Goal: Communication & Community: Answer question/provide support

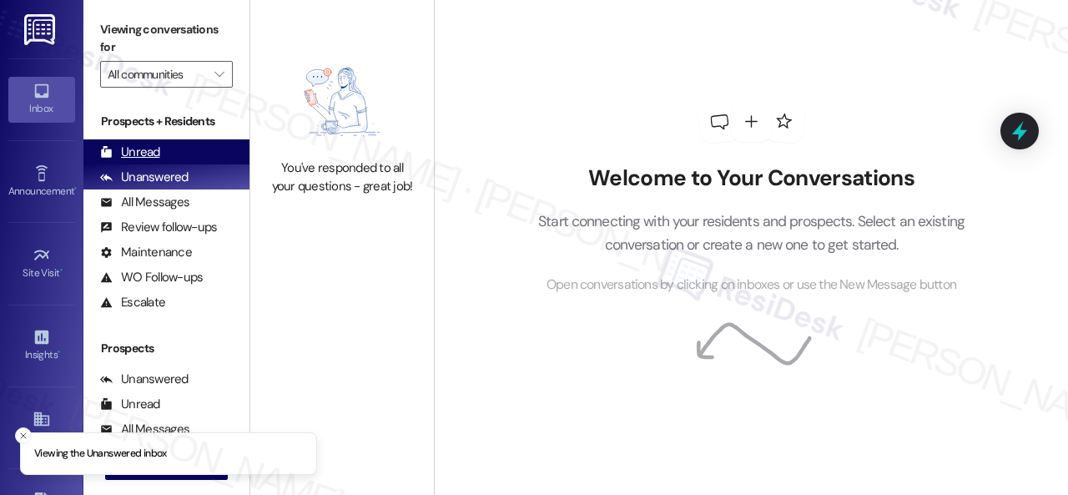
click at [157, 154] on div "Unread" at bounding box center [130, 153] width 60 height 18
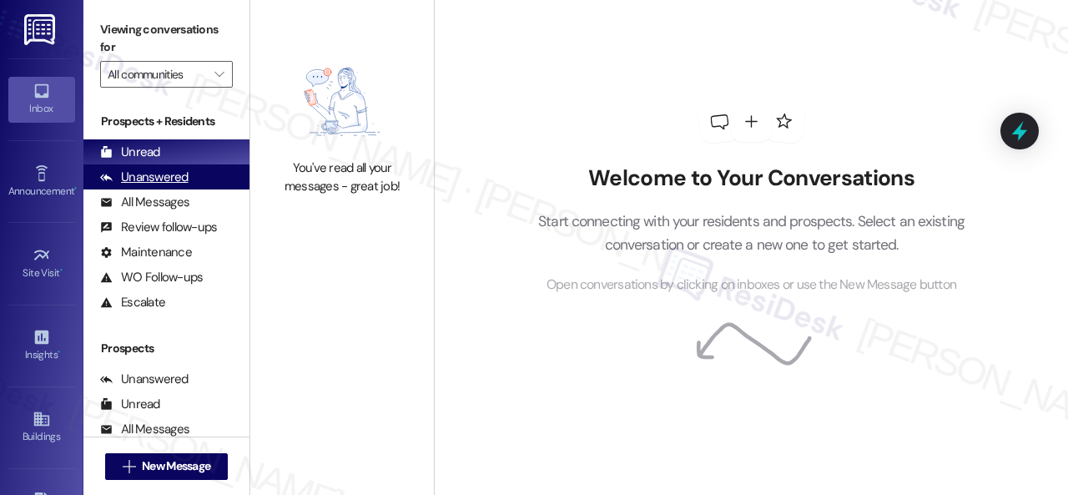
click at [135, 166] on div "Unanswered (0)" at bounding box center [166, 176] width 166 height 25
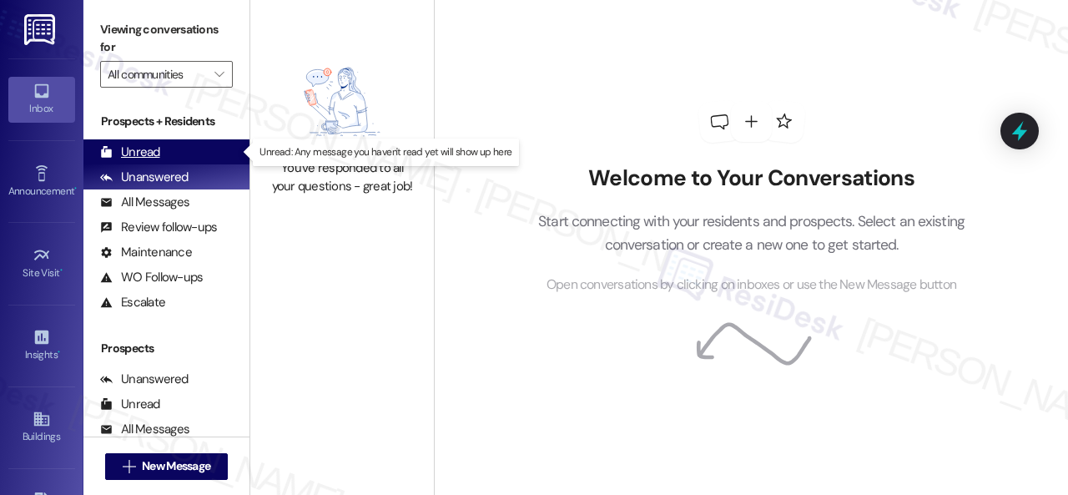
click at [132, 160] on div "Unread" at bounding box center [130, 153] width 60 height 18
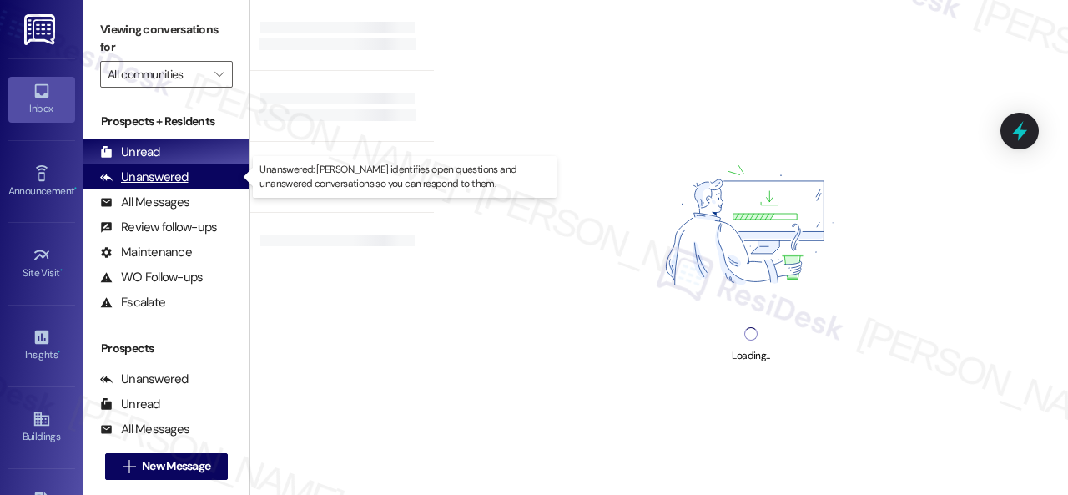
click at [132, 176] on div "Unanswered" at bounding box center [144, 178] width 88 height 18
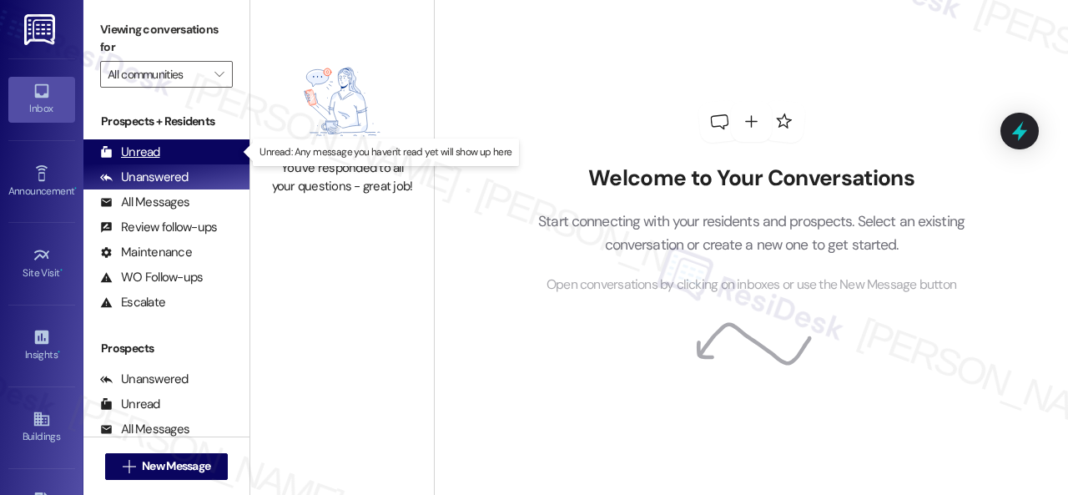
click at [133, 153] on div "Unread" at bounding box center [130, 153] width 60 height 18
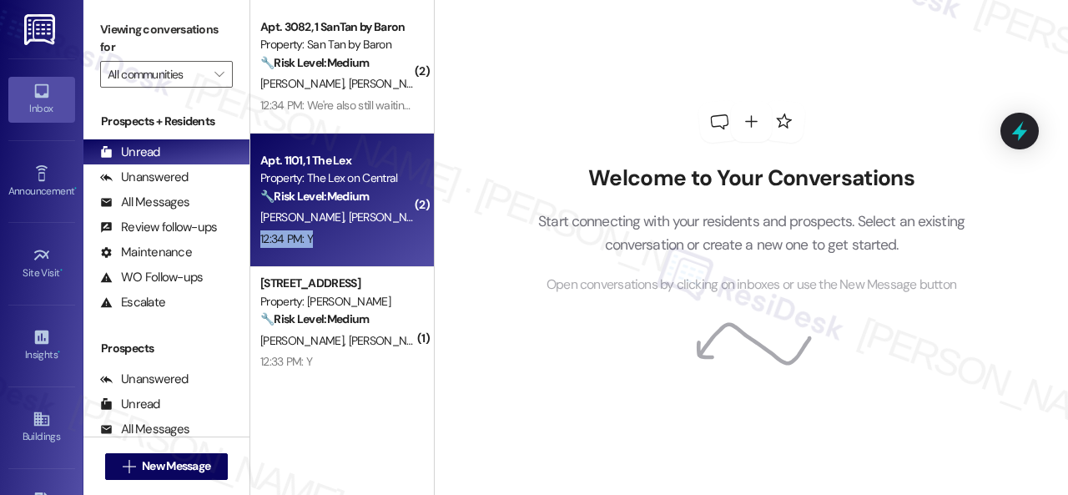
click at [367, 226] on div "Apt. 1101, 1 The Lex Property: The Lex on Central 🔧 Risk Level: Medium The resi…" at bounding box center [342, 199] width 184 height 133
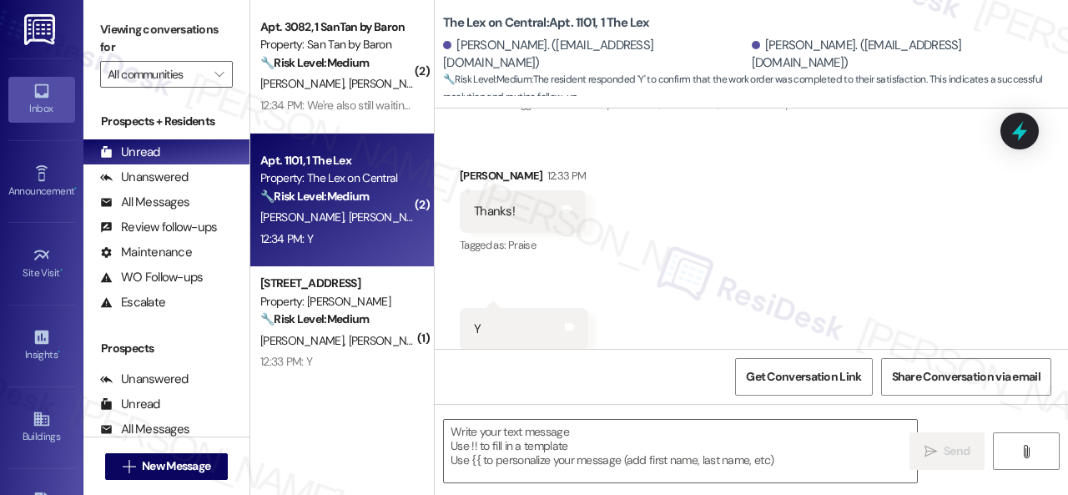
scroll to position [1116, 0]
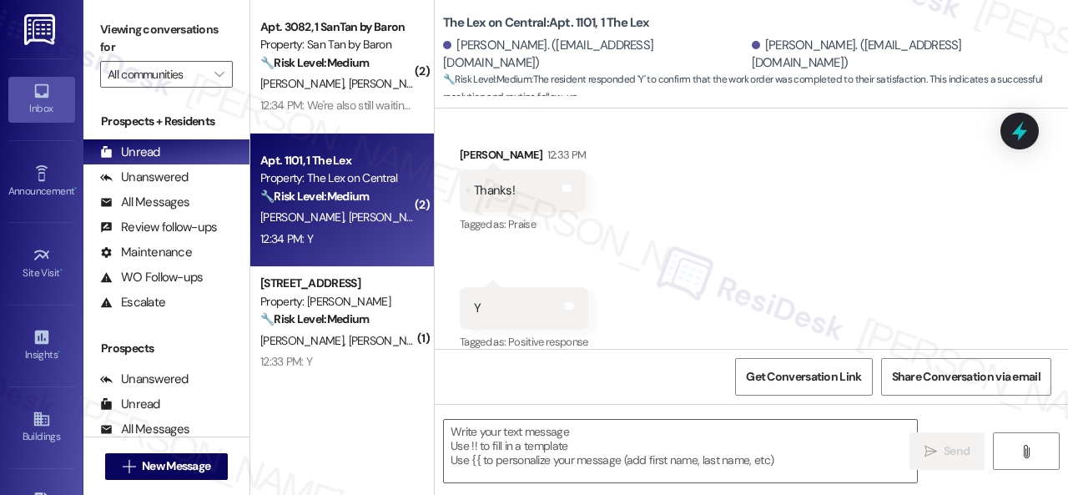
type textarea "Fetching suggested responses. Please feel free to read through the conversation…"
click at [584, 189] on div "Received via SMS [PERSON_NAME] 12:33 PM Thanks! Tags and notes Tagged as: Prais…" at bounding box center [751, 237] width 633 height 259
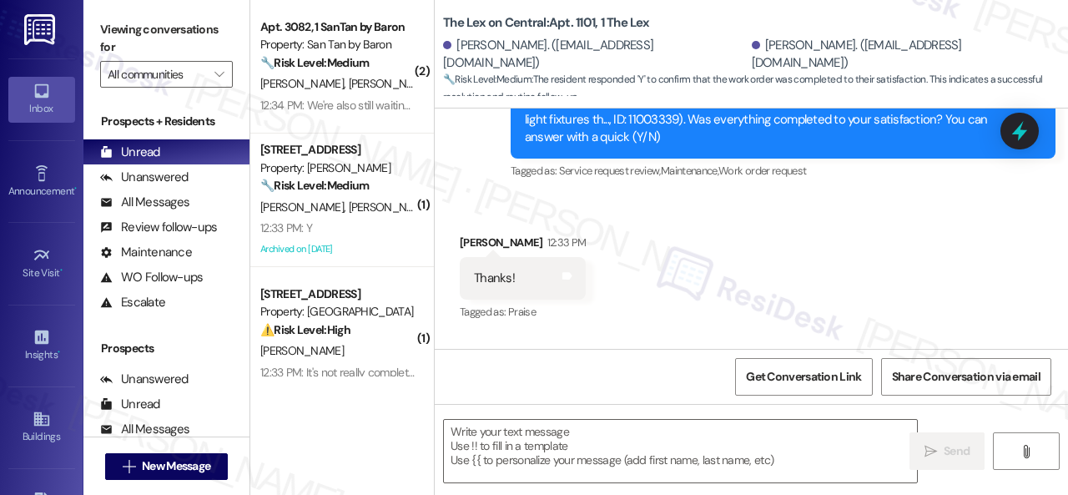
scroll to position [1117, 0]
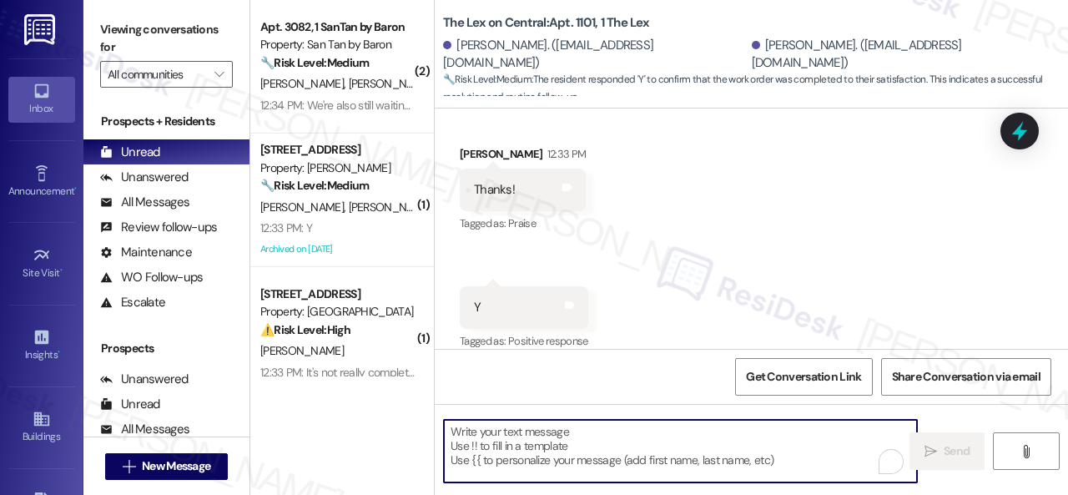
paste textarea "We’re happy to know everything’s all set! If your stay at {{property}} met your…"
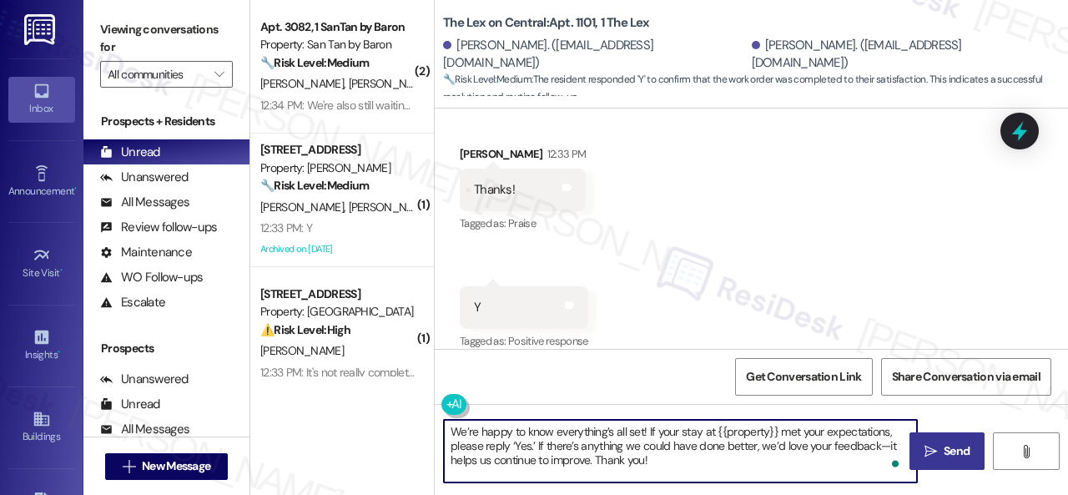
type textarea "We’re happy to know everything’s all set! If your stay at {{property}} met your…"
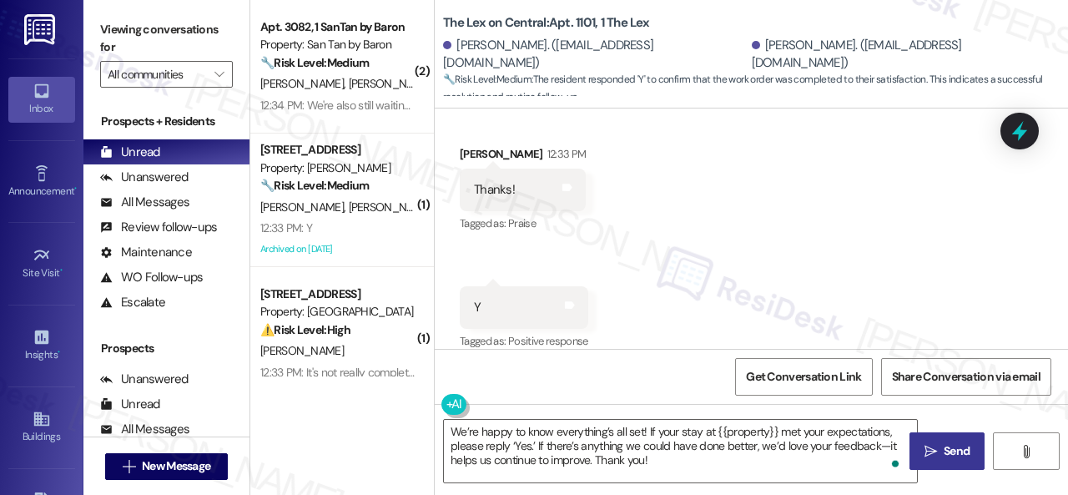
drag, startPoint x: 939, startPoint y: 456, endPoint x: 943, endPoint y: 443, distance: 13.8
click at [944, 456] on span "Send" at bounding box center [957, 451] width 26 height 18
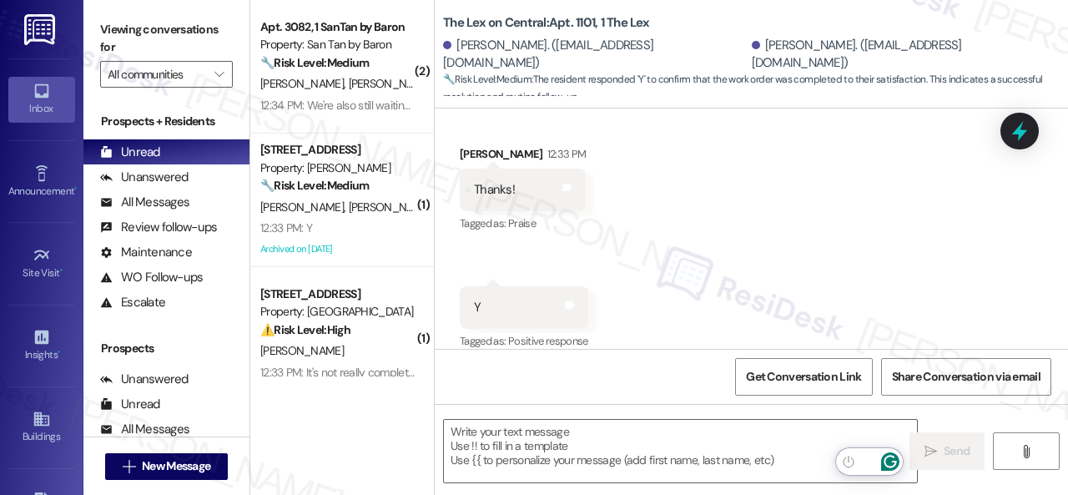
scroll to position [1116, 0]
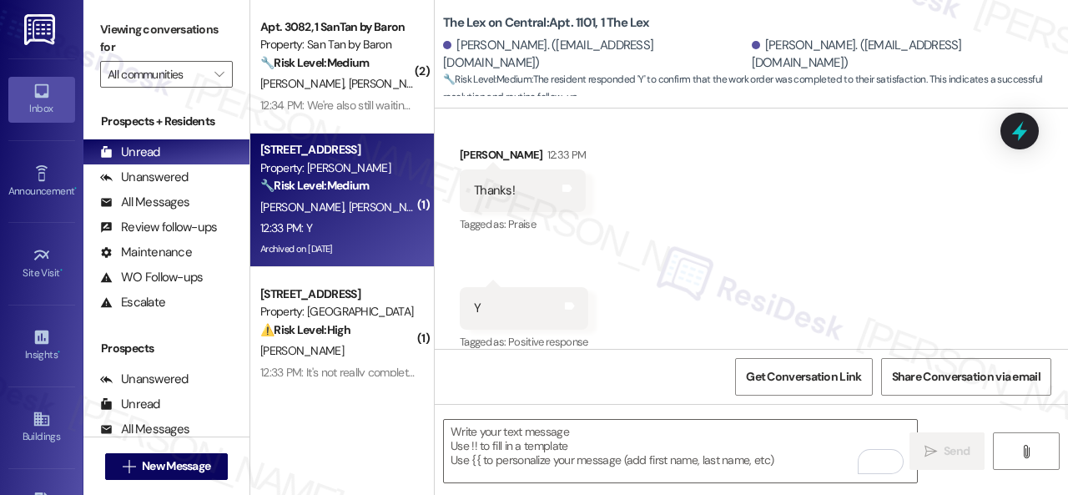
click at [375, 215] on div "[PERSON_NAME] [PERSON_NAME]" at bounding box center [338, 207] width 158 height 21
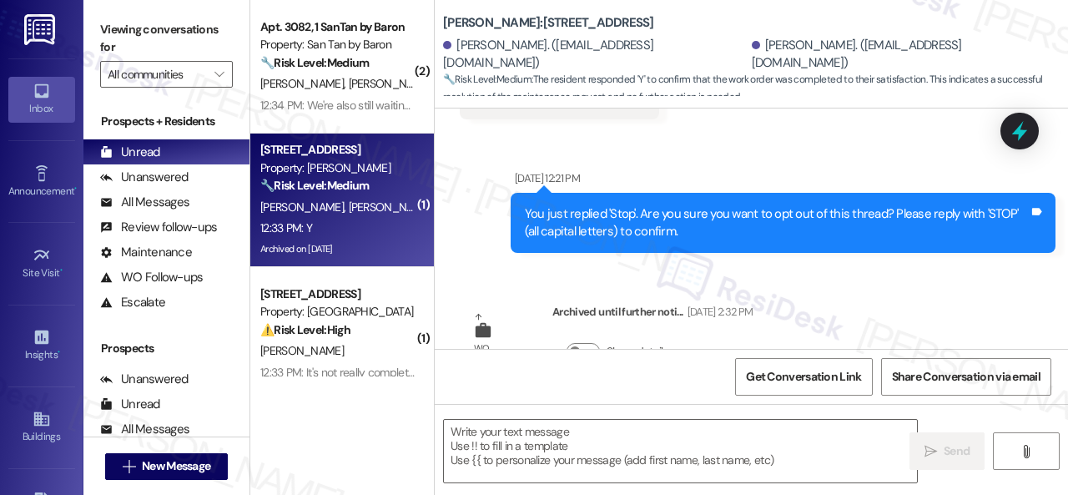
type textarea "Fetching suggested responses. Please feel free to read through the conversation…"
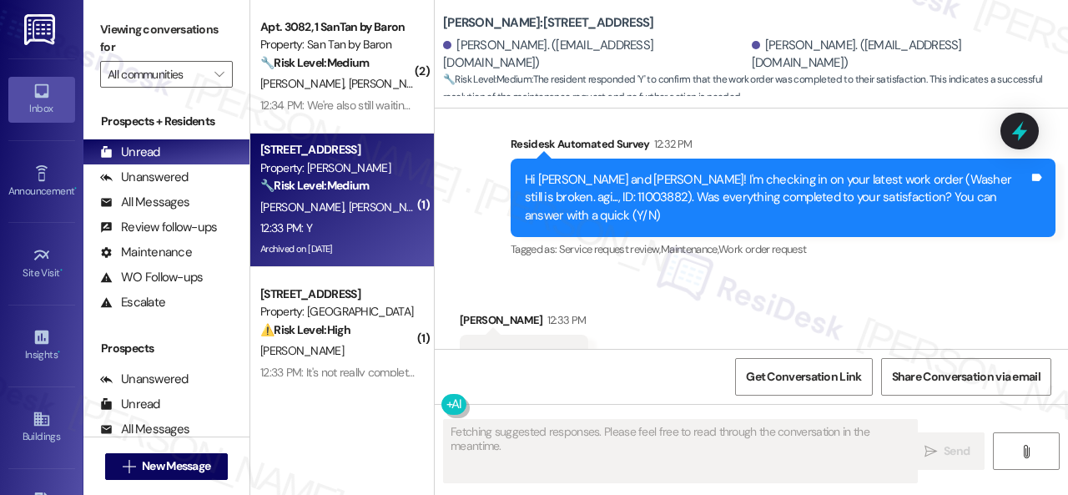
scroll to position [782, 0]
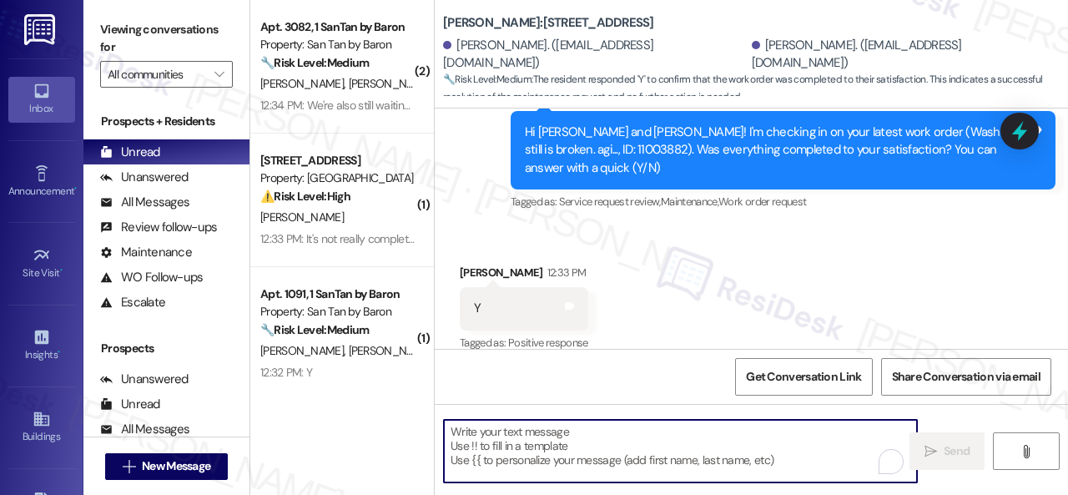
paste textarea "We’re happy to know everything’s all set! If your stay at {{property}} met your…"
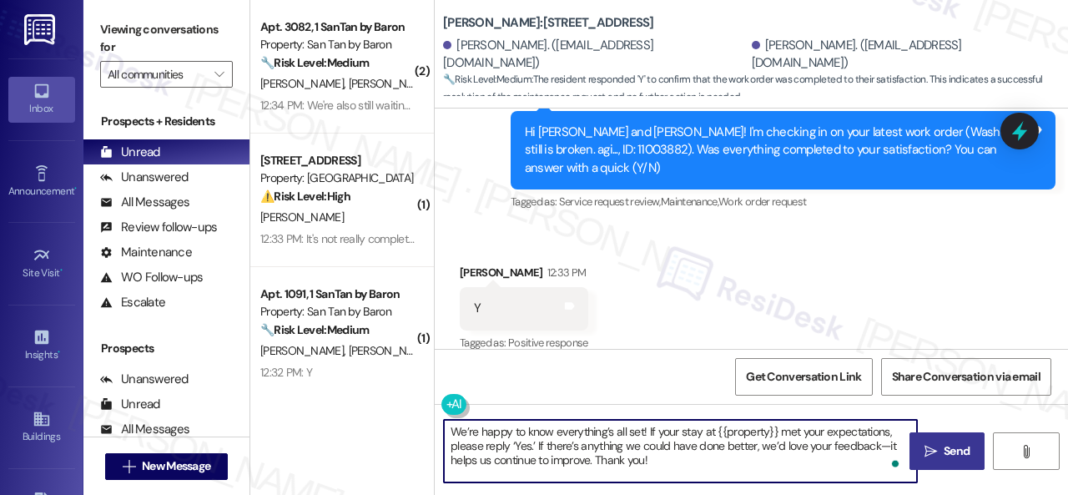
type textarea "We’re happy to know everything’s all set! If your stay at {{property}} met your…"
click at [933, 449] on span " Send" at bounding box center [947, 451] width 53 height 18
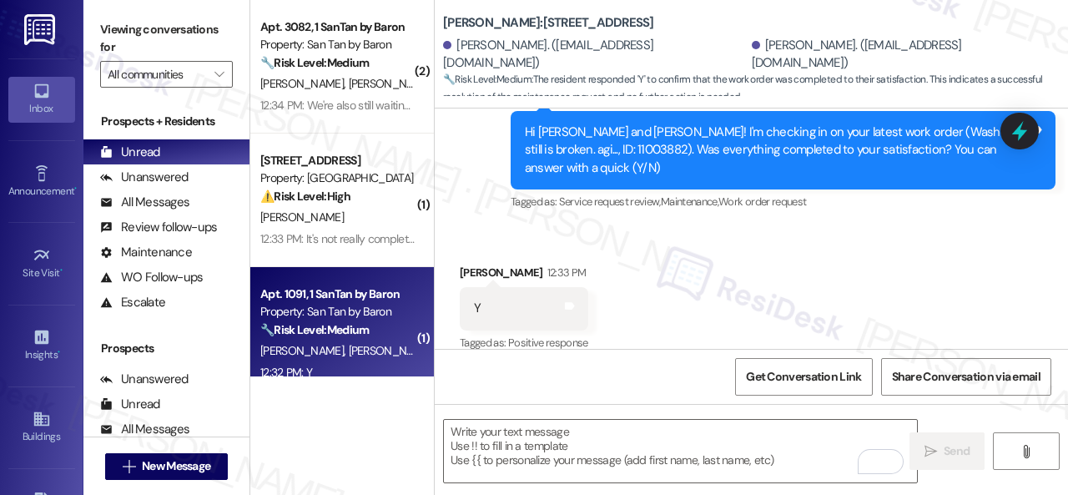
click at [367, 349] on div "[PERSON_NAME] [PERSON_NAME]" at bounding box center [338, 350] width 158 height 21
type textarea "Fetching suggested responses. Please feel free to read through the conversation…"
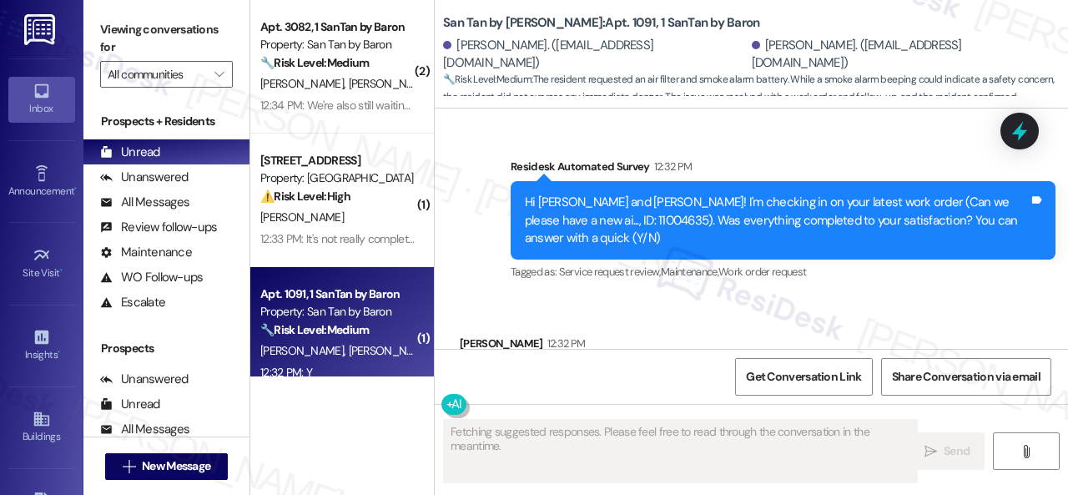
scroll to position [1682, 0]
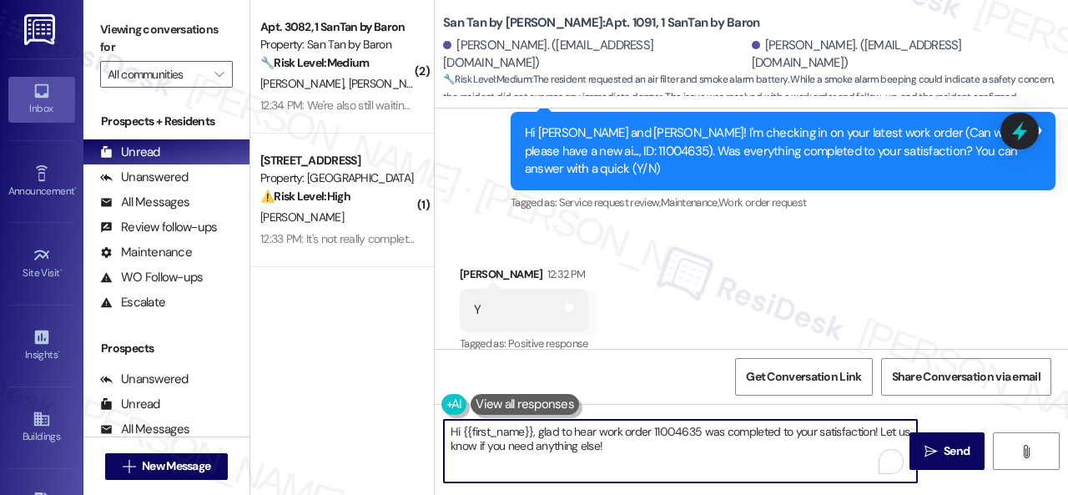
drag, startPoint x: 429, startPoint y: 405, endPoint x: 393, endPoint y: 394, distance: 37.5
click at [393, 394] on div "( 2 ) Apt. 3082, 1 SanTan by Baron Property: San Tan by Baron 🔧 Risk Level: Med…" at bounding box center [659, 247] width 818 height 495
paste textarea "We’re happy to know everything’s all set! If your stay at {{property}} met your…"
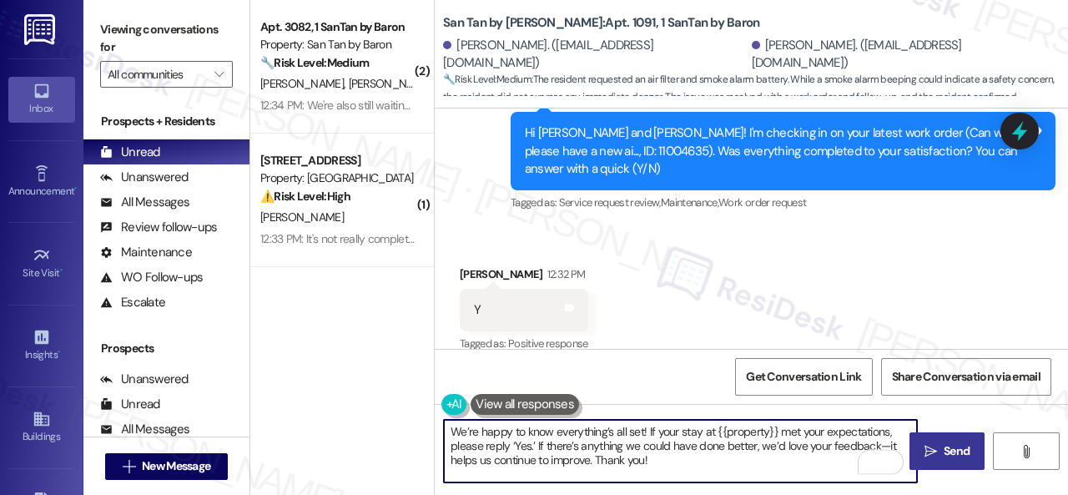
type textarea "We’re happy to know everything’s all set! If your stay at {{property}} met your…"
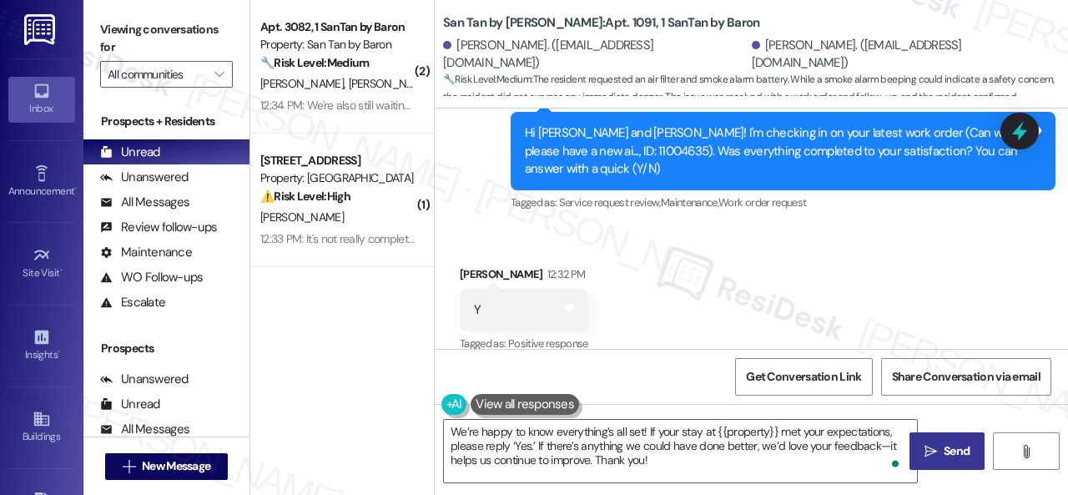
click at [951, 445] on span "Send" at bounding box center [957, 451] width 26 height 18
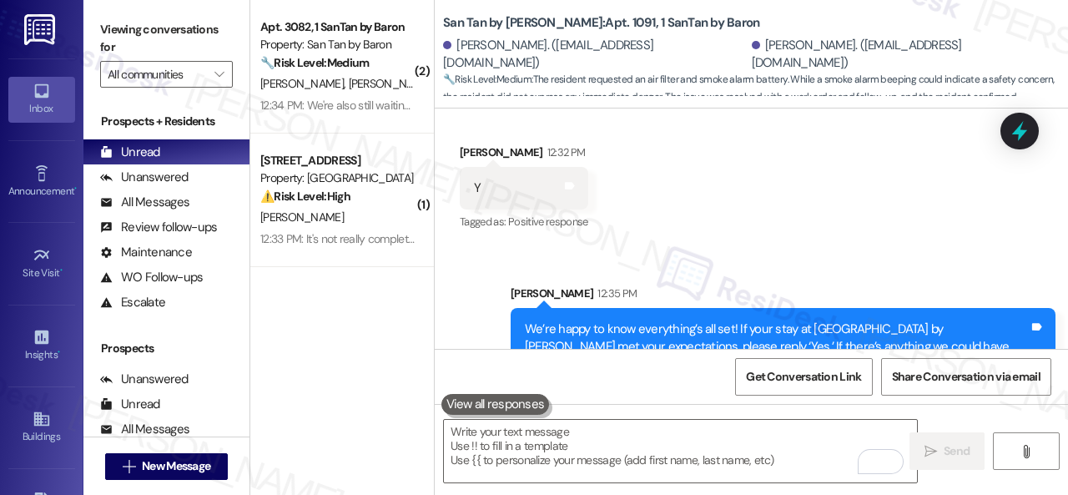
scroll to position [1836, 0]
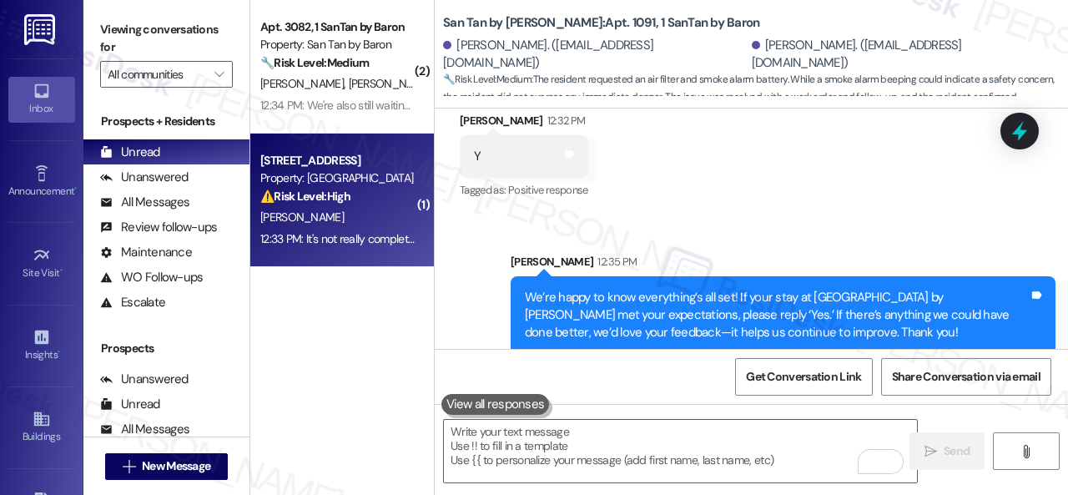
click at [389, 223] on div "[PERSON_NAME]" at bounding box center [338, 217] width 158 height 21
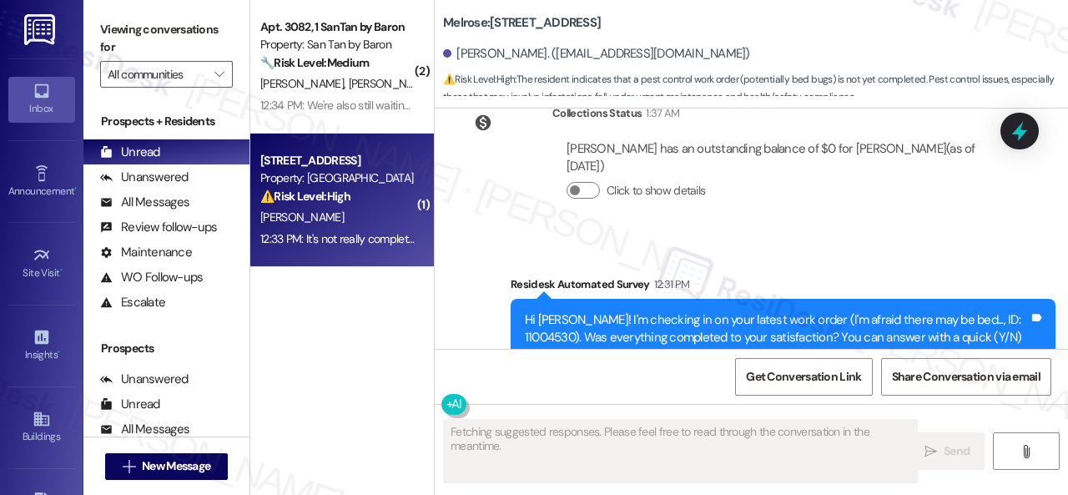
scroll to position [4851, 0]
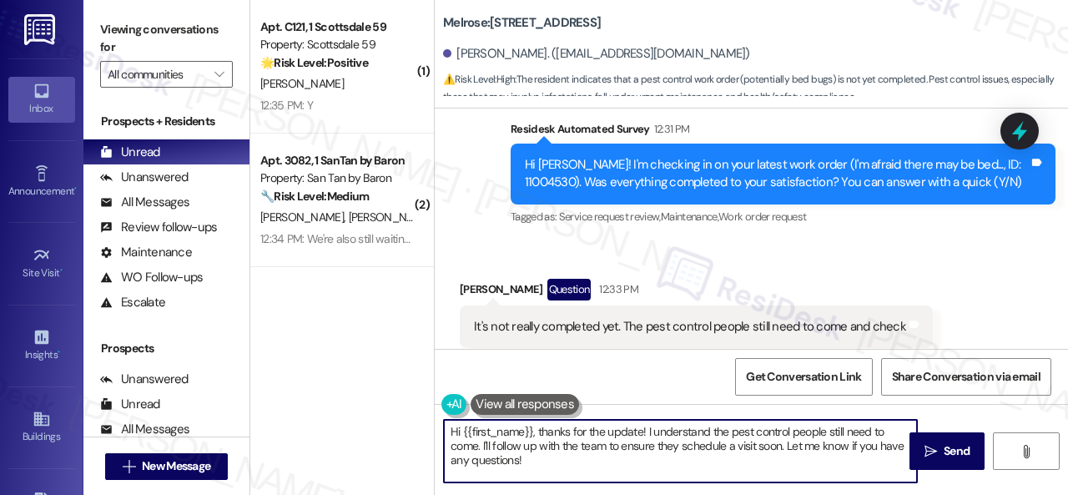
drag, startPoint x: 542, startPoint y: 429, endPoint x: 394, endPoint y: 423, distance: 148.6
click at [394, 423] on div "( 1 ) Apt. C121, 1 Scottsdale 59 Property: Scottsdale 59 🌟 Risk Level: Positive…" at bounding box center [659, 247] width 818 height 495
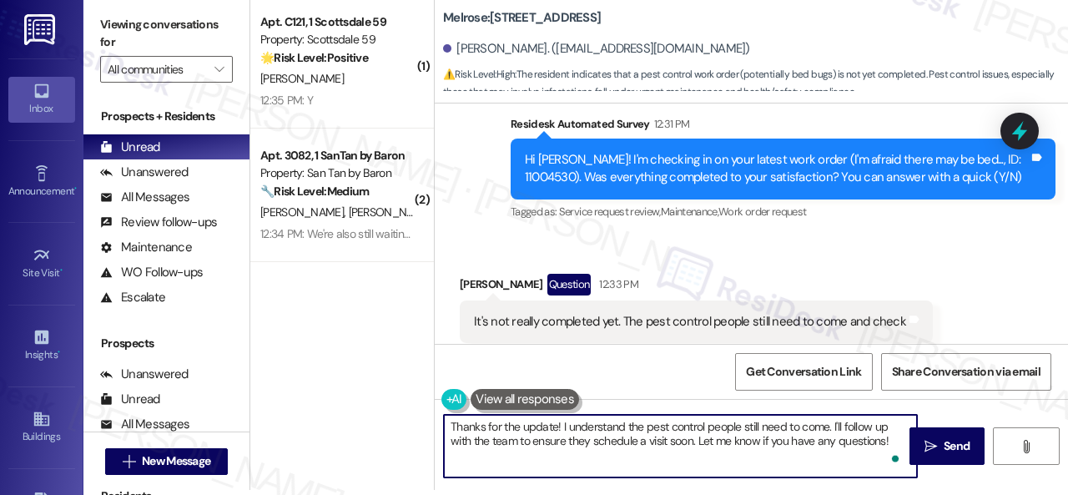
drag, startPoint x: 559, startPoint y: 435, endPoint x: 1067, endPoint y: 527, distance: 516.5
click at [1067, 494] on html "Inbox Go to Inbox Announcement • Send A Text Announcement Site Visit • Go to Si…" at bounding box center [534, 247] width 1068 height 495
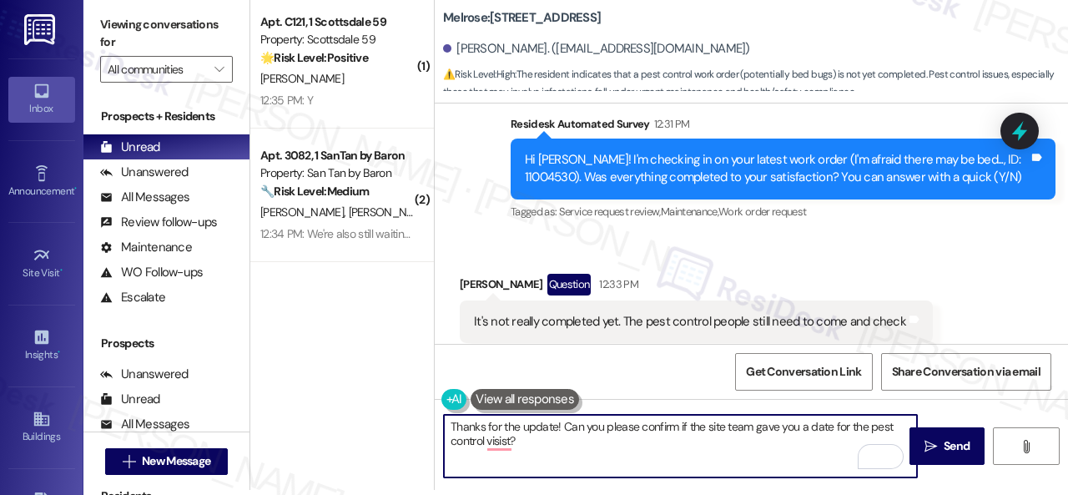
click at [494, 449] on textarea "Thanks for the update! Can you please confirm if the site team gave you a date …" at bounding box center [680, 446] width 473 height 63
click at [667, 449] on textarea "Thanks for the update! Can you please confirm if the site team gave you a date …" at bounding box center [680, 446] width 473 height 63
click at [768, 421] on textarea "Thanks for the update! Can you please confirm if the site team gave you a date …" at bounding box center [680, 446] width 473 height 63
click at [763, 430] on textarea "Thanks for the update! Can you please confirm if the site team gave you a date …" at bounding box center [680, 446] width 473 height 63
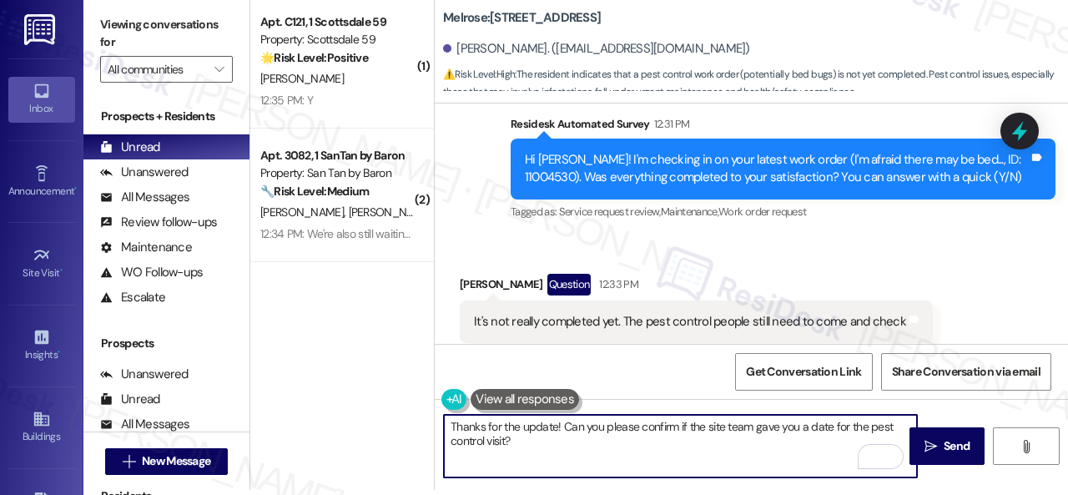
click at [763, 430] on textarea "Thanks for the update! Can you please confirm if the site team gave you a date …" at bounding box center [680, 446] width 473 height 63
drag, startPoint x: 753, startPoint y: 428, endPoint x: 793, endPoint y: 429, distance: 40.1
click at [793, 429] on textarea "Thanks for the update! Can you please confirm if the site team gave you a date …" at bounding box center [680, 446] width 473 height 63
click at [546, 445] on textarea "Thanks for the update! Can you please confirm if the site team provided a date …" at bounding box center [680, 446] width 473 height 63
type textarea "Thanks for the update! Can you please confirm if the site team provided a date …"
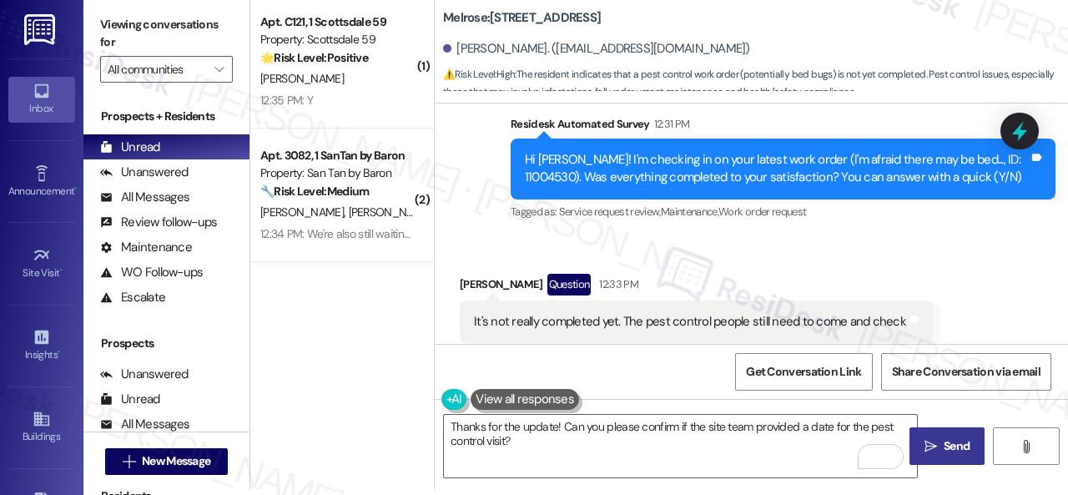
click at [940, 450] on span "Send" at bounding box center [956, 446] width 33 height 18
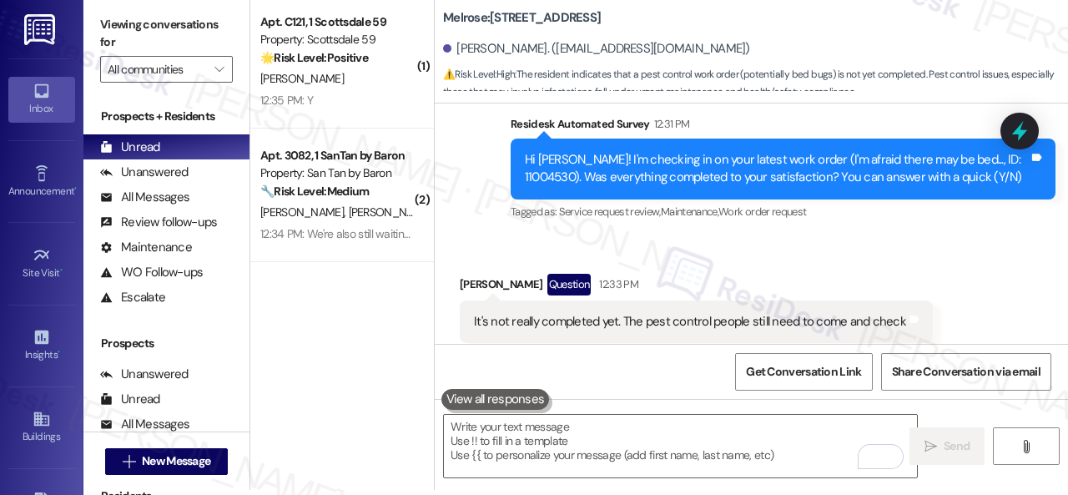
scroll to position [4850, 0]
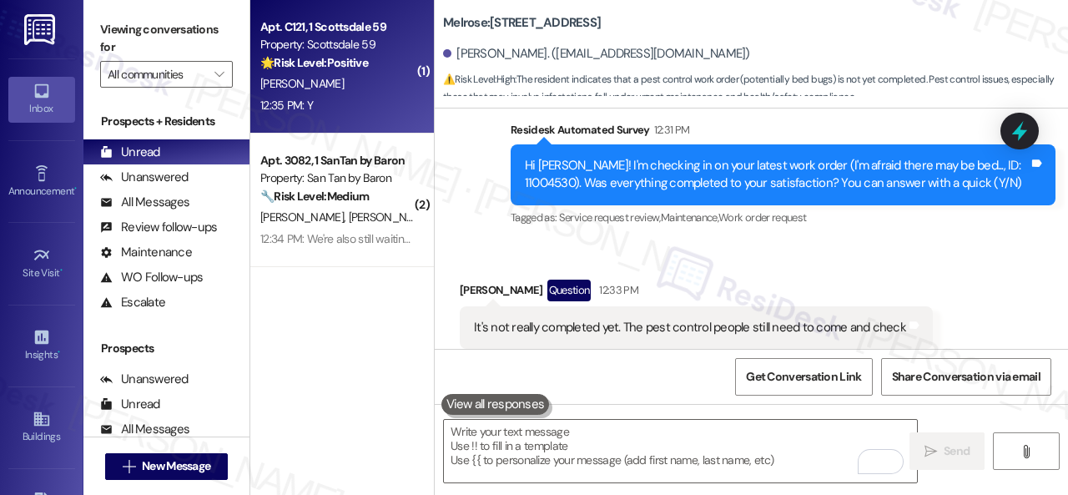
click at [362, 103] on div "12:35 PM: Y 12:35 PM: Y" at bounding box center [338, 105] width 158 height 21
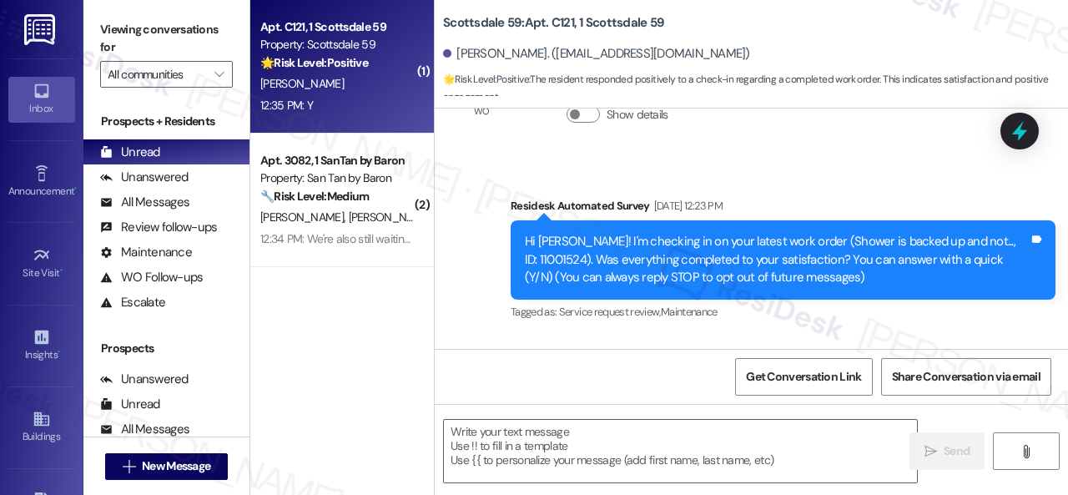
type textarea "Fetching suggested responses. Please feel free to read through the conversation…"
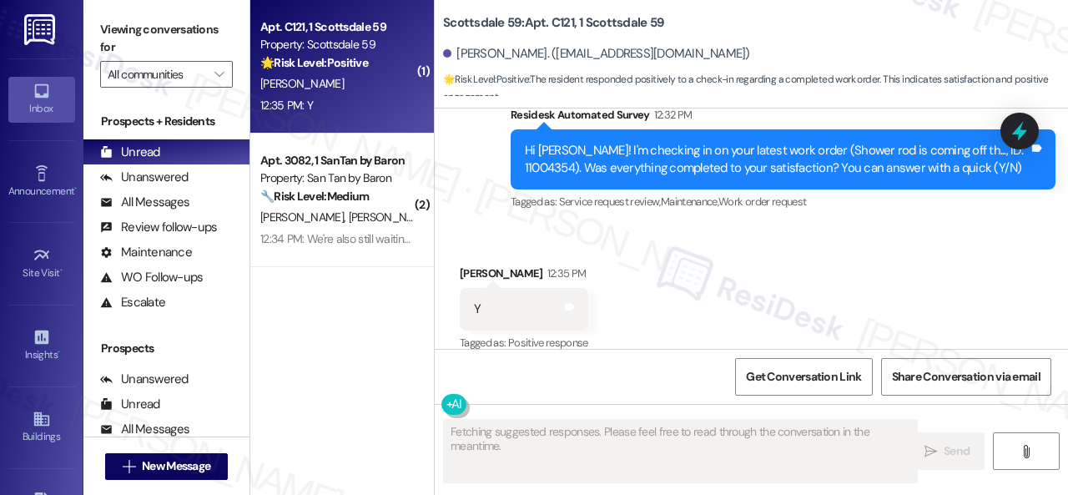
scroll to position [537, 0]
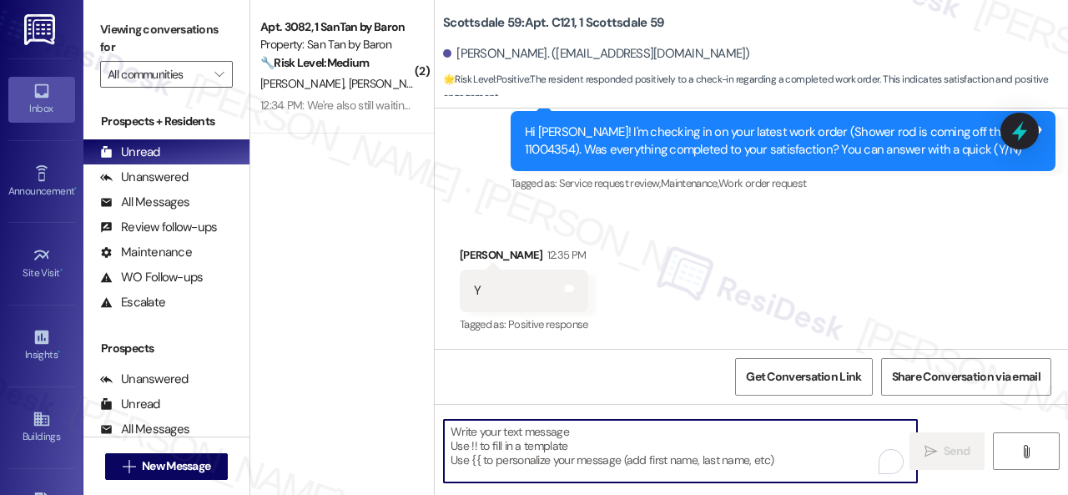
paste textarea "We’re happy to know everything’s all set! If your stay at {{property}} met your…"
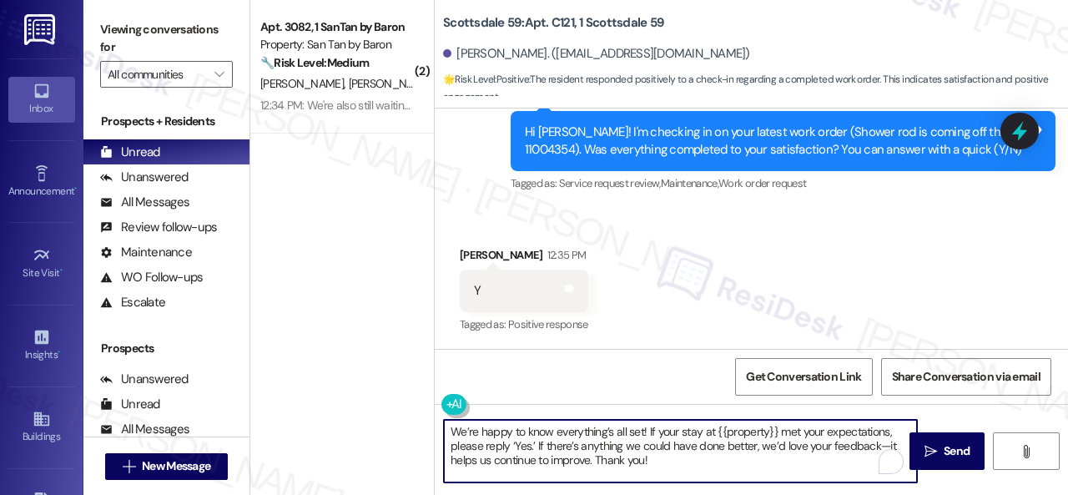
type textarea "We’re happy to know everything’s all set! If your stay at {{property}} met your…"
click at [944, 453] on span "Send" at bounding box center [957, 451] width 26 height 18
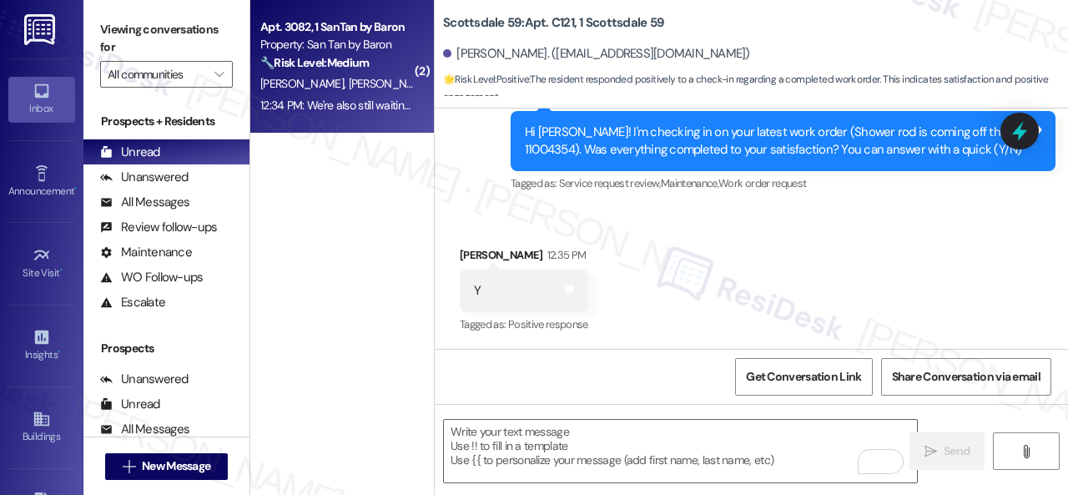
click at [385, 86] on div "[PERSON_NAME] [PERSON_NAME]" at bounding box center [338, 83] width 158 height 21
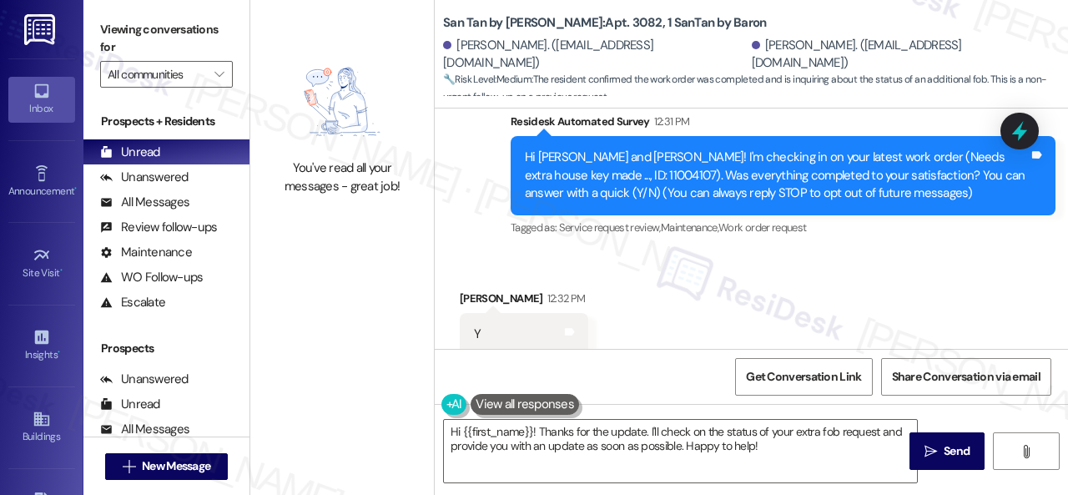
scroll to position [172, 0]
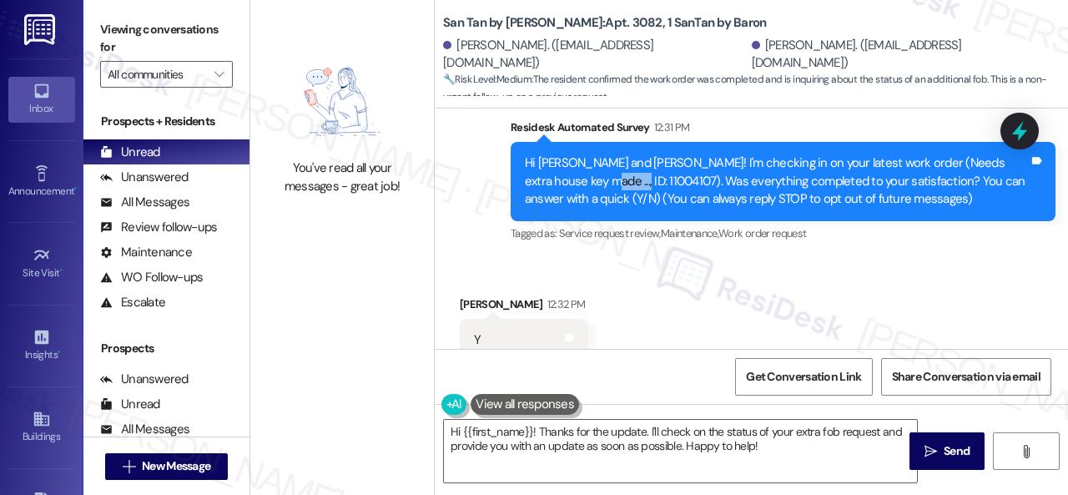
drag, startPoint x: 552, startPoint y: 184, endPoint x: 586, endPoint y: 183, distance: 33.4
click at [586, 183] on div "Hi [PERSON_NAME] and [PERSON_NAME]! I'm checking in on your latest work order (…" at bounding box center [777, 180] width 504 height 53
copy div "11004107"
click at [900, 282] on div "Received via SMS [PERSON_NAME] 12:32 PM Y Tags and notes Tagged as: Positive re…" at bounding box center [751, 387] width 633 height 259
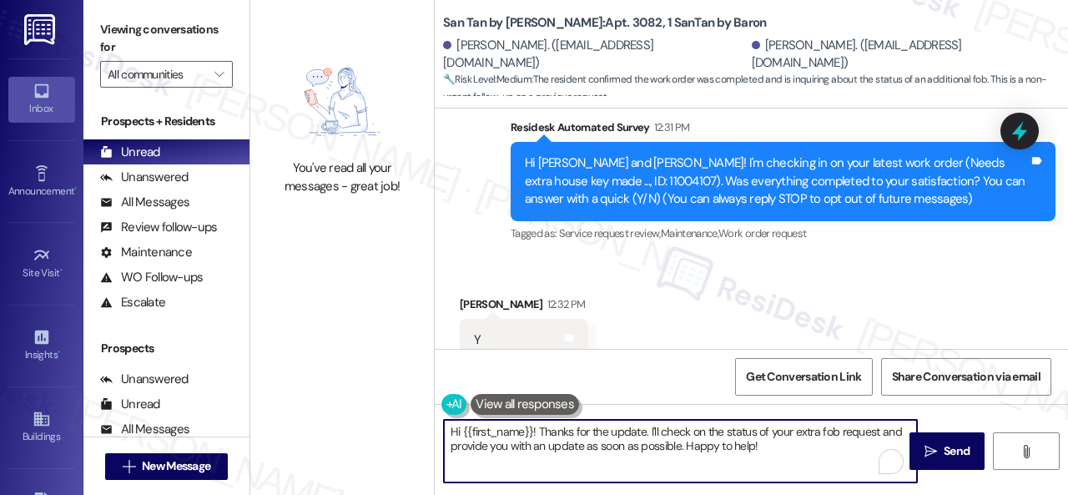
drag, startPoint x: 876, startPoint y: 433, endPoint x: 871, endPoint y: 451, distance: 18.2
click at [871, 451] on textarea "Hi {{first_name}}! Thanks for the update. I'll check on the status of your extr…" at bounding box center [680, 451] width 473 height 63
paste textarea "11004107"
drag, startPoint x: 539, startPoint y: 431, endPoint x: 405, endPoint y: 418, distance: 134.2
click at [405, 418] on div "You've read all your messages - great job! San Tan by Baron: Apt. 3082, 1 SanTa…" at bounding box center [659, 247] width 818 height 495
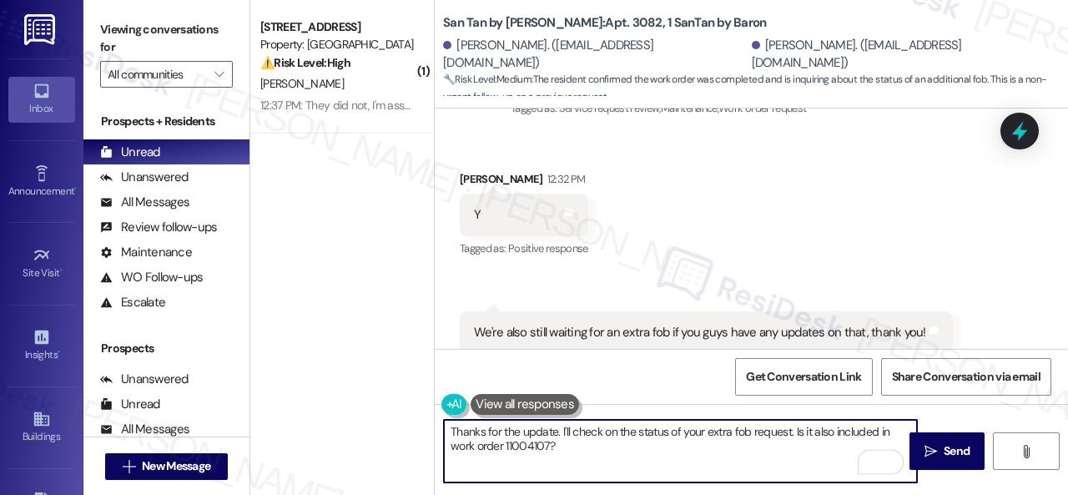
scroll to position [339, 0]
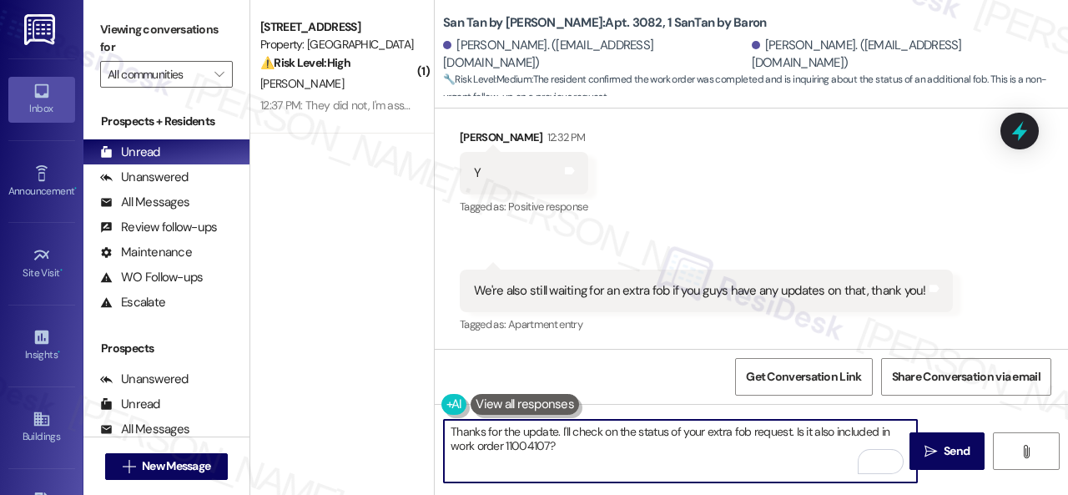
click at [809, 433] on textarea "Thanks for the update. I'll check on the status of your extra fob request. Is i…" at bounding box center [680, 451] width 473 height 63
click at [876, 431] on textarea "Thanks for the update. I'll check on the status of your extra fob request. Is i…" at bounding box center [680, 451] width 473 height 63
click at [891, 431] on textarea "Thanks for the update. I'll check on the status of your extra fob request. Is i…" at bounding box center [680, 451] width 473 height 63
click at [681, 440] on textarea "Thanks for the update. I'll check on the status of your extra fob request. Is i…" at bounding box center [680, 451] width 473 height 63
click at [682, 447] on textarea "Thanks for the update. I'll check on the status of your extra fob request. Is i…" at bounding box center [680, 451] width 473 height 63
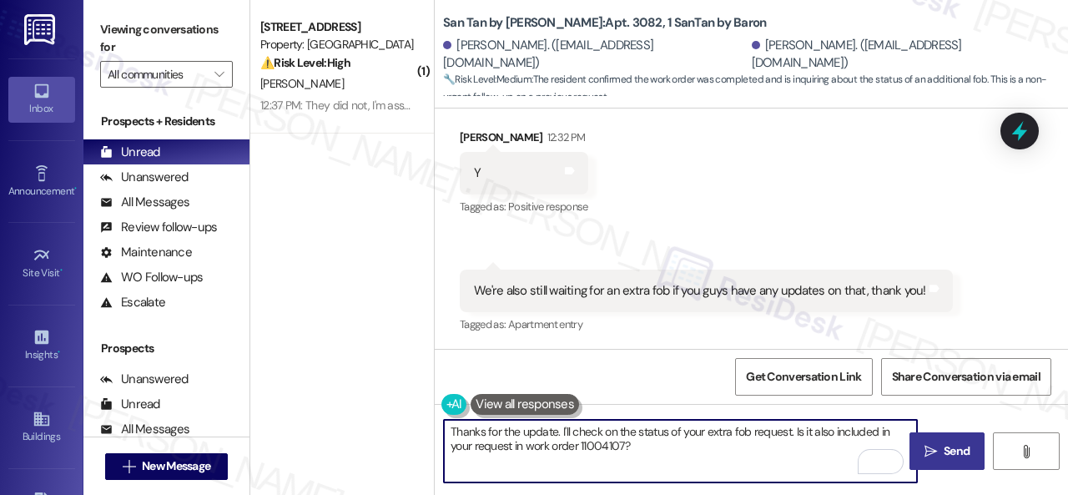
type textarea "Thanks for the update. I'll check on the status of your extra fob request. Is i…"
click at [944, 453] on span "Send" at bounding box center [957, 451] width 26 height 18
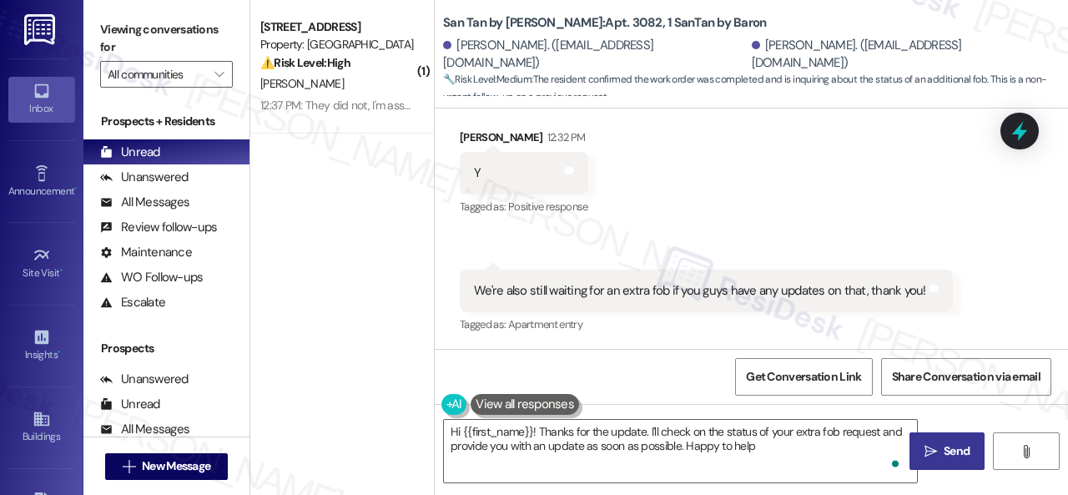
type textarea "Hi {{first_name}}! Thanks for the update. I'll check on the status of your extr…"
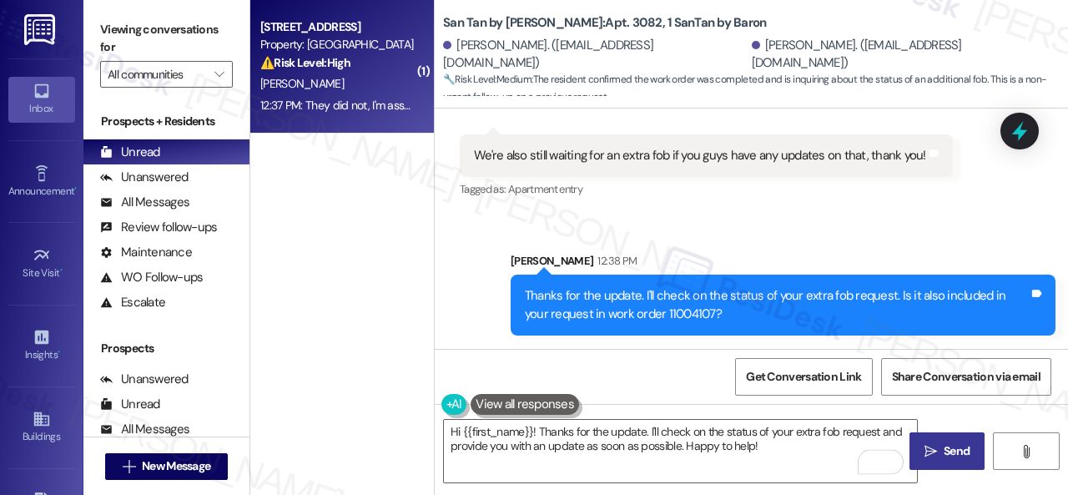
click at [377, 78] on div "[PERSON_NAME]" at bounding box center [338, 83] width 158 height 21
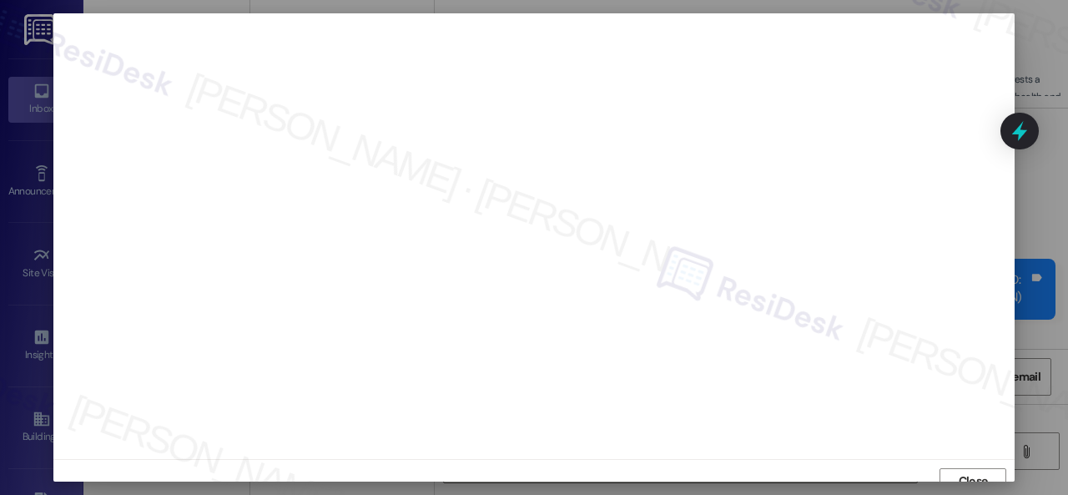
scroll to position [13, 0]
click at [959, 476] on span "Close" at bounding box center [973, 469] width 29 height 18
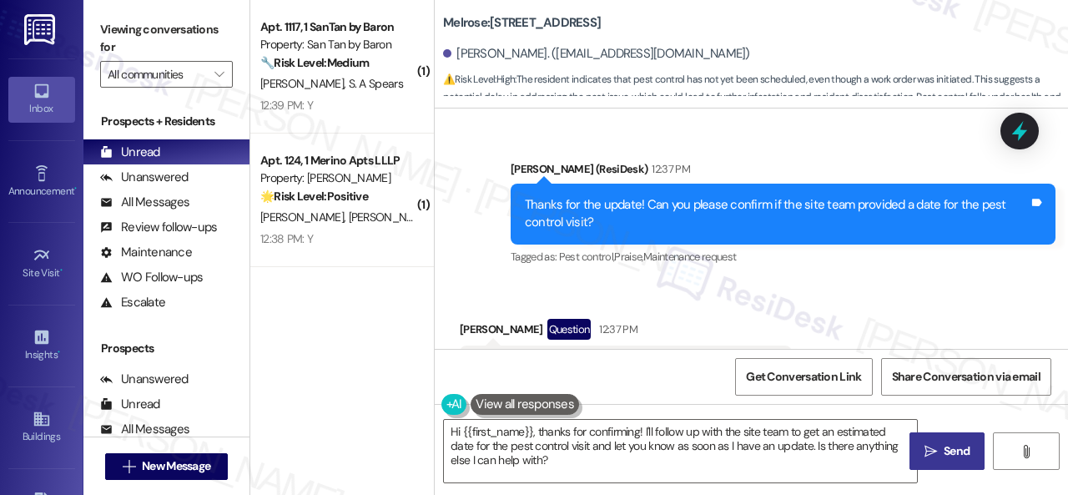
scroll to position [5153, 0]
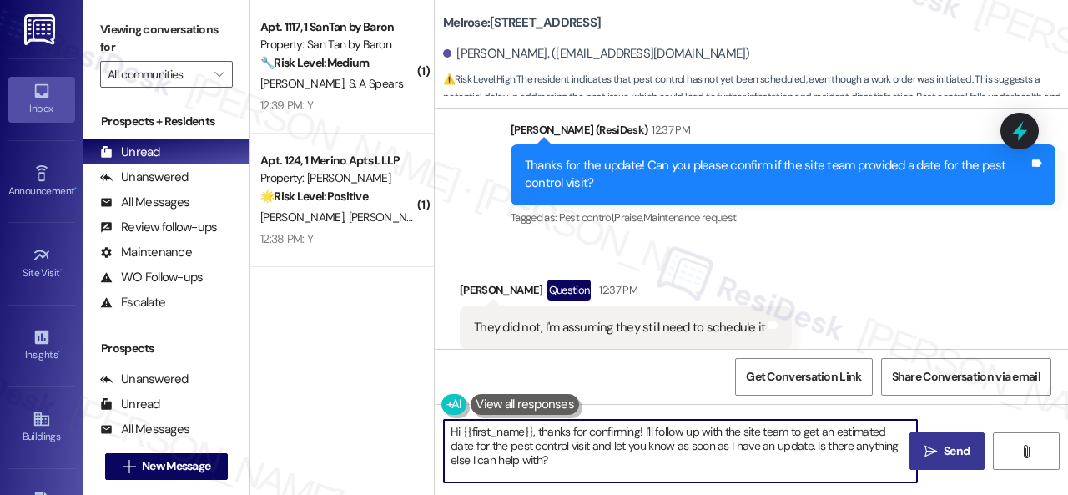
drag, startPoint x: 556, startPoint y: 466, endPoint x: 295, endPoint y: 369, distance: 278.0
click at [335, 365] on div "( 1 ) Apt. 1117, 1 SanTan by Baron Property: San Tan by Baron 🔧 Risk Level: Med…" at bounding box center [659, 247] width 818 height 495
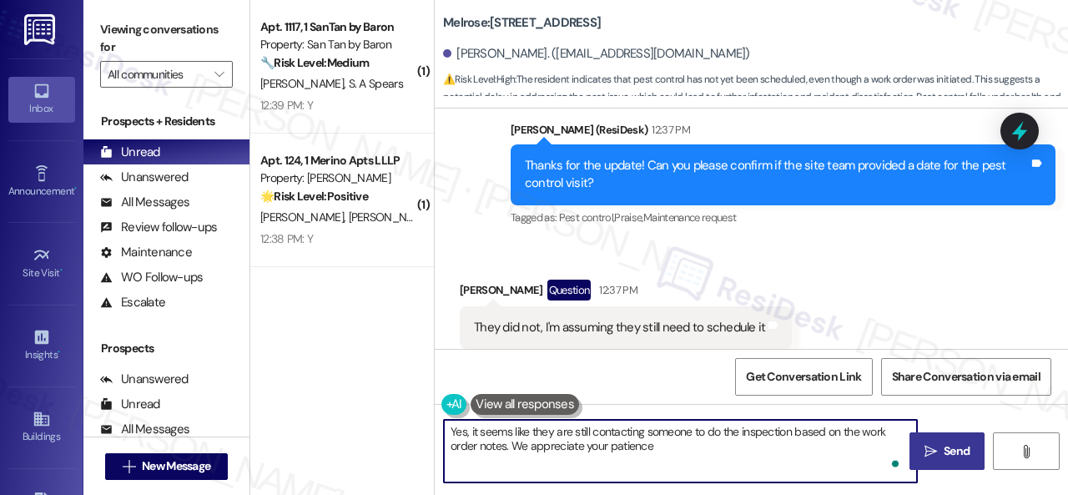
type textarea "Yes, it seems like they are still contacting someone to do the inspection based…"
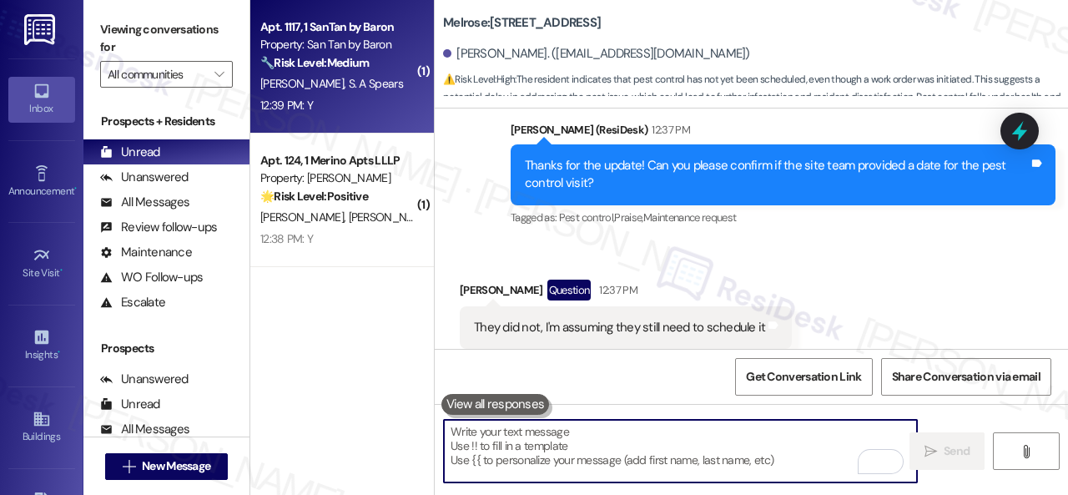
click at [380, 111] on div "12:39 PM: Y 12:39 PM: Y" at bounding box center [338, 105] width 158 height 21
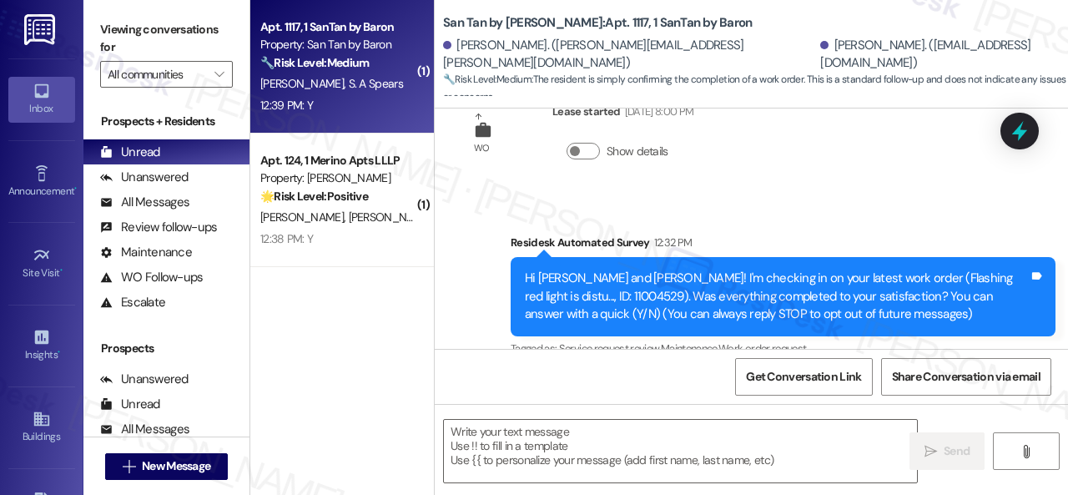
scroll to position [221, 0]
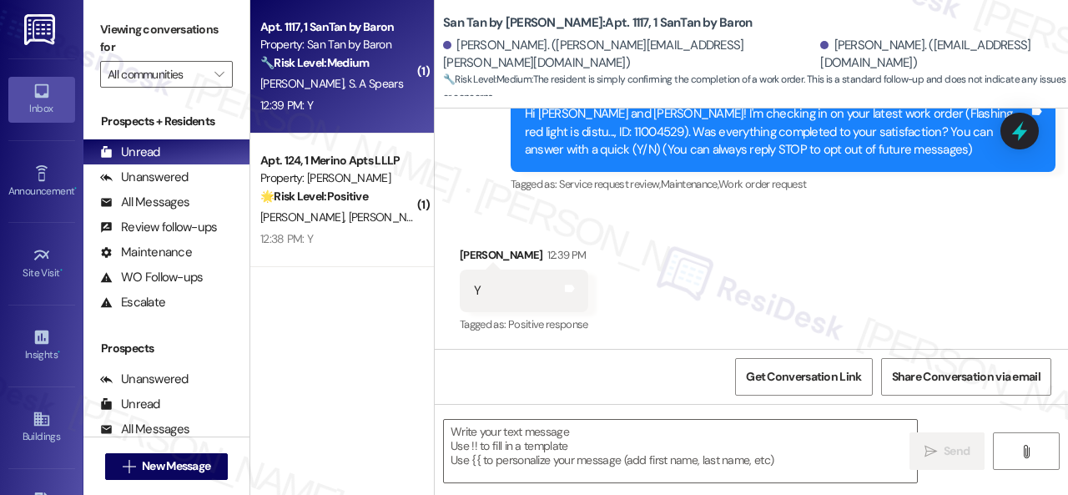
type textarea "Fetching suggested responses. Please feel free to read through the conversation…"
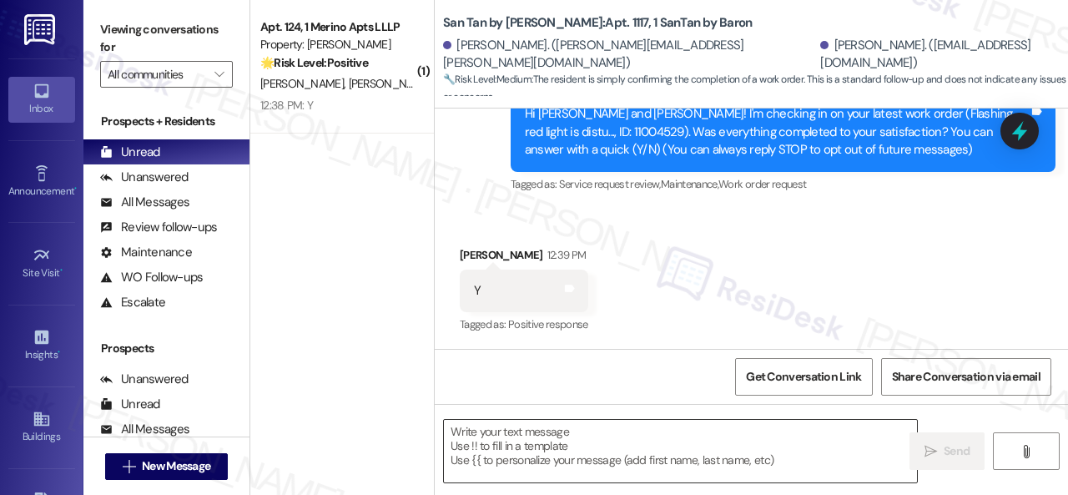
click at [564, 445] on textarea at bounding box center [680, 451] width 473 height 63
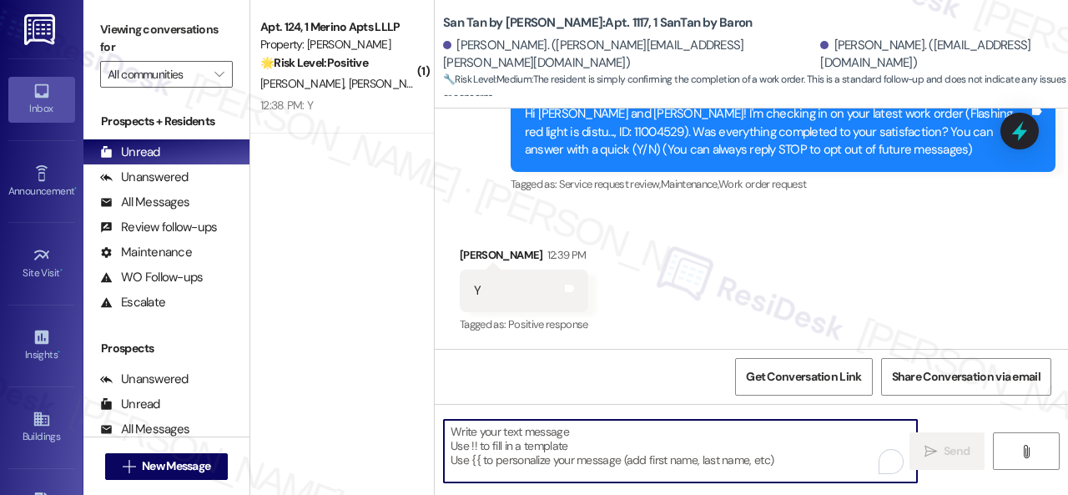
paste textarea "11004107"
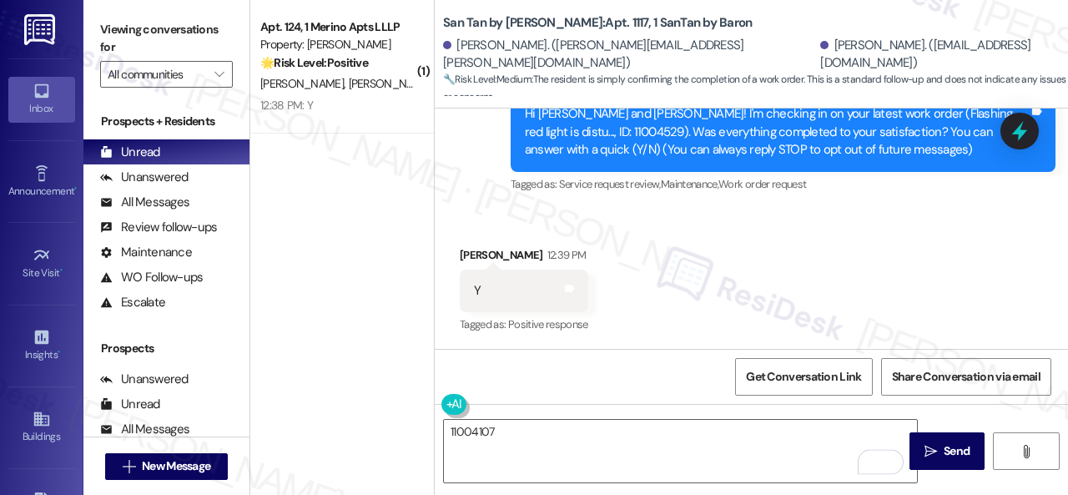
drag, startPoint x: 487, startPoint y: 172, endPoint x: 493, endPoint y: 211, distance: 39.6
click at [487, 172] on div "Survey, sent via SMS Residesk Automated Survey 12:32 PM Hi [PERSON_NAME] and [P…" at bounding box center [751, 120] width 633 height 177
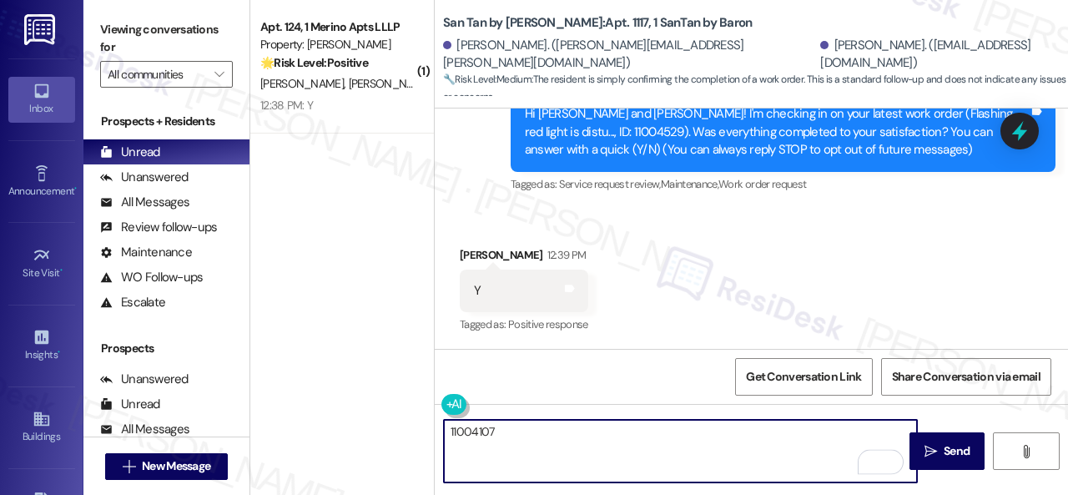
drag, startPoint x: 516, startPoint y: 435, endPoint x: 384, endPoint y: 428, distance: 132.8
click at [384, 428] on div "( 1 ) Apt. 124, 1 Merino Apts LLLP Property: [PERSON_NAME] 🌟 Risk Level: Positi…" at bounding box center [659, 247] width 818 height 495
paste textarea "We’re happy to know everything’s all set! If your stay at {{property}} met your…"
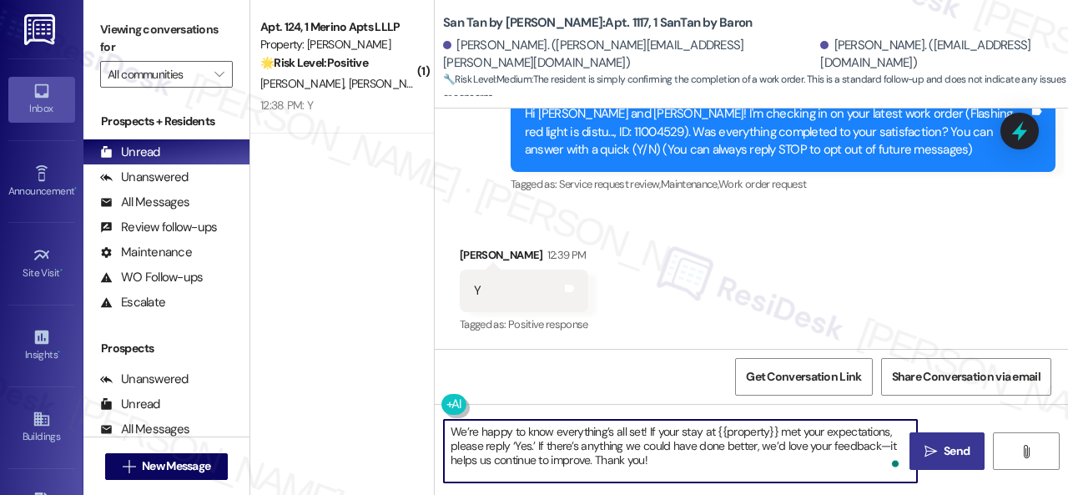
type textarea "We’re happy to know everything’s all set! If your stay at {{property}} met your…"
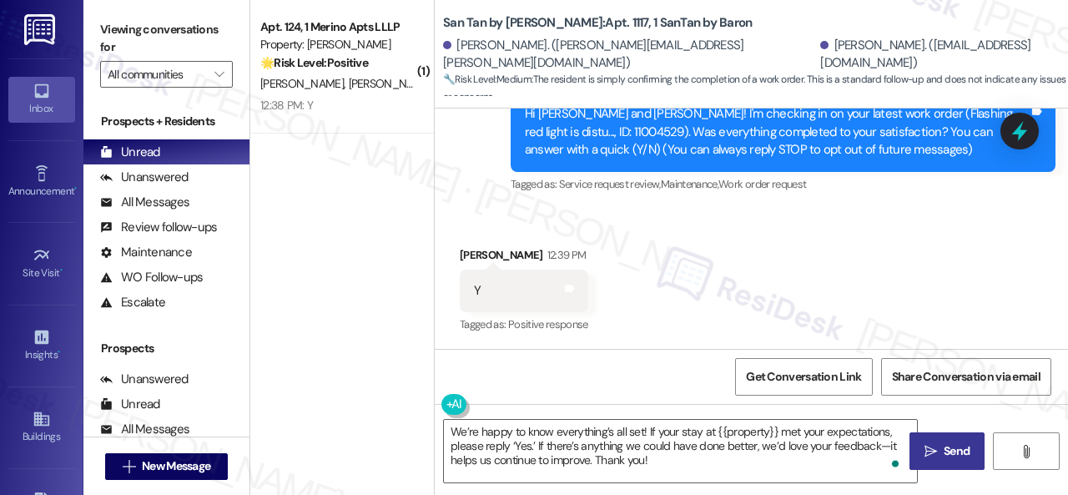
click at [932, 440] on button " Send" at bounding box center [946, 451] width 75 height 38
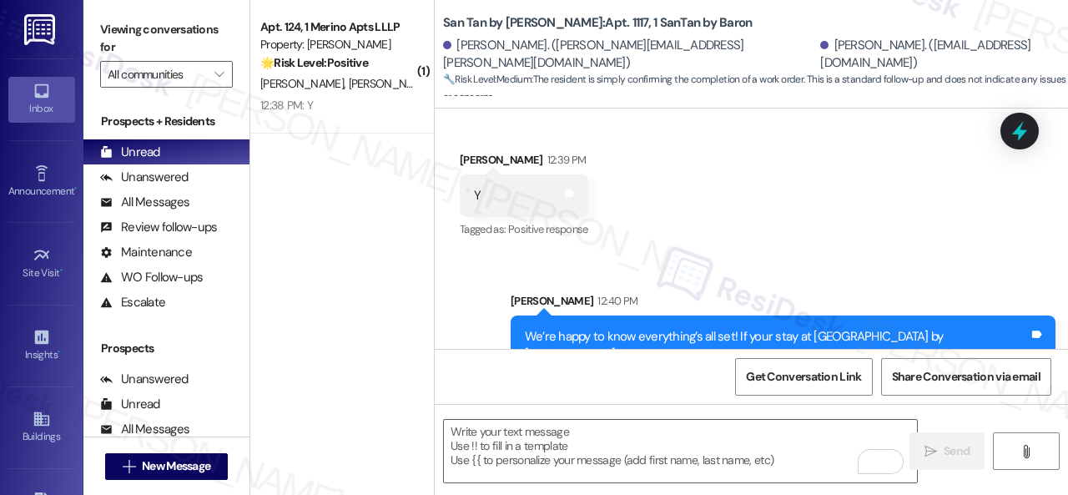
scroll to position [374, 0]
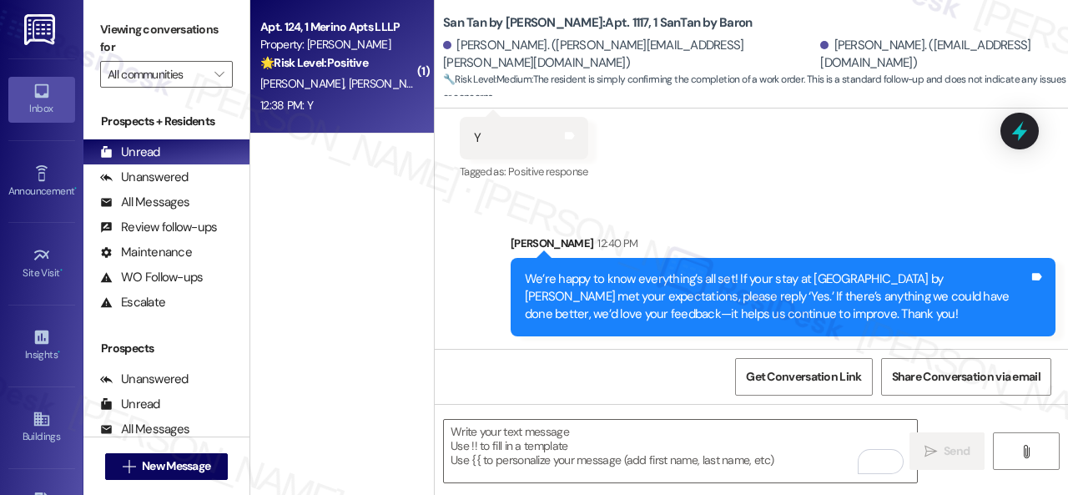
click at [374, 86] on div "[PERSON_NAME] [PERSON_NAME]" at bounding box center [338, 83] width 158 height 21
type textarea "Fetching suggested responses. Please feel free to read through the conversation…"
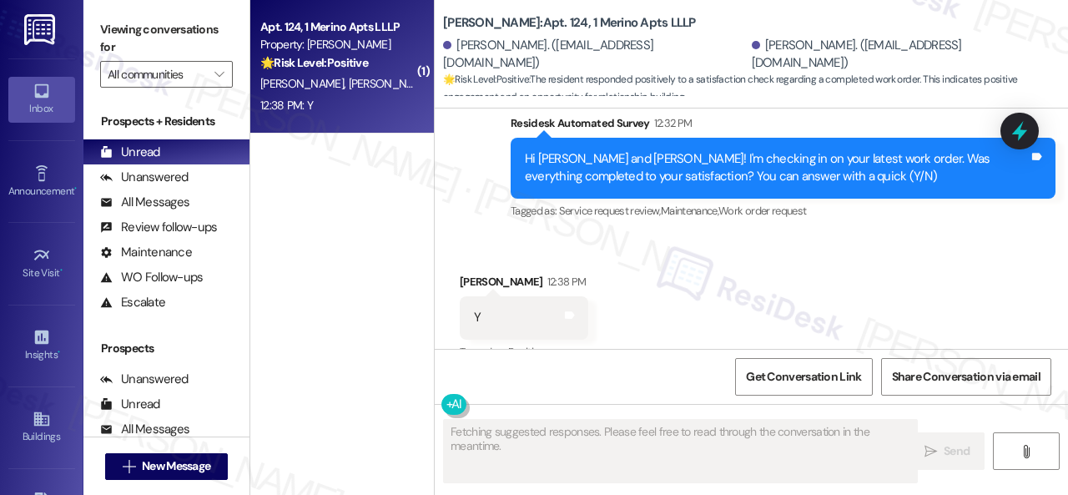
scroll to position [829, 0]
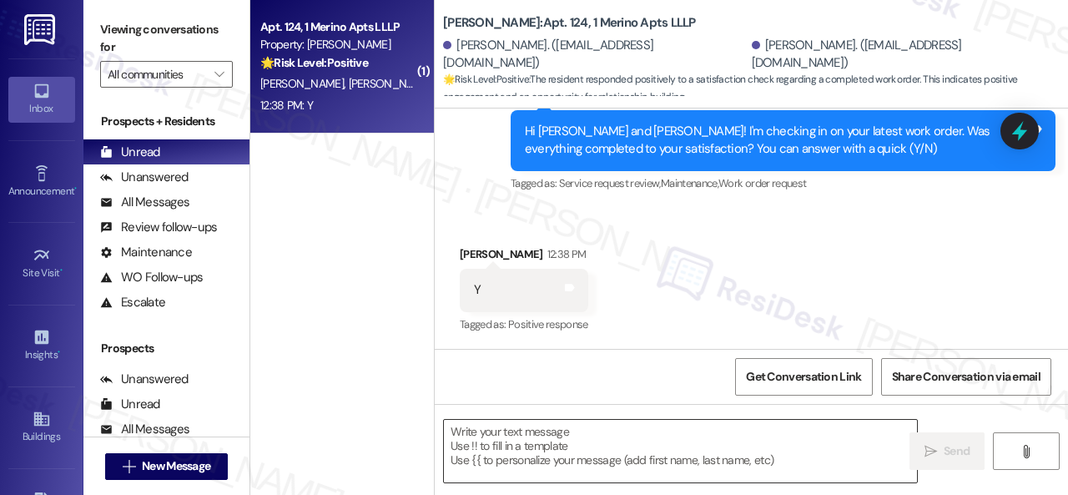
click at [534, 436] on textarea at bounding box center [680, 451] width 473 height 63
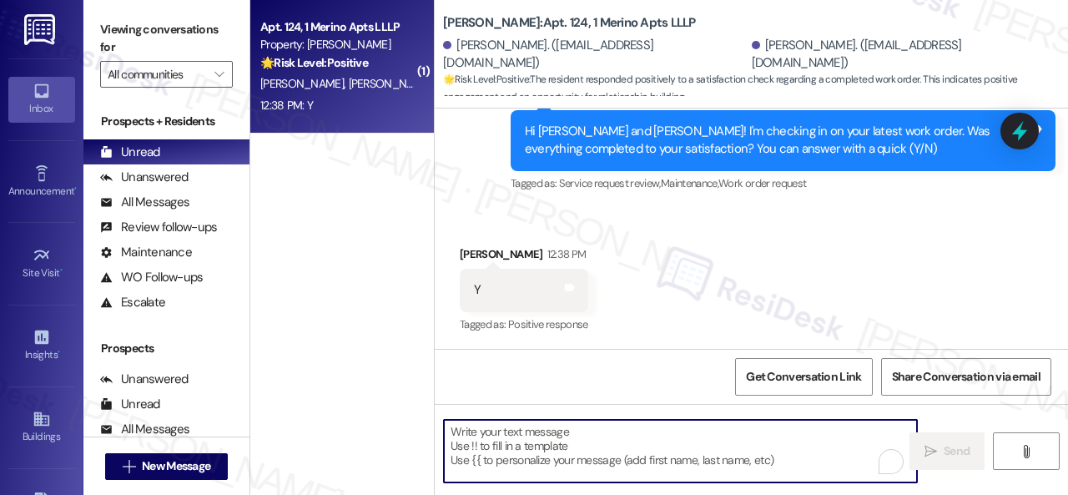
paste textarea "We’re happy to know everything’s all set! If your stay at {{property}} met your…"
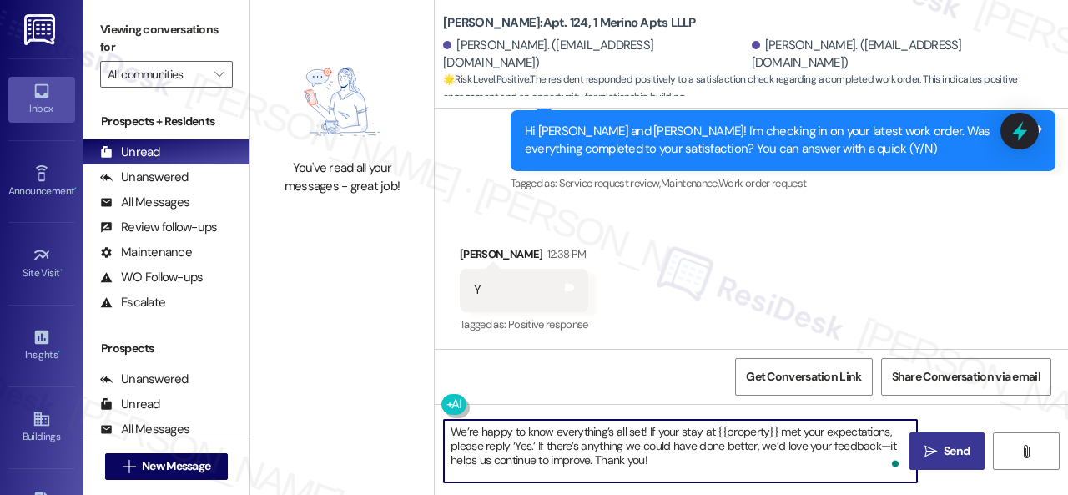
type textarea "We’re happy to know everything’s all set! If your stay at {{property}} met your…"
click at [958, 458] on span "Send" at bounding box center [957, 451] width 26 height 18
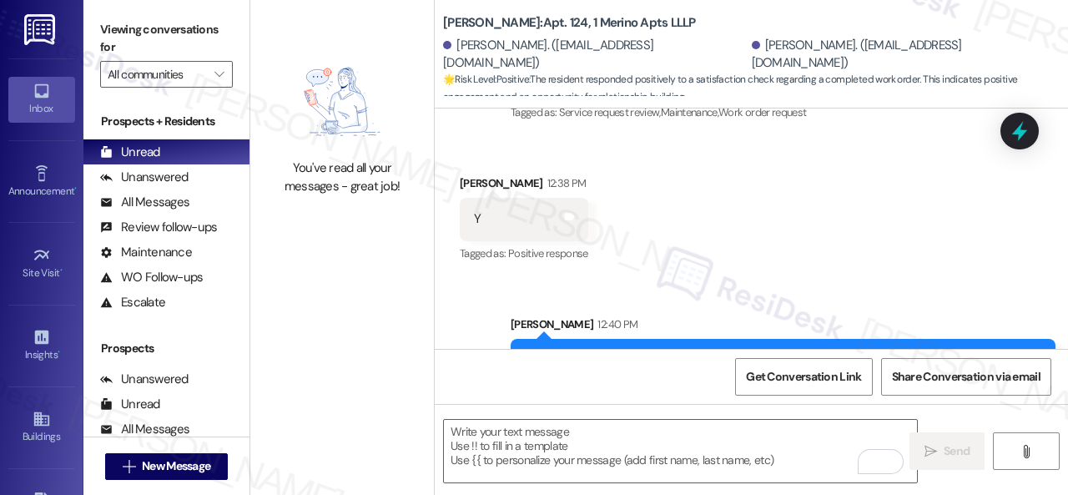
scroll to position [982, 0]
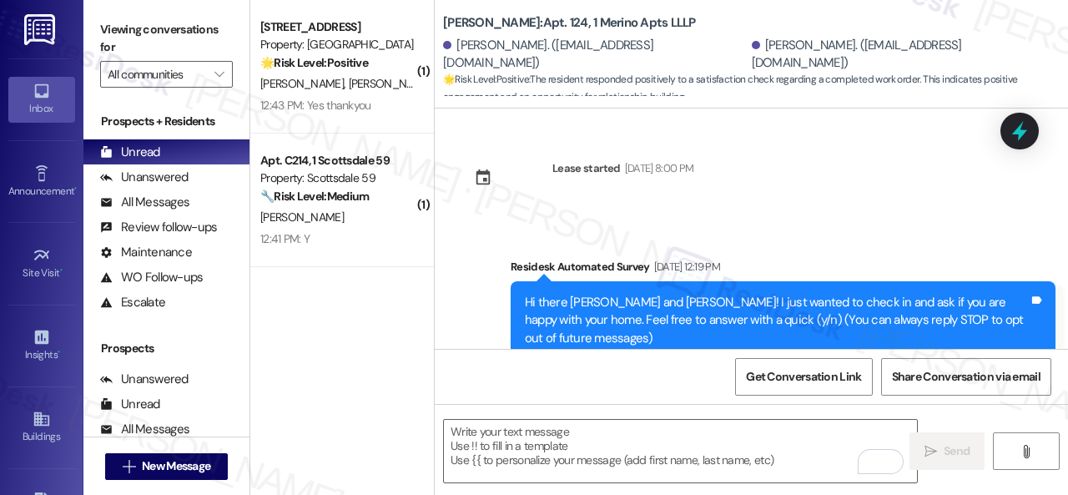
scroll to position [982, 0]
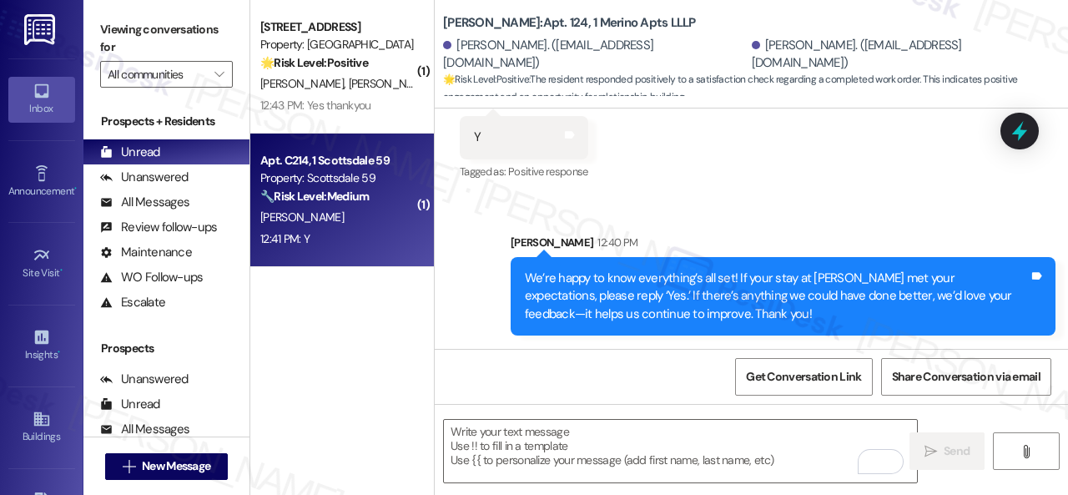
click at [349, 243] on div "12:41 PM: Y 12:41 PM: Y" at bounding box center [338, 239] width 158 height 21
type textarea "Fetching suggested responses. Please feel free to read through the conversation…"
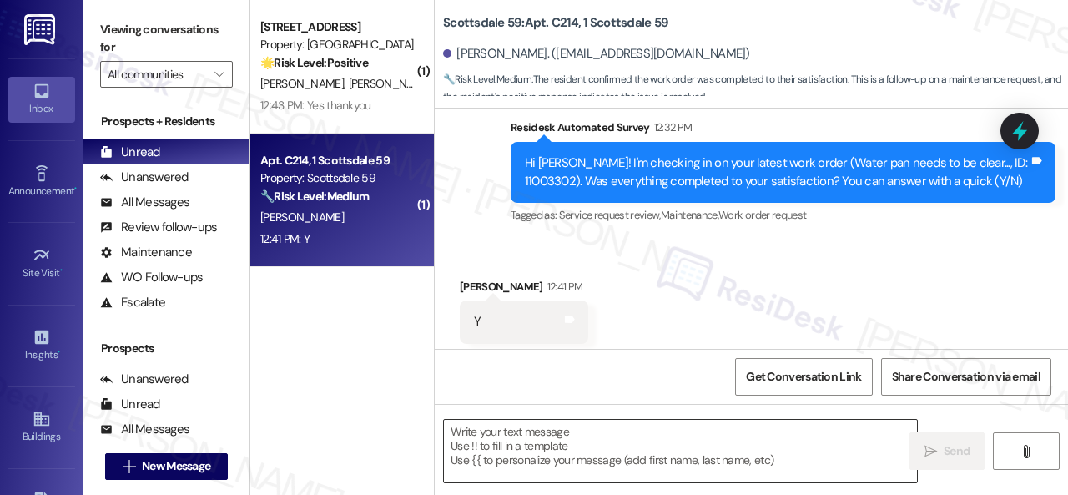
scroll to position [691, 0]
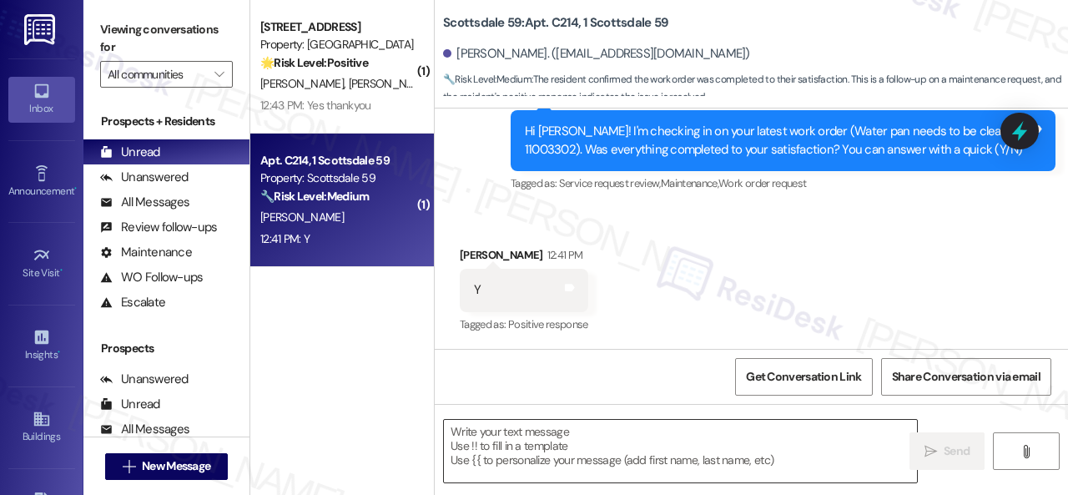
type textarea "Fetching suggested responses. Please feel free to read through the conversation…"
click at [529, 235] on div "Received via SMS Nathaniel Hunt 12:41 PM Y Tags and notes Tagged as: Positive r…" at bounding box center [524, 292] width 154 height 116
click at [539, 458] on textarea at bounding box center [680, 451] width 473 height 63
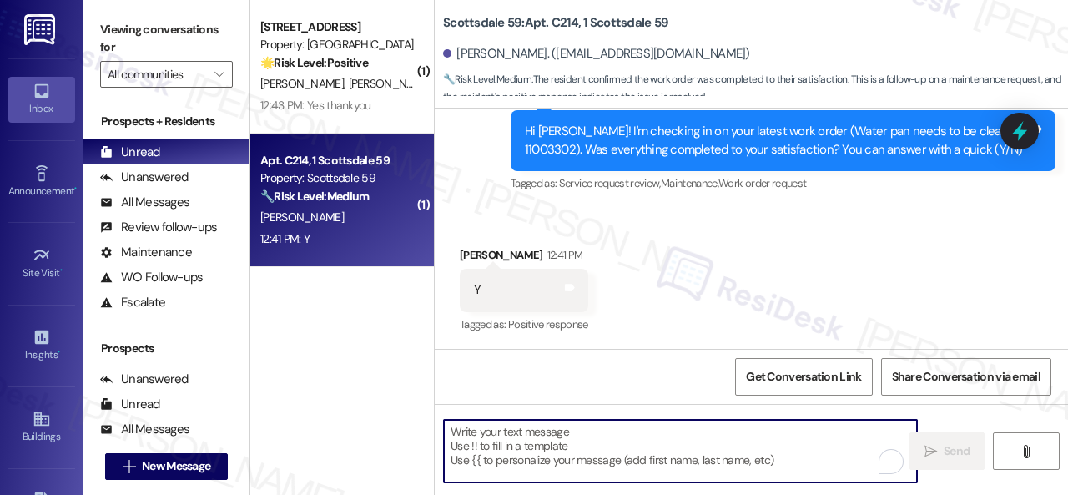
paste textarea "We’re happy to know everything’s all set! If your stay at {{property}} met your…"
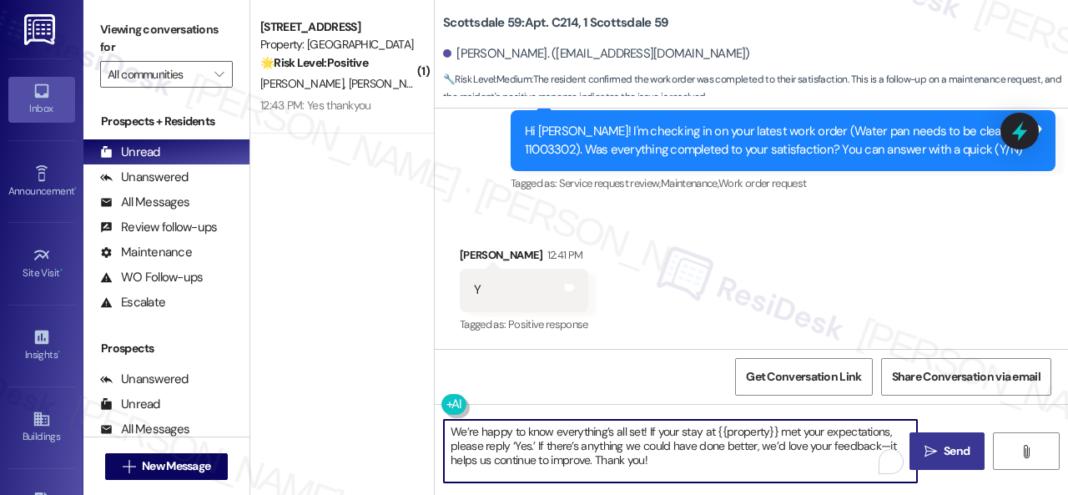
type textarea "We’re happy to know everything’s all set! If your stay at {{property}} met your…"
click at [933, 436] on button " Send" at bounding box center [946, 451] width 75 height 38
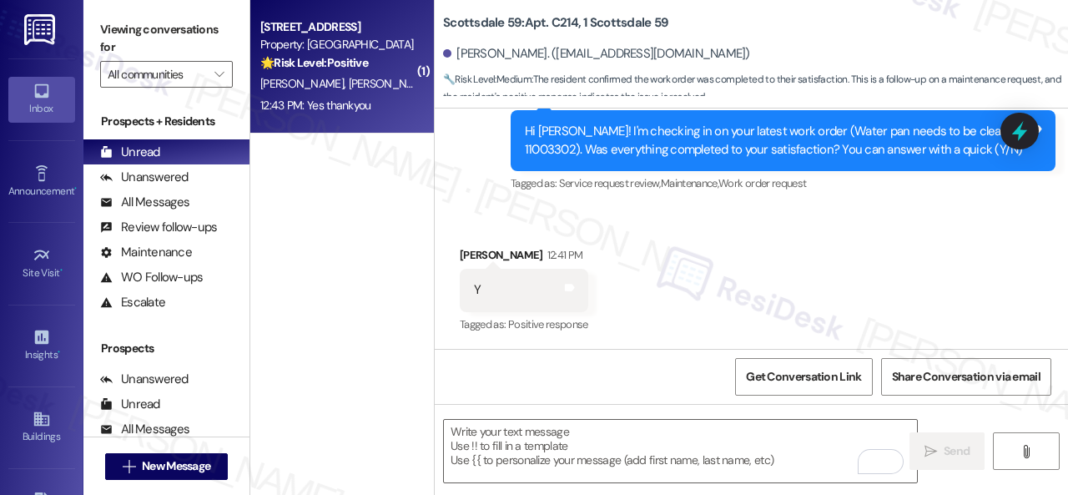
click at [390, 102] on div "12:43 PM: Yes thankyou 12:43 PM: Yes thankyou" at bounding box center [338, 105] width 158 height 21
type textarea "Fetching suggested responses. Please feel free to read through the conversation…"
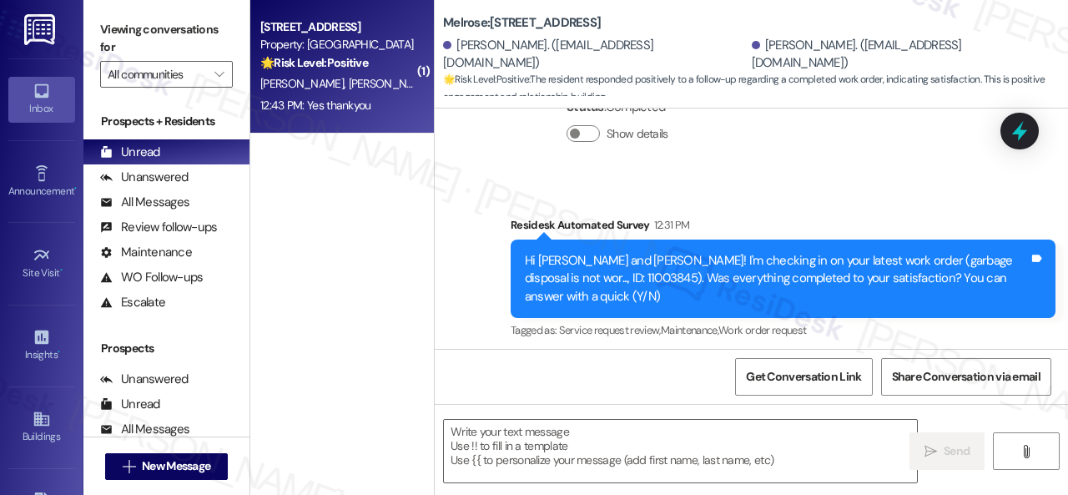
scroll to position [3156, 0]
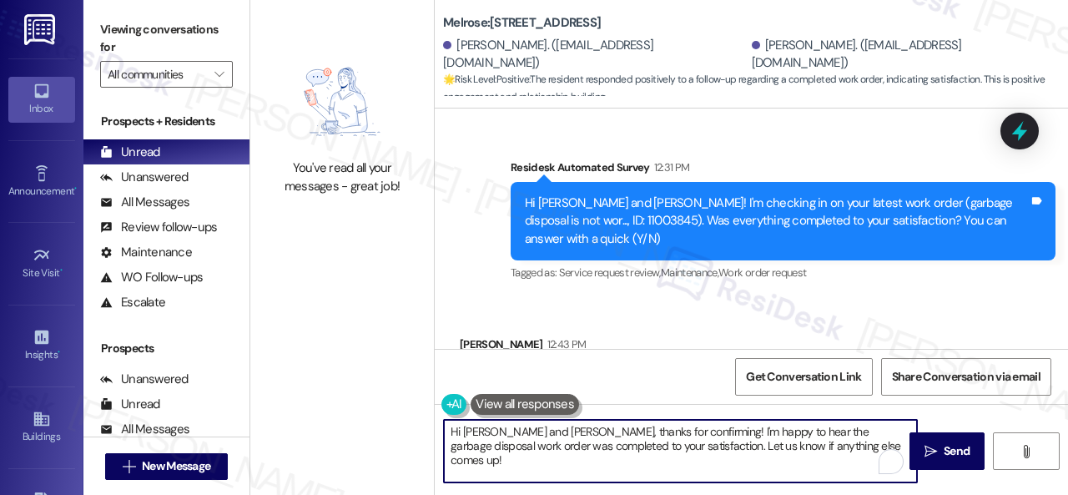
drag, startPoint x: 710, startPoint y: 447, endPoint x: 358, endPoint y: 380, distance: 358.4
click at [358, 380] on div "You've read all your messages - great job! Melrose: Apt. 319, 1 Melrose 3130 Ap…" at bounding box center [659, 247] width 818 height 495
paste textarea "We’re happy to know everything’s all set! If your stay at {{property}} met your…"
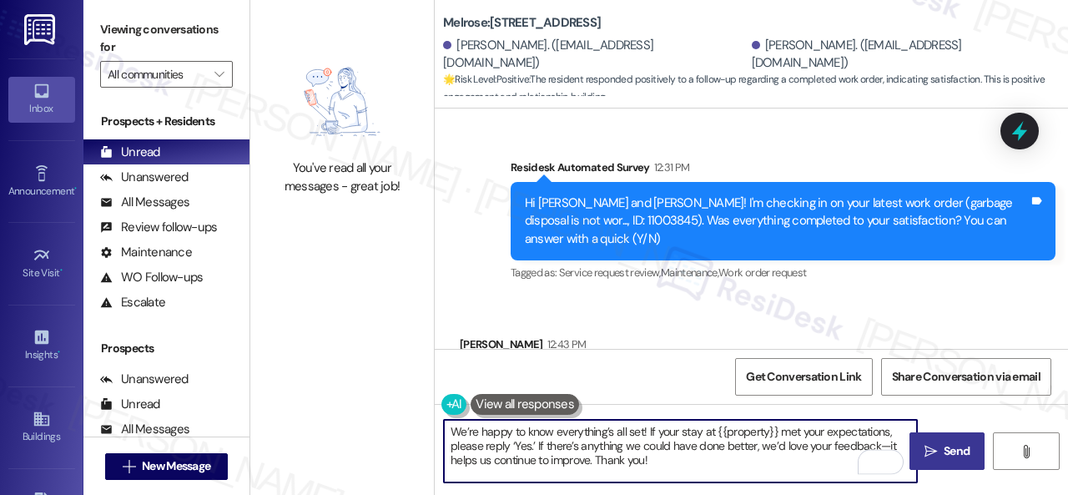
type textarea "We’re happy to know everything’s all set! If your stay at {{property}} met your…"
click at [933, 446] on span " Send" at bounding box center [947, 451] width 53 height 18
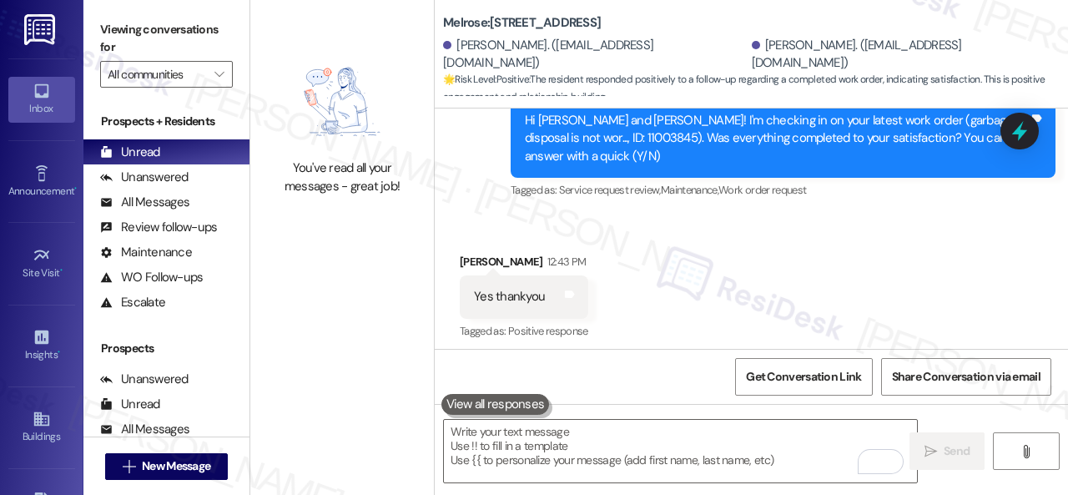
scroll to position [3309, 0]
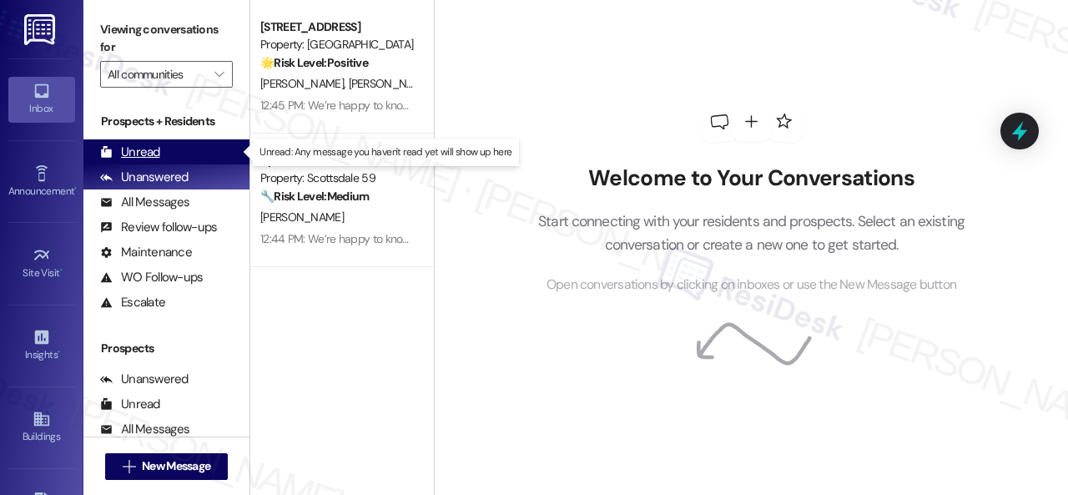
click at [139, 145] on div "Unread" at bounding box center [130, 153] width 60 height 18
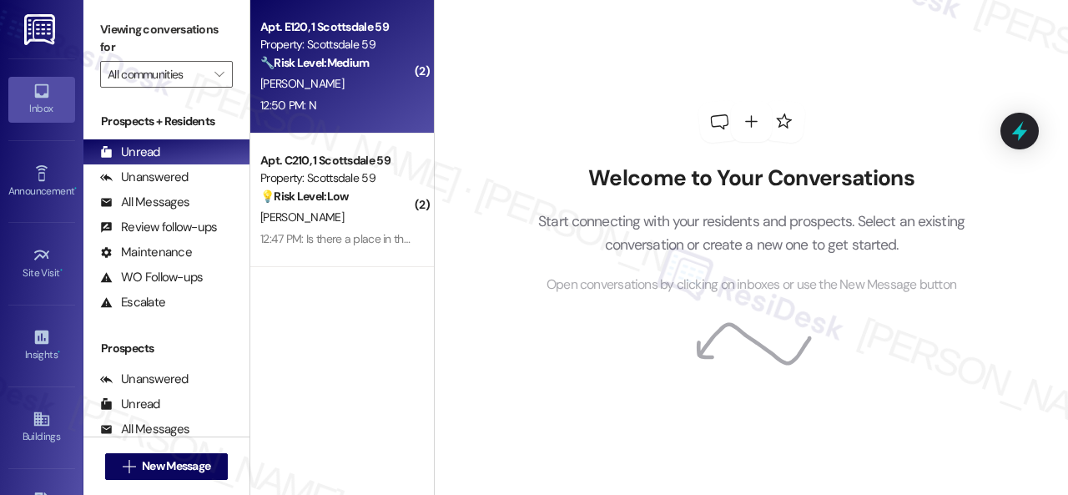
click at [364, 93] on div "[PERSON_NAME]" at bounding box center [338, 83] width 158 height 21
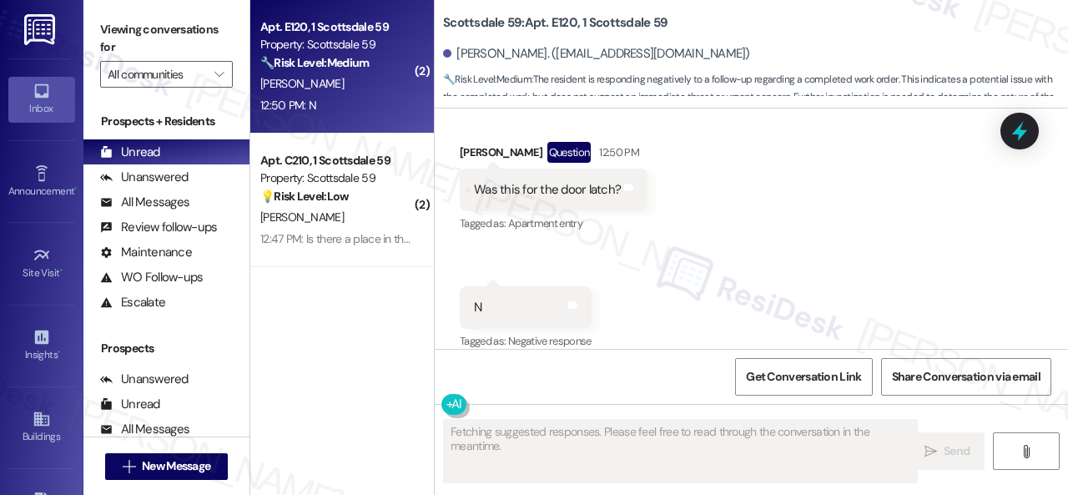
scroll to position [342, 0]
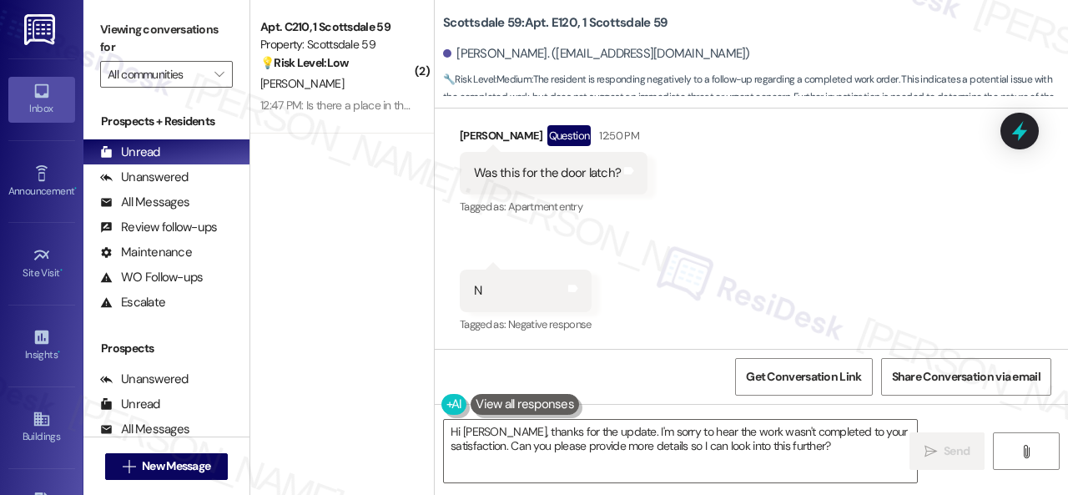
drag, startPoint x: 592, startPoint y: 225, endPoint x: 619, endPoint y: 228, distance: 27.6
click at [592, 225] on div "Received via SMS [PERSON_NAME] Question 12:50 PM Was this for the door latch? T…" at bounding box center [553, 172] width 213 height 119
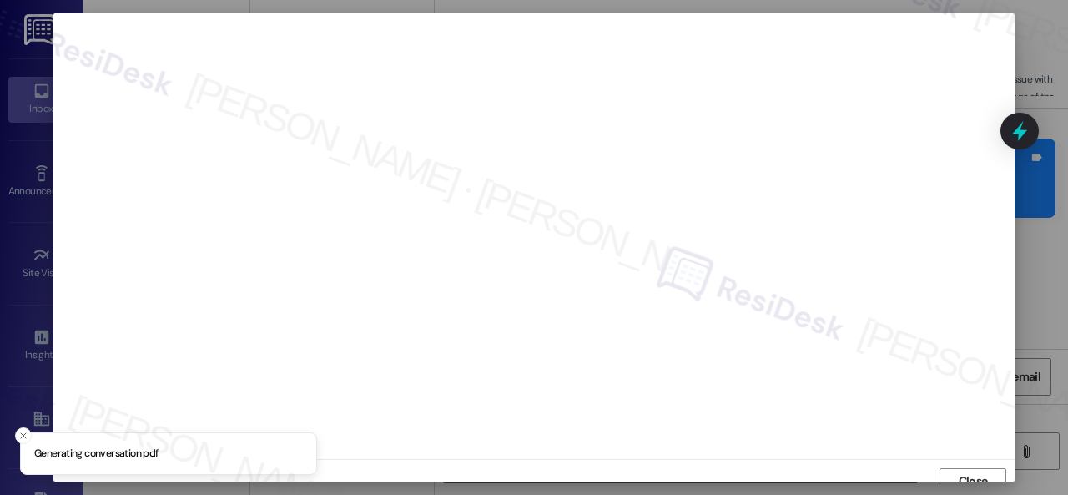
scroll to position [13, 0]
click at [965, 463] on span "Close" at bounding box center [973, 469] width 29 height 18
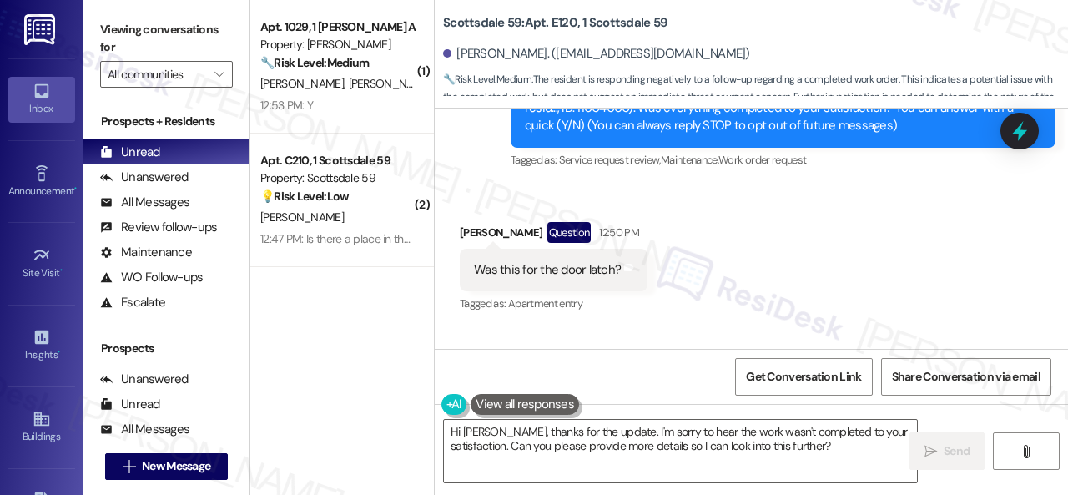
scroll to position [176, 0]
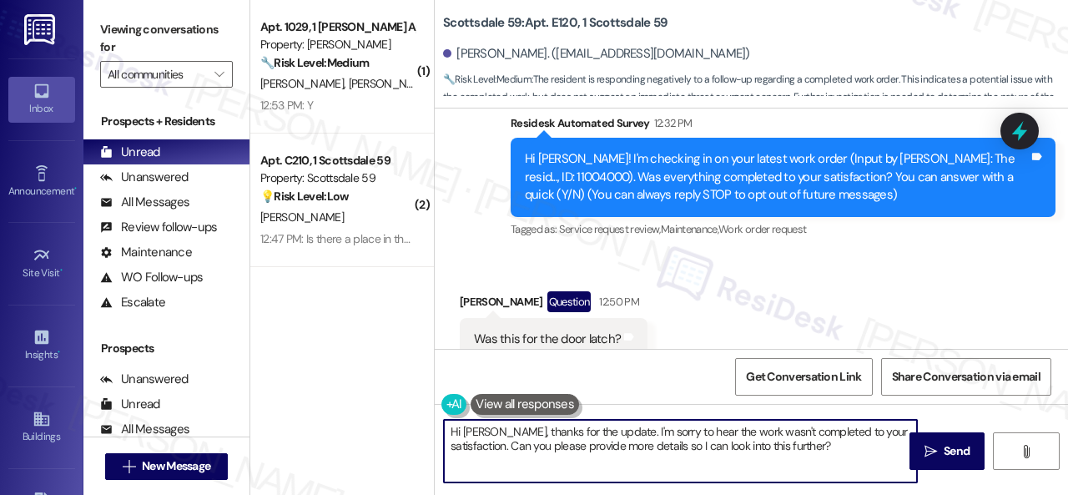
drag, startPoint x: 861, startPoint y: 450, endPoint x: 282, endPoint y: 296, distance: 599.0
click at [282, 296] on div "( 1 ) Apt. 1029, 1 Dana Park Apts LLC Property: Dana Park 🔧 Risk Level: Medium …" at bounding box center [659, 247] width 818 height 495
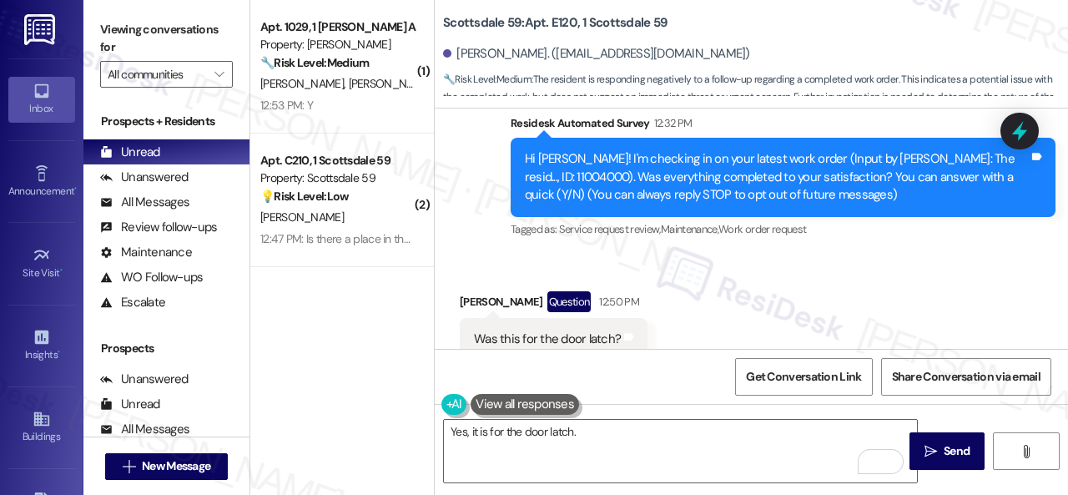
click at [531, 251] on div "WO Lease started Sep 07, 2025 at 8:00 PM Show details Survey, sent via SMS Resi…" at bounding box center [751, 228] width 633 height 240
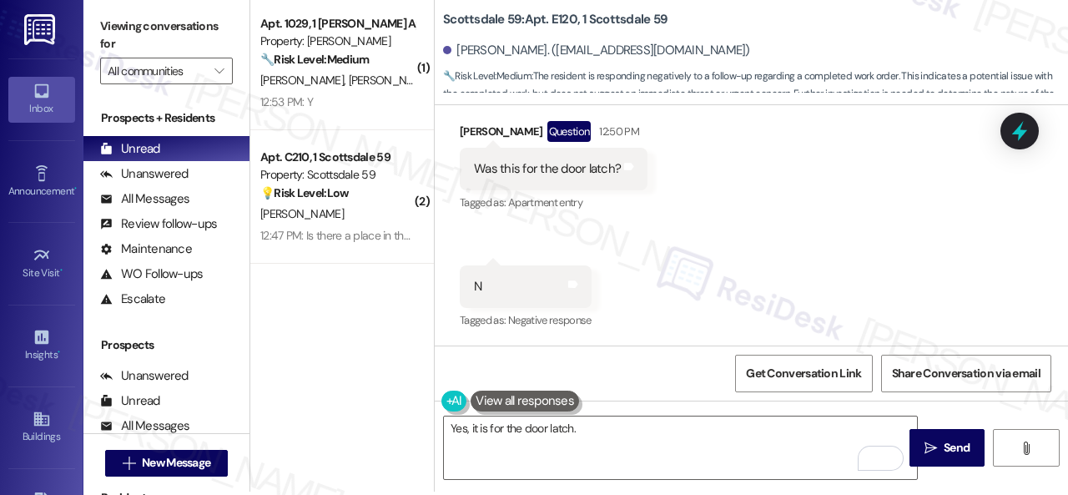
scroll to position [5, 0]
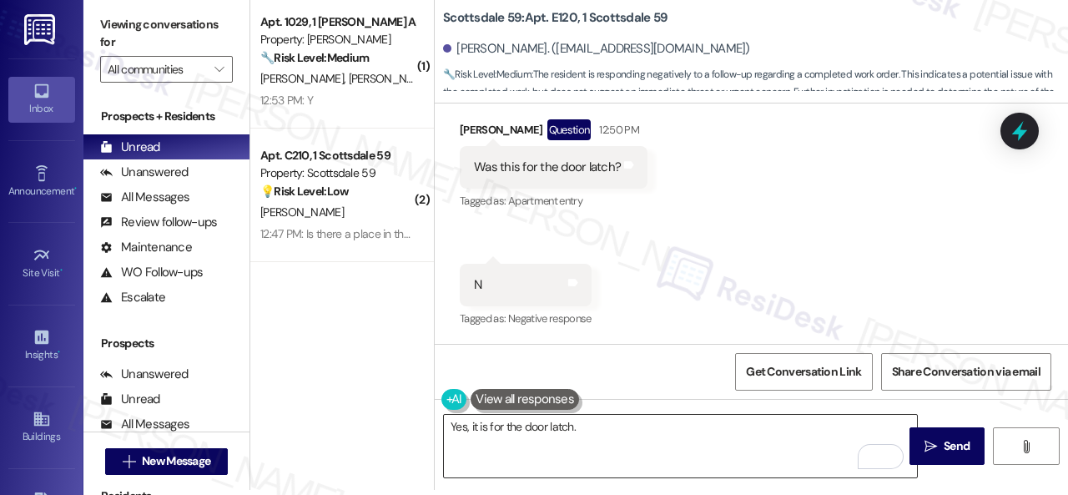
click at [634, 426] on textarea "Yes, it is for the door latch." at bounding box center [680, 446] width 473 height 63
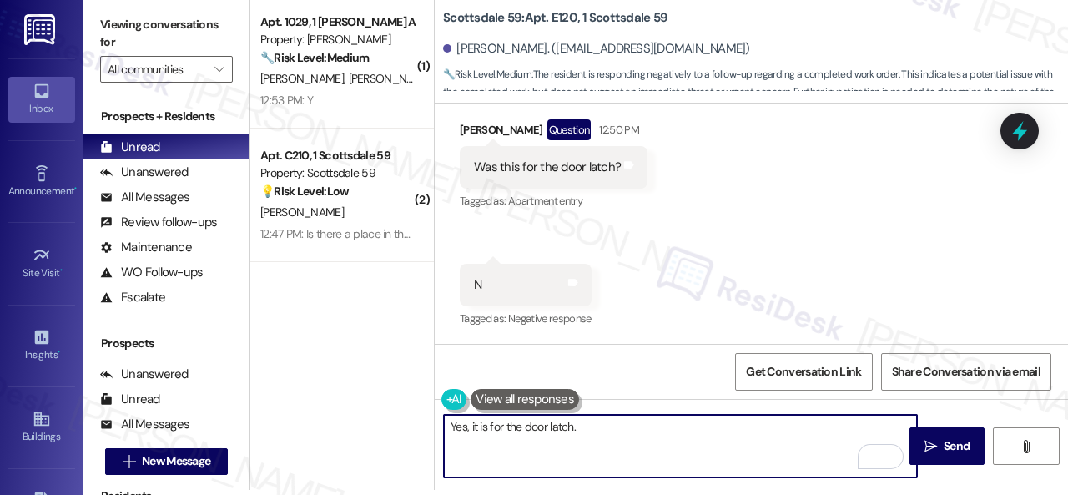
paste textarea "Can you please provide more details about what went wrong or what needs to be a…"
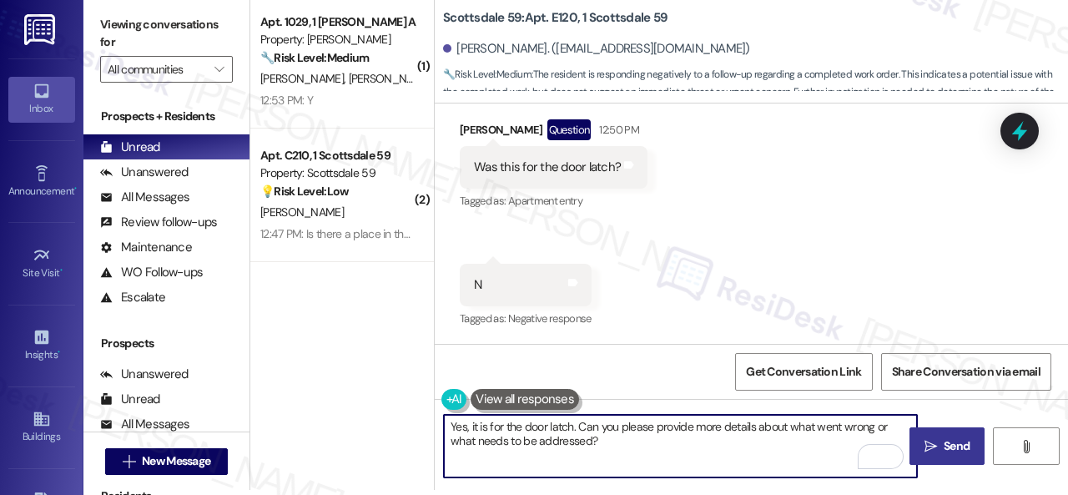
type textarea "Yes, it is for the door latch. Can you please provide more details about what w…"
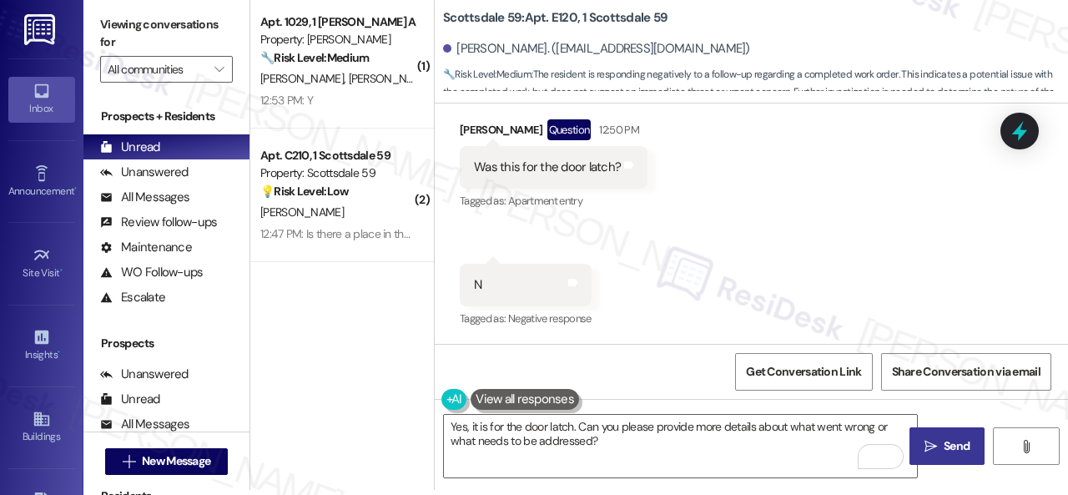
click at [944, 450] on span "Send" at bounding box center [957, 446] width 26 height 18
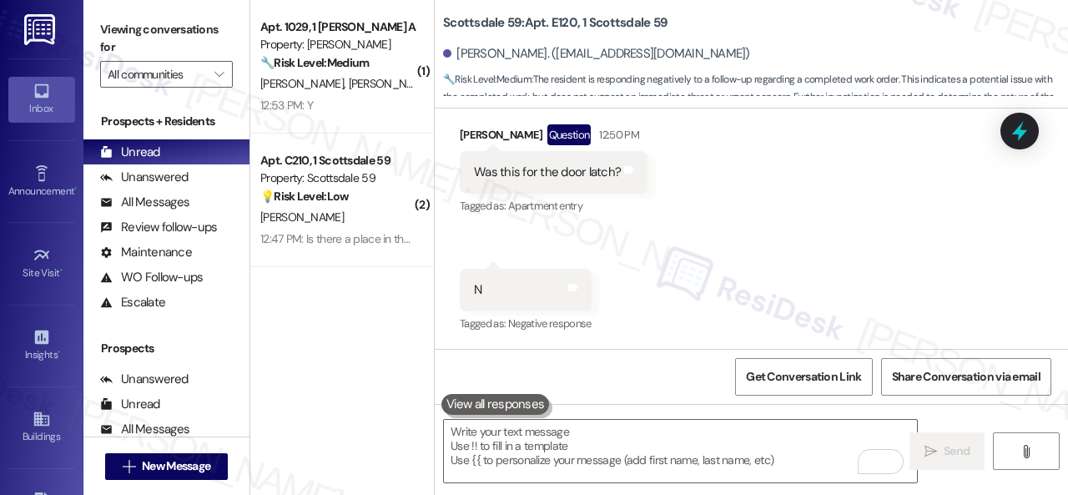
scroll to position [342, 0]
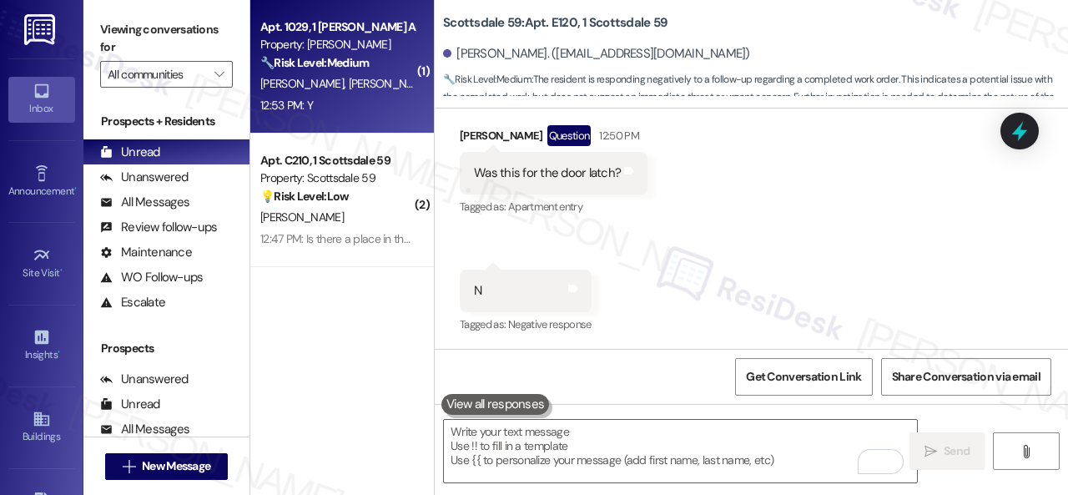
click at [356, 109] on div "12:53 PM: Y 12:53 PM: Y" at bounding box center [338, 105] width 158 height 21
type textarea "Fetching suggested responses. Please feel free to read through the conversation…"
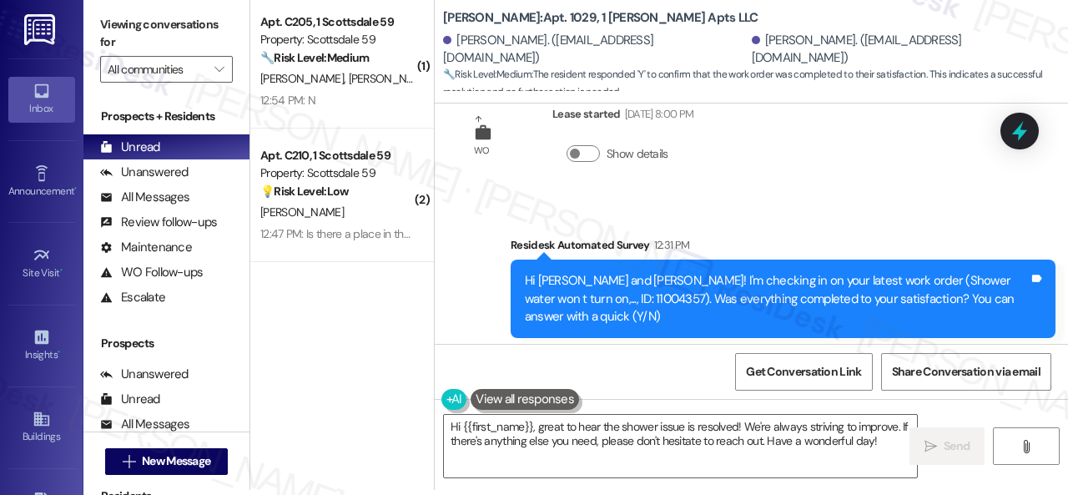
scroll to position [2566, 0]
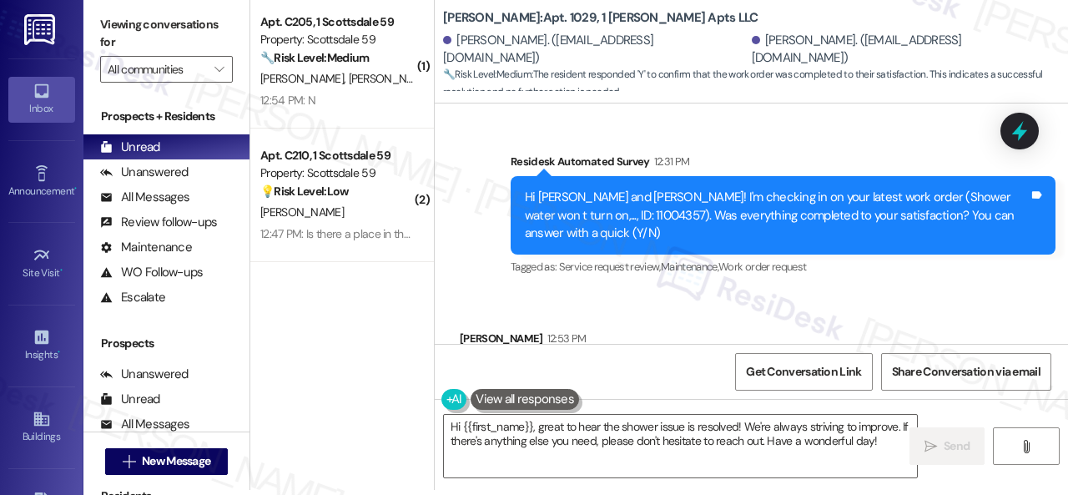
click at [484, 317] on div "Received via SMS Slade Ihrig 12:53 PM Y Tags and notes Tagged as: Positive resp…" at bounding box center [524, 375] width 154 height 116
click at [503, 438] on textarea "Hi {{first_name}}, great to hear the shower issue is resolved! We're always str…" at bounding box center [680, 446] width 473 height 63
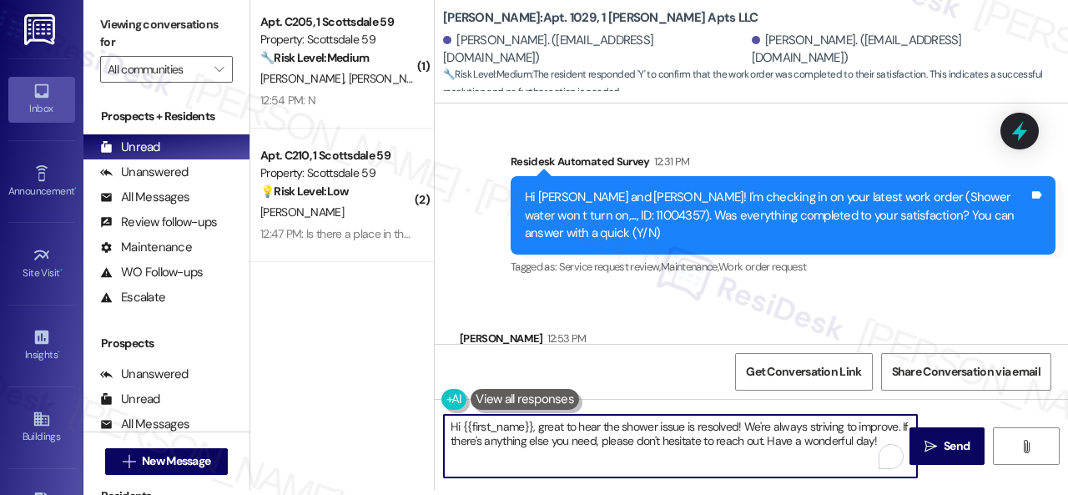
paste textarea "We’re happy to know everything’s all set! If your stay at {{property}} met your…"
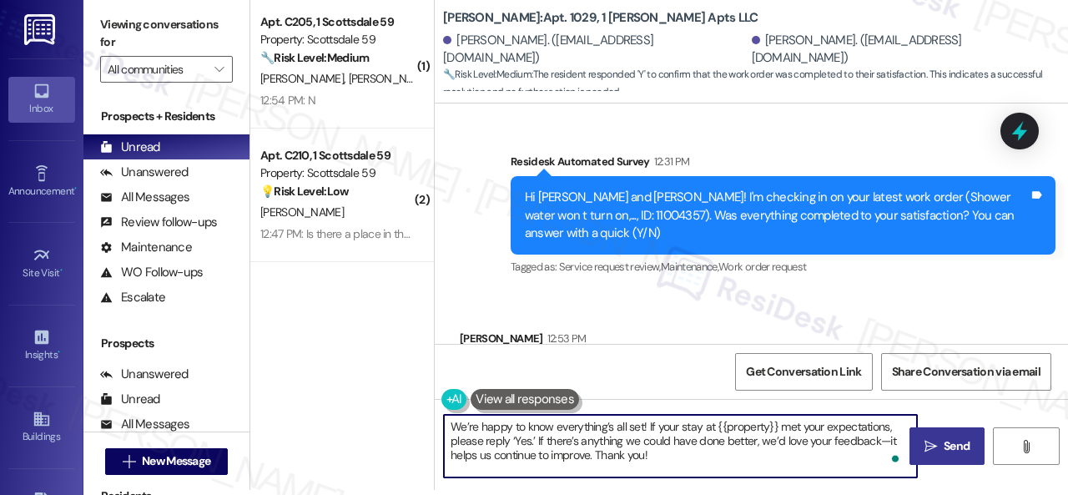
type textarea "We’re happy to know everything’s all set! If your stay at {{property}} met your…"
click at [940, 441] on span "Send" at bounding box center [956, 446] width 33 height 18
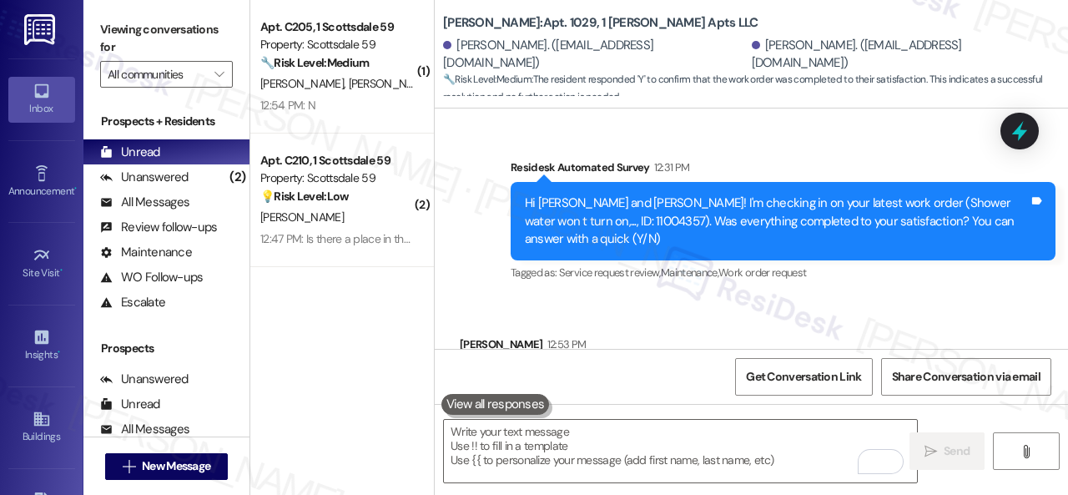
scroll to position [2719, 0]
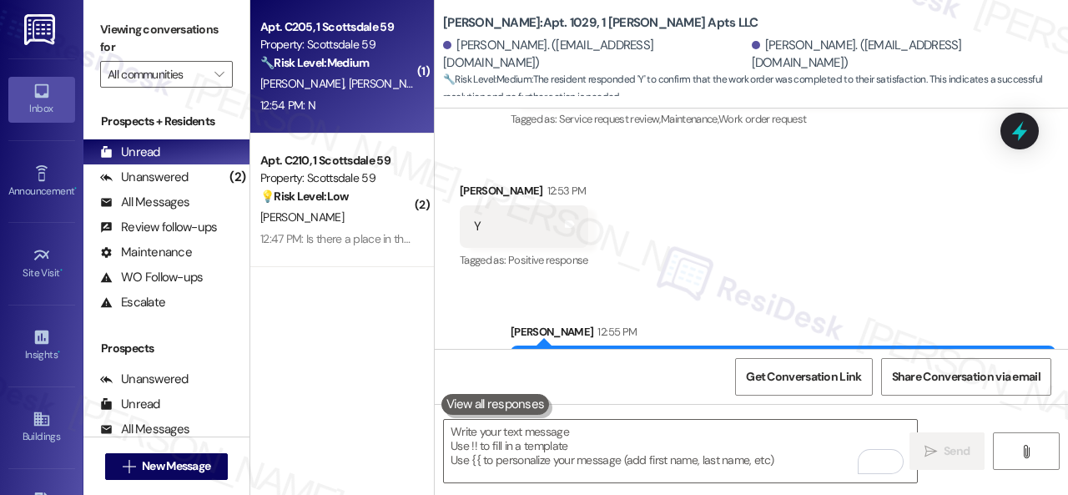
click at [377, 96] on div "12:54 PM: N 12:54 PM: N" at bounding box center [338, 105] width 158 height 21
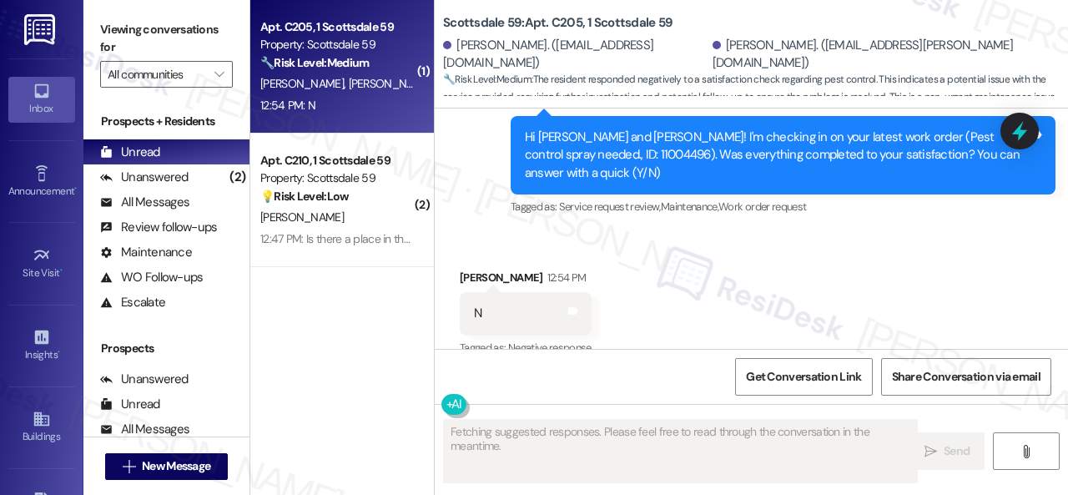
scroll to position [741, 0]
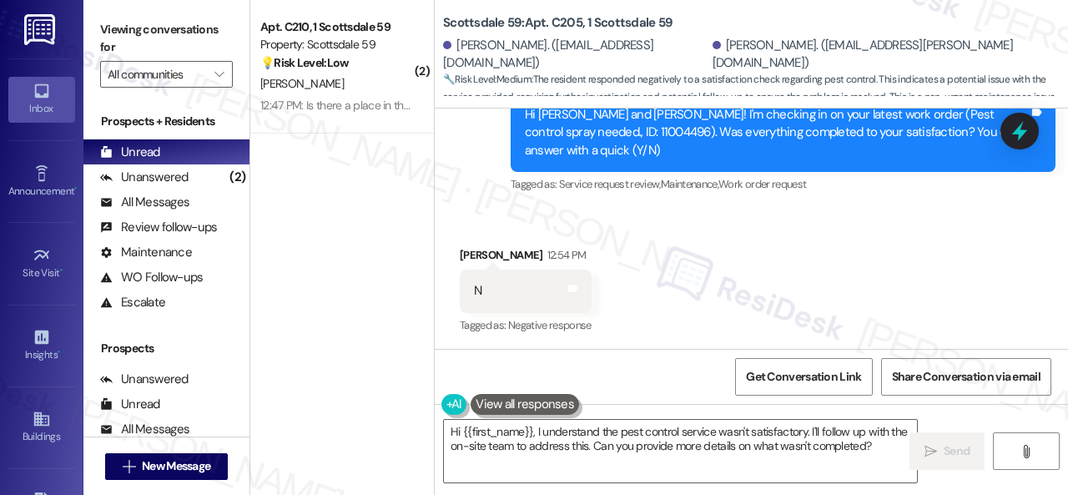
drag, startPoint x: 581, startPoint y: 203, endPoint x: 590, endPoint y: 249, distance: 47.6
click at [581, 203] on div "Survey, sent via SMS Residesk Automated Survey 12:32 PM Hi Patricia and Kennici…" at bounding box center [783, 134] width 570 height 152
click at [585, 447] on textarea "Hi {{first_name}}, I understand the pest control service wasn't satisfactory. I…" at bounding box center [680, 451] width 473 height 63
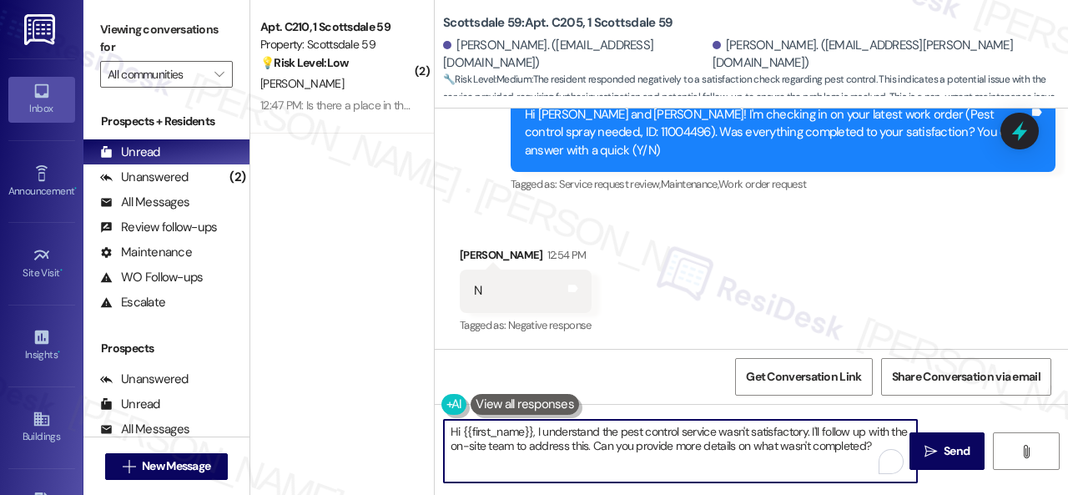
paste textarea "I'm sorry that the work order wasn't completed to your satisfaction. Can you pl…"
type textarea "I'm sorry that the work order wasn't completed to your satisfaction. Can you pl…"
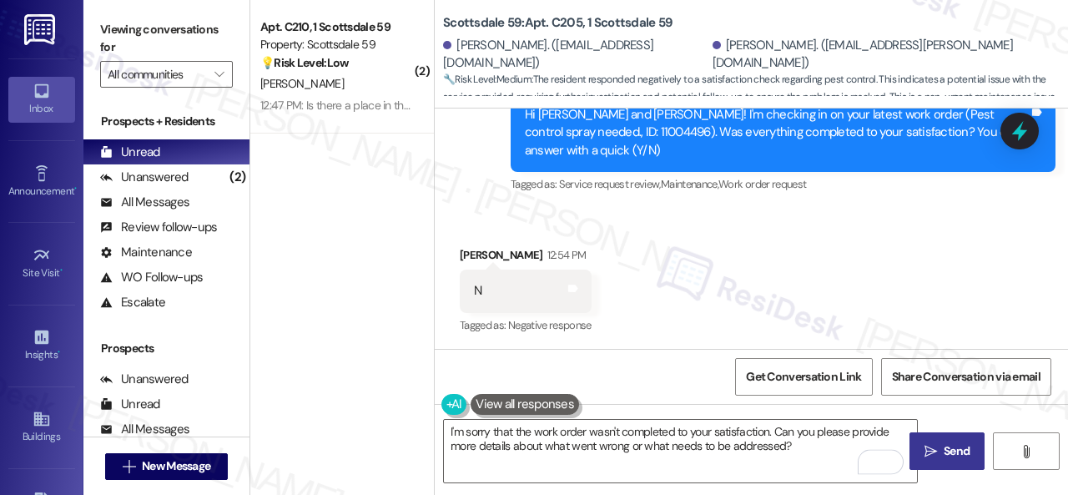
click at [944, 448] on span "Send" at bounding box center [957, 451] width 26 height 18
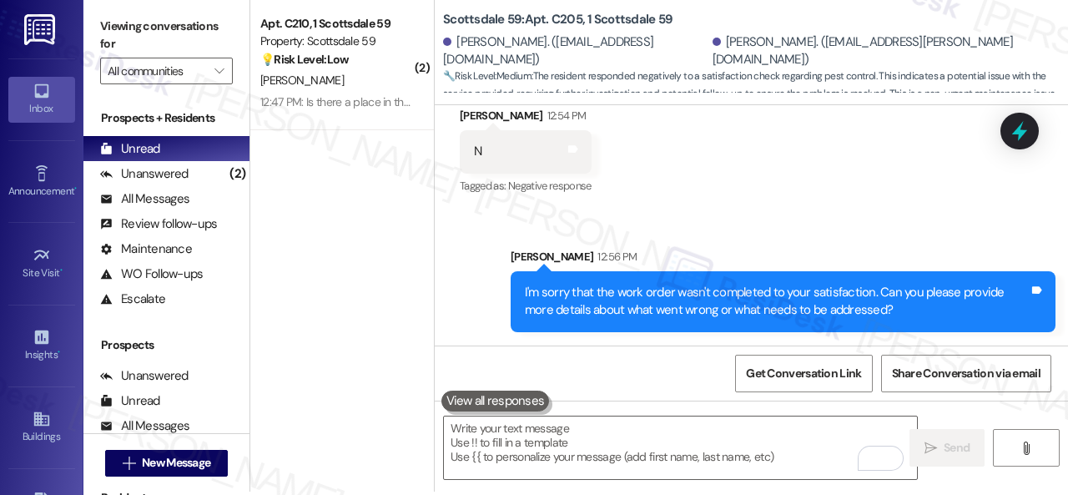
scroll to position [5, 0]
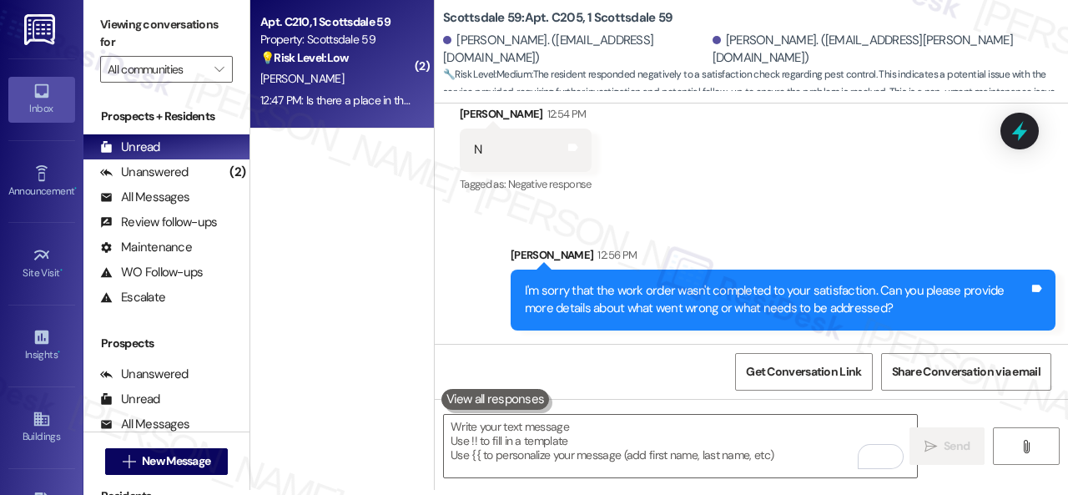
click at [344, 86] on div "N. Oliveri" at bounding box center [338, 78] width 158 height 21
type textarea "Fetching suggested responses. Please feel free to read through the conversation…"
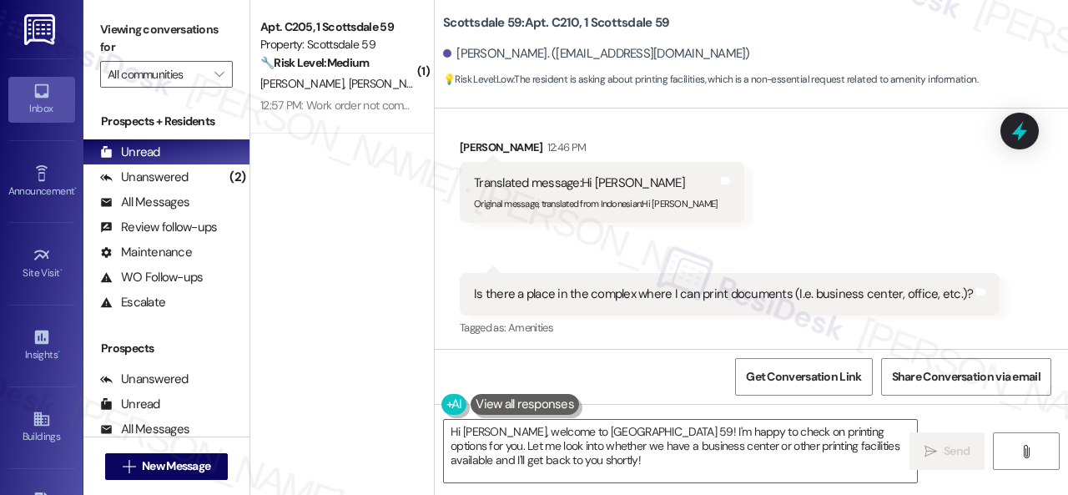
scroll to position [683, 0]
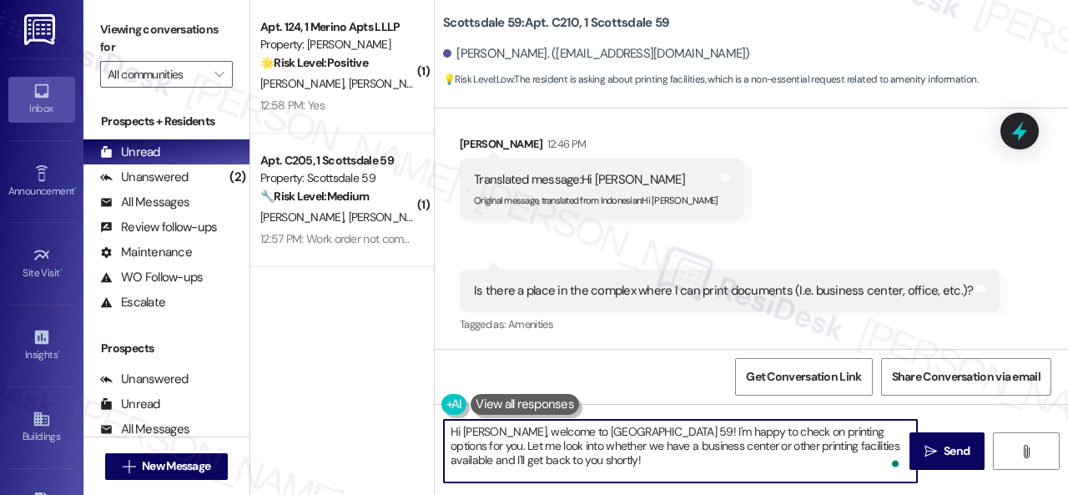
drag, startPoint x: 504, startPoint y: 433, endPoint x: 634, endPoint y: 424, distance: 130.5
click at [634, 424] on textarea "Hi Nicholas, welcome to Scottsdale 59! I'm happy to check on printing options f…" at bounding box center [680, 451] width 473 height 63
drag, startPoint x: 806, startPoint y: 441, endPoint x: 853, endPoint y: 441, distance: 46.7
click at [853, 441] on textarea "Hi Nicholas! I'm happy to check on printing options for you. Let me look into w…" at bounding box center [680, 451] width 473 height 63
type textarea "Hi Nicholas! I'm happy to check on printing options for you. Let me look into w…"
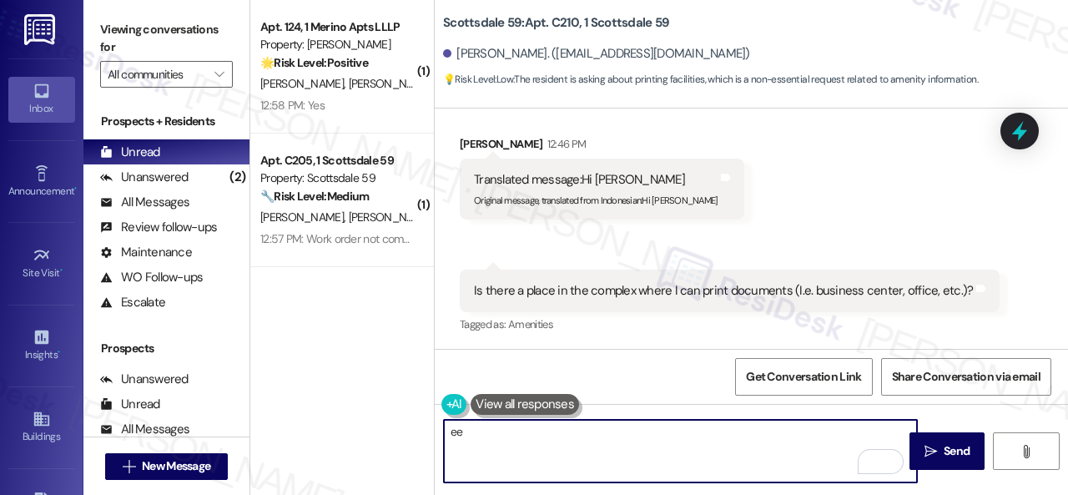
type textarea "ee"
click at [637, 363] on div "Get Conversation Link Share Conversation via email" at bounding box center [751, 376] width 633 height 55
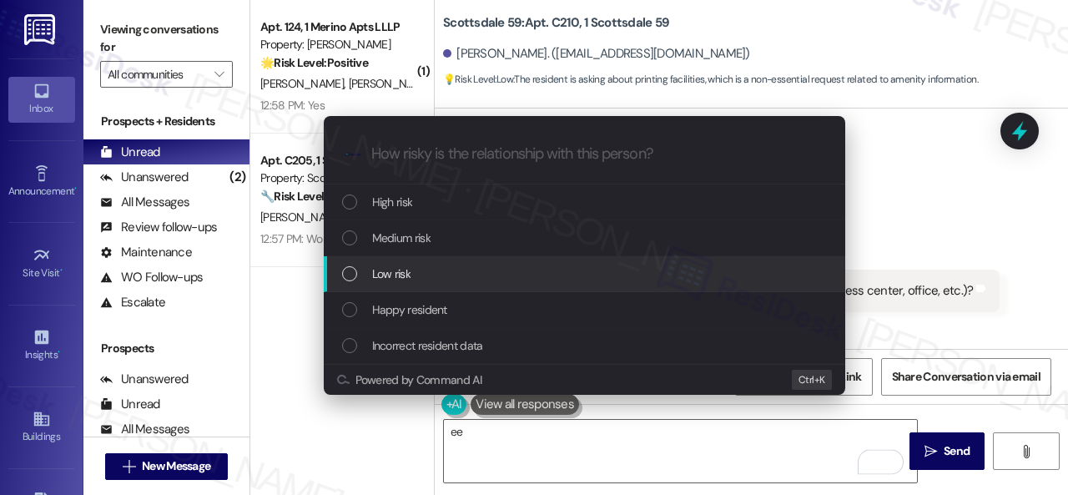
click at [390, 263] on div "Low risk" at bounding box center [584, 274] width 521 height 36
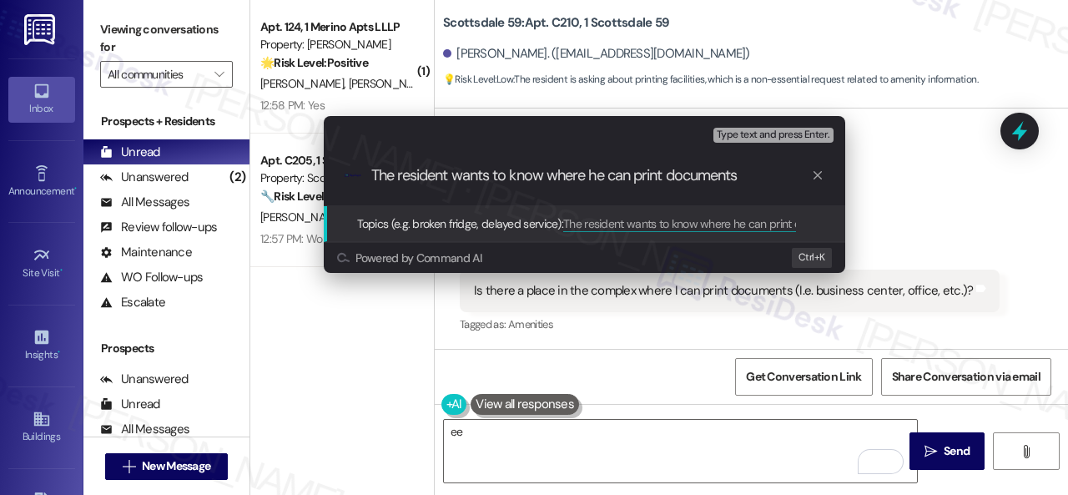
type input "The resident wants to know where he can print documents."
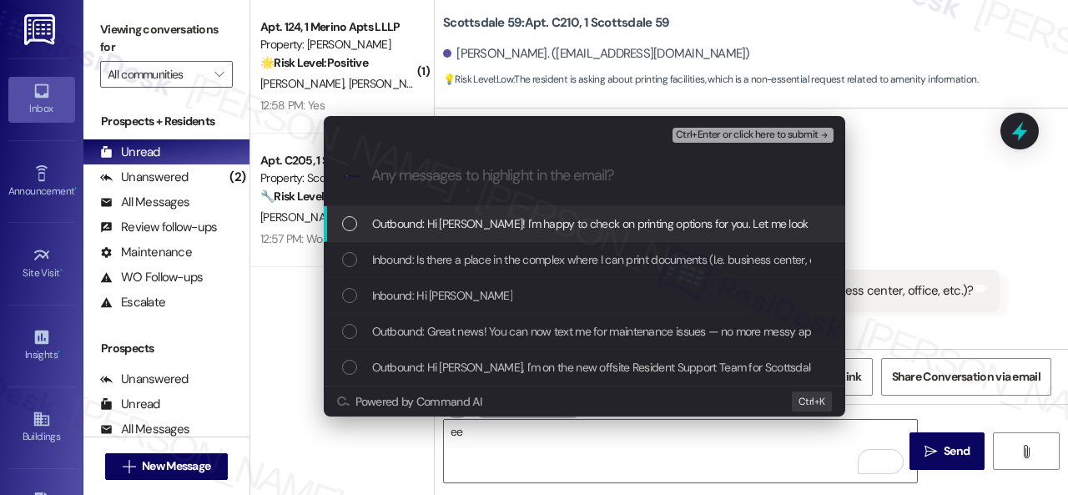
click at [390, 263] on span "Inbound: Is there a place in the complex where I can print documents (I.e. busi…" at bounding box center [620, 259] width 496 height 18
click at [716, 129] on span "Ctrl+Enter or click here to submit" at bounding box center [747, 135] width 143 height 12
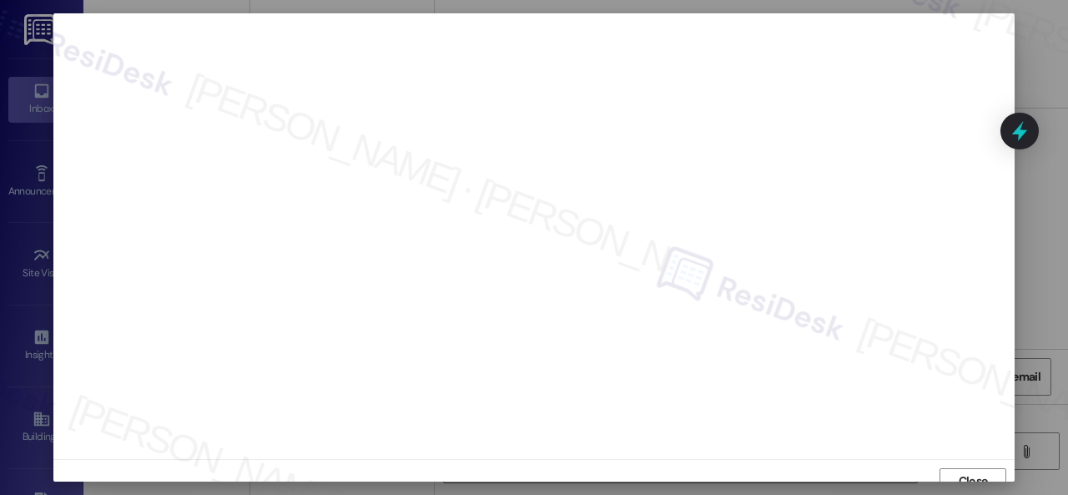
scroll to position [13, 0]
click at [987, 461] on span "Close" at bounding box center [973, 469] width 36 height 18
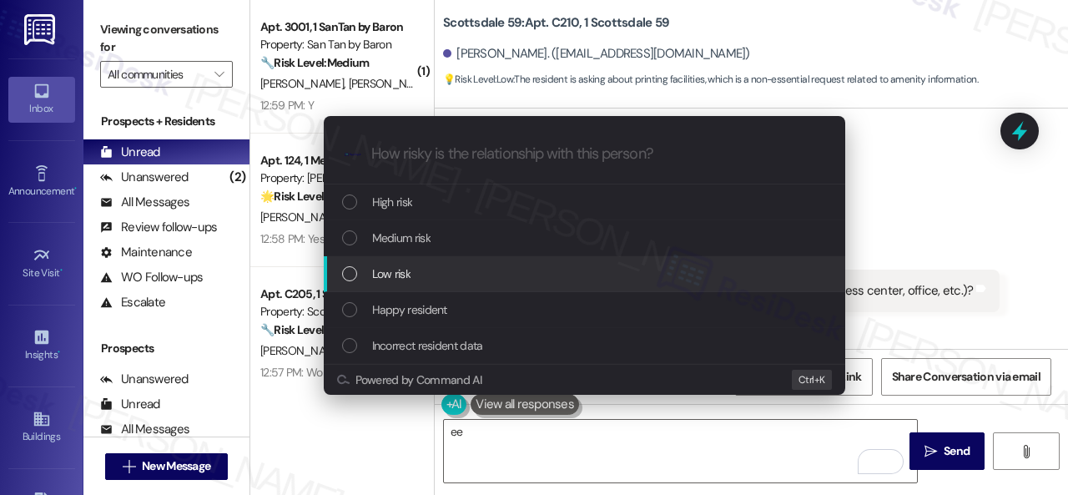
click at [409, 276] on span "Low risk" at bounding box center [391, 273] width 38 height 18
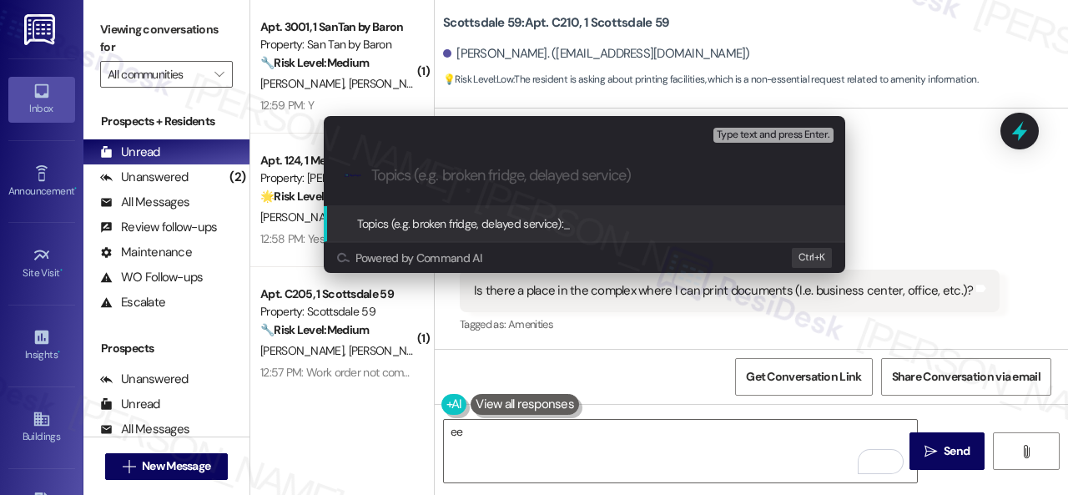
paste input "The resident wants to know where he can print documents."
type input "The resident wants to know where he can print documents."
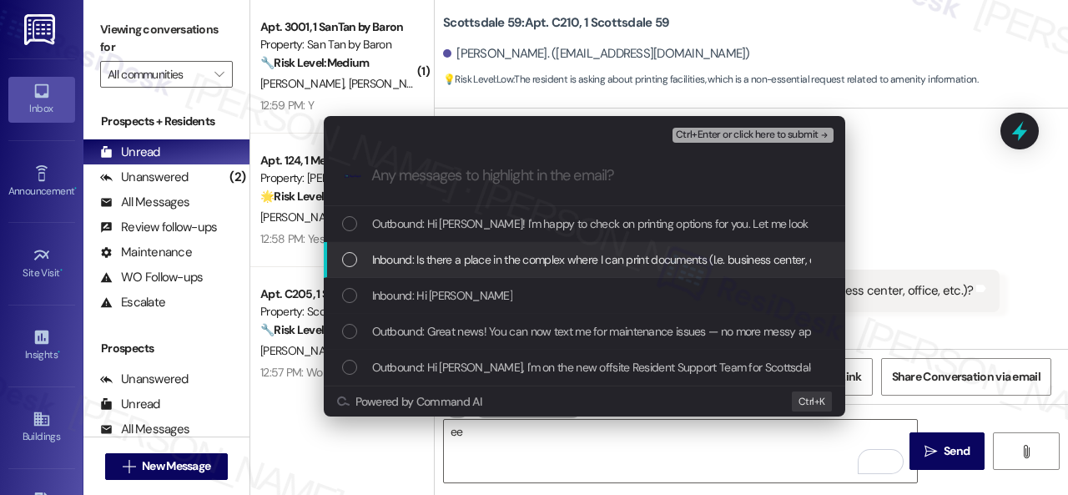
click at [400, 266] on span "Inbound: Is there a place in the complex where I can print documents (I.e. busi…" at bounding box center [620, 259] width 496 height 18
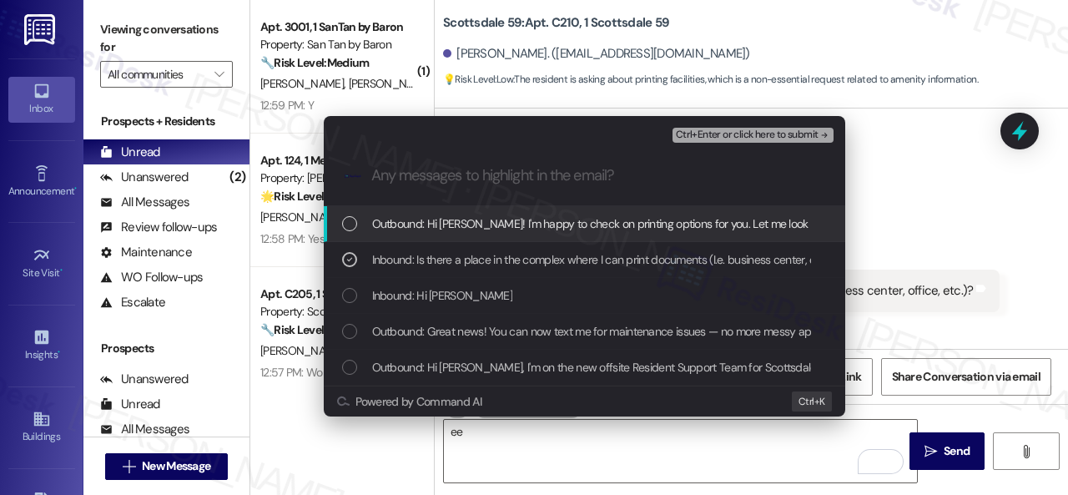
click at [679, 133] on span "Ctrl+Enter or click here to submit" at bounding box center [747, 135] width 143 height 12
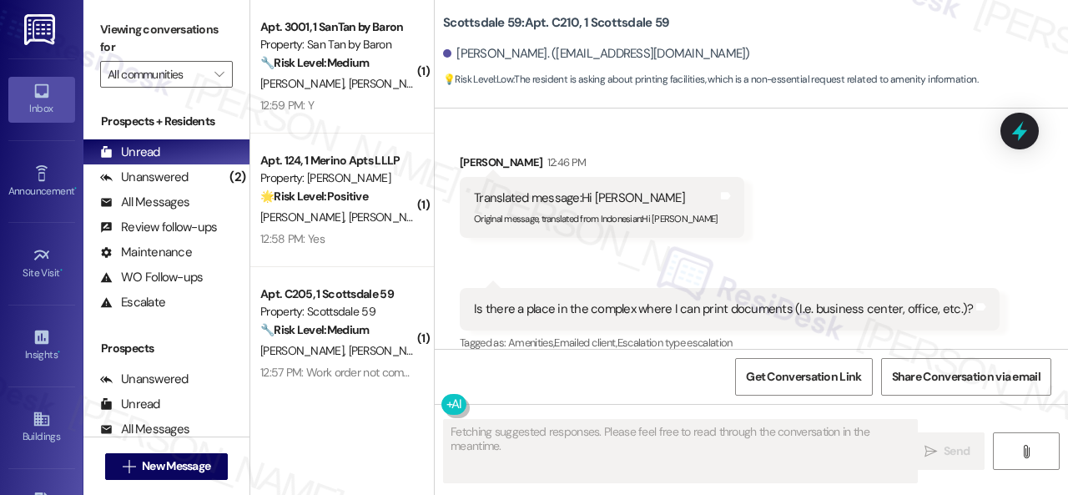
scroll to position [683, 0]
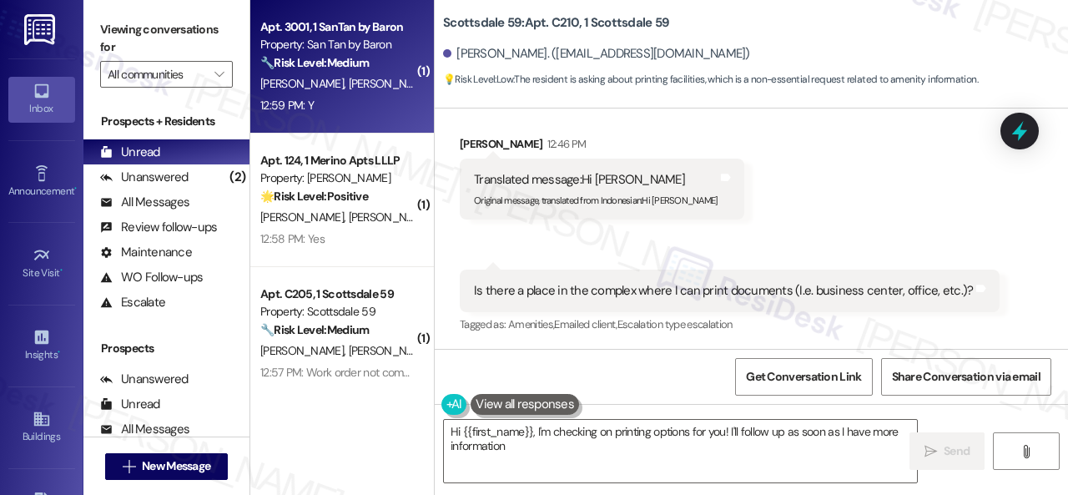
type textarea "Hi {{first_name}}, I'm checking on printing options for you! I'll follow up as …"
click at [334, 115] on div "12:59 PM: Y 12:59 PM: Y" at bounding box center [338, 105] width 158 height 21
type textarea "Fetching suggested responses. Please feel free to read through the conversation…"
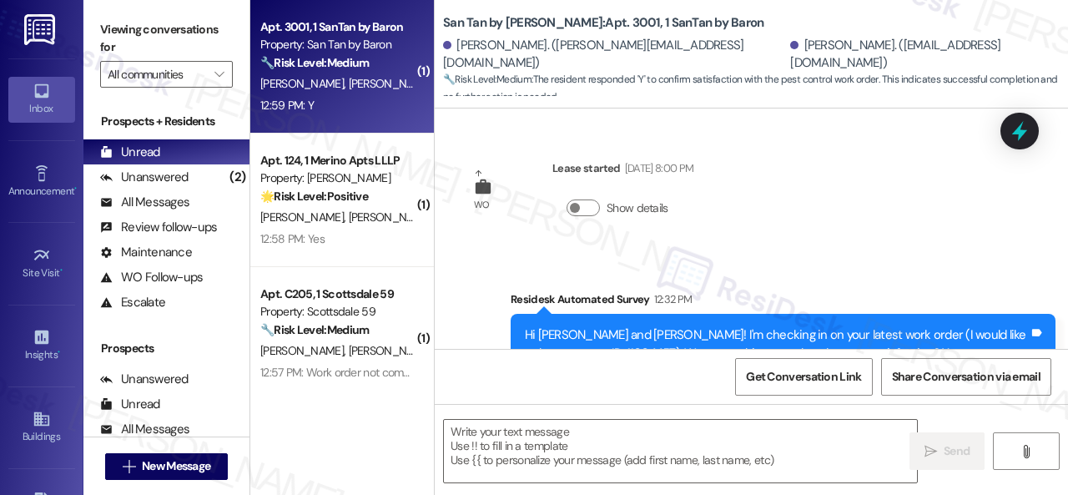
scroll to position [221, 0]
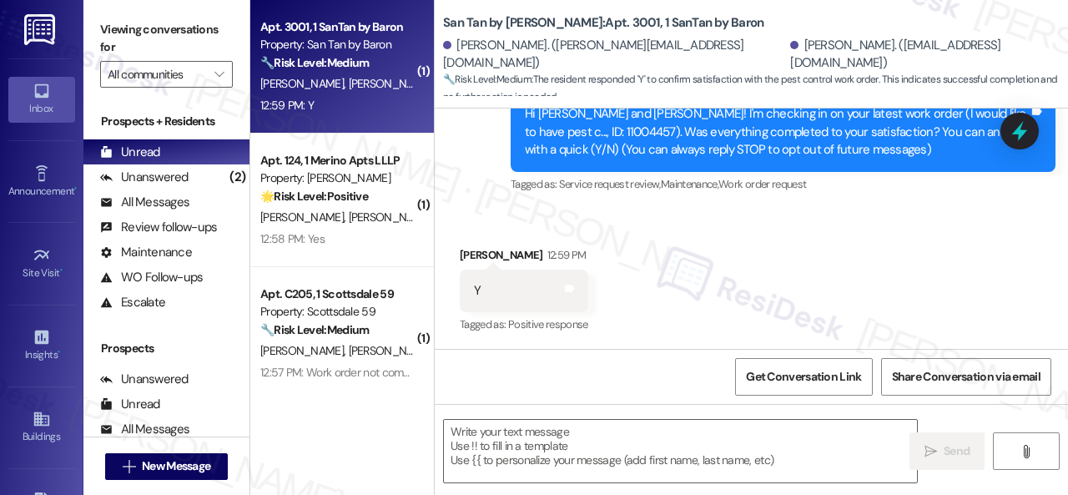
type textarea "Fetching suggested responses. Please feel free to read through the conversation…"
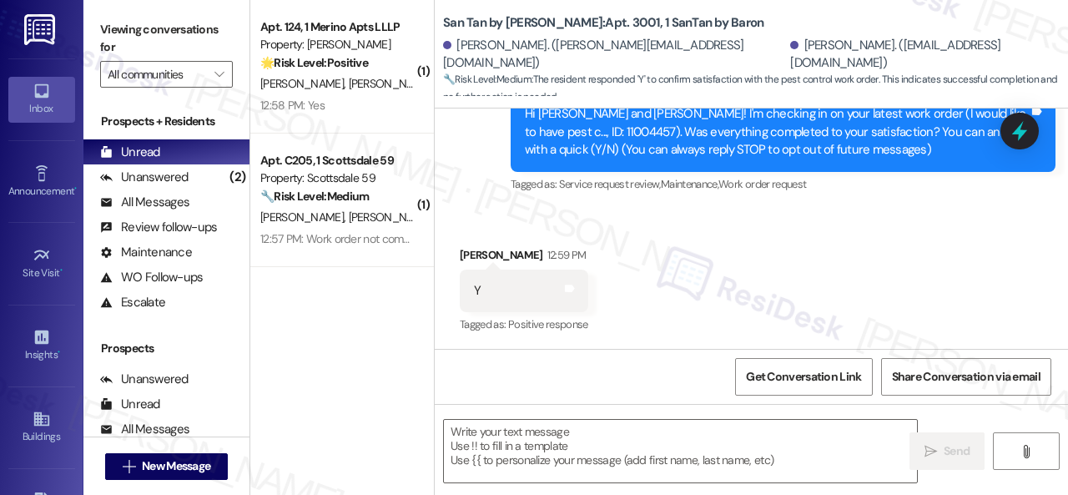
drag, startPoint x: 494, startPoint y: 182, endPoint x: 506, endPoint y: 219, distance: 38.5
click at [494, 182] on div "Survey, sent via SMS Residesk Automated Survey 12:32 PM Hi Abigail and Guillerm…" at bounding box center [751, 120] width 633 height 177
click at [531, 430] on textarea at bounding box center [680, 451] width 473 height 63
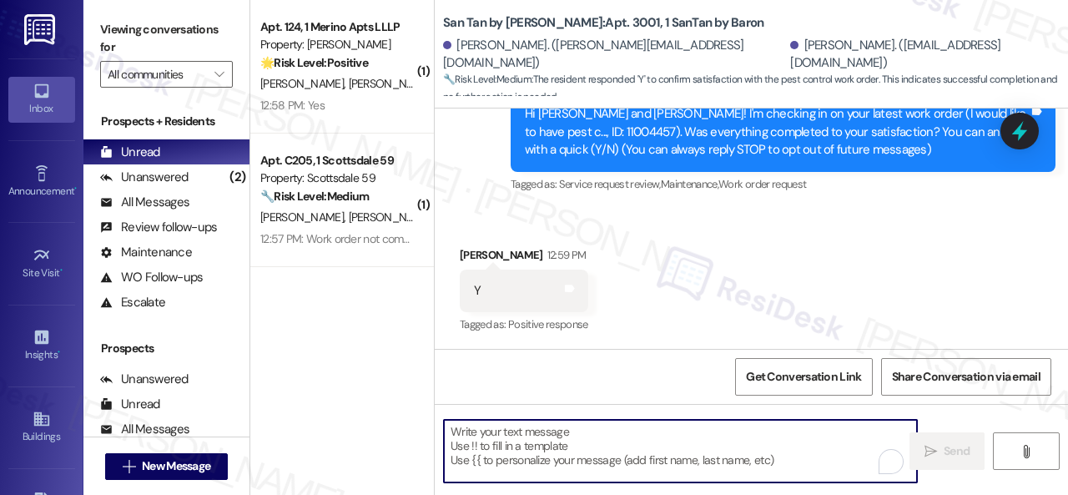
paste textarea "We’re happy to know everything’s all set! If your stay at {{property}} met your…"
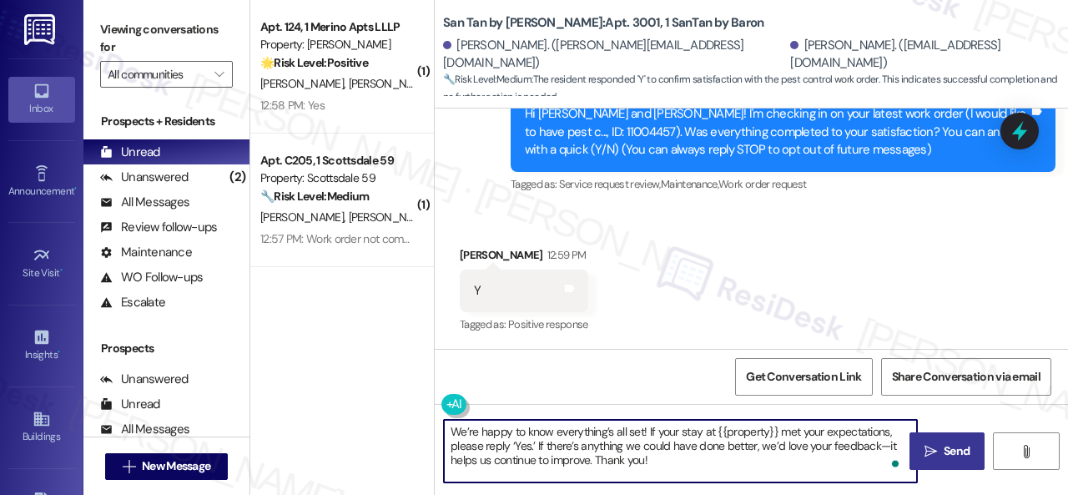
type textarea "We’re happy to know everything’s all set! If your stay at {{property}} met your…"
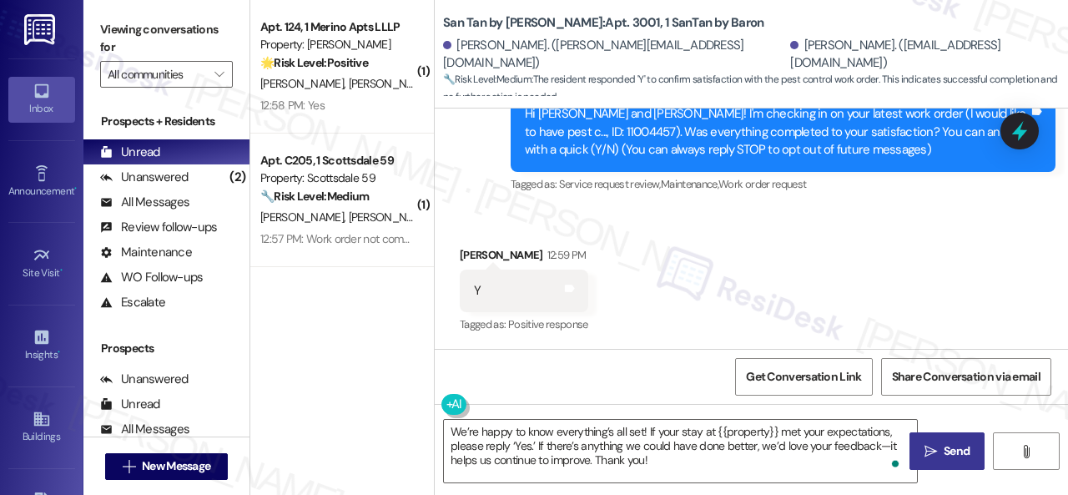
click at [944, 443] on span "Send" at bounding box center [957, 451] width 26 height 18
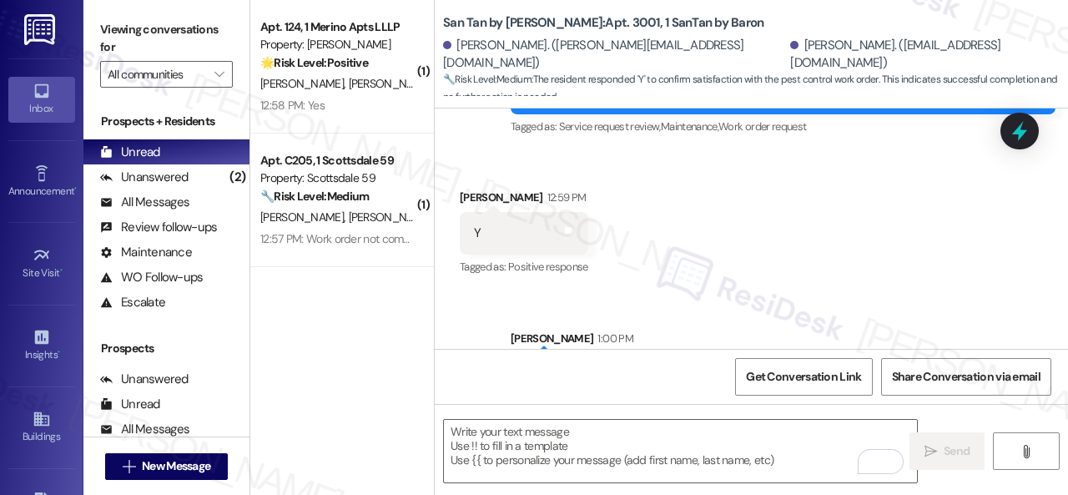
scroll to position [374, 0]
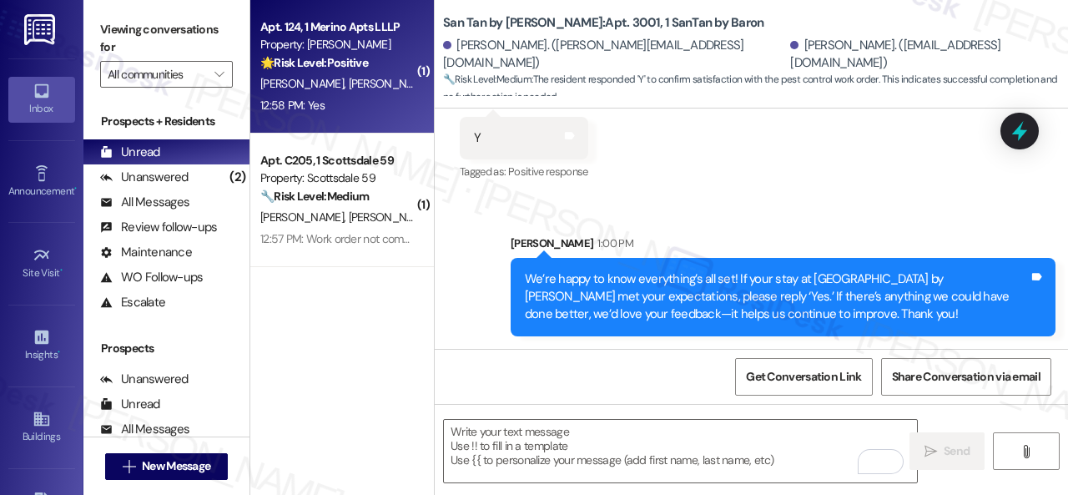
click at [382, 82] on div "[PERSON_NAME] [PERSON_NAME]" at bounding box center [338, 83] width 158 height 21
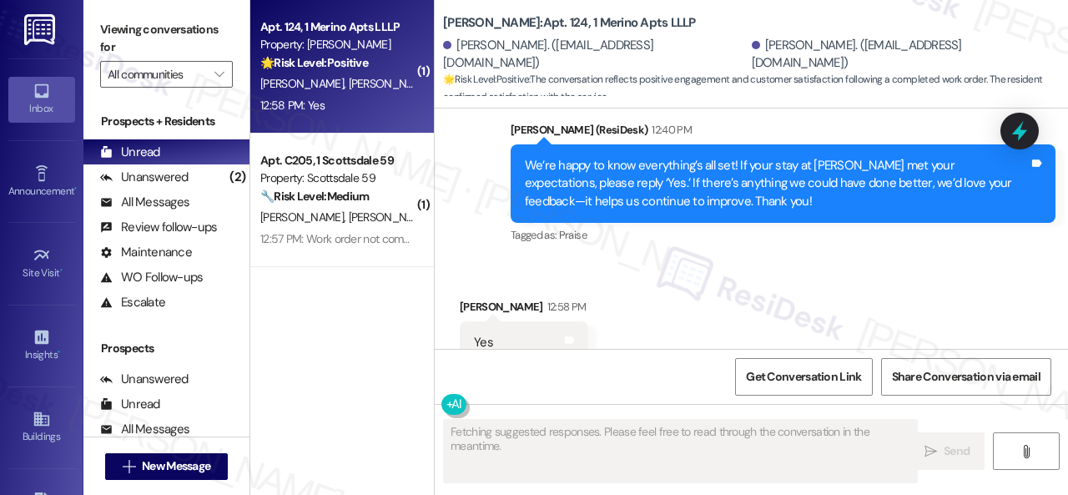
scroll to position [1146, 0]
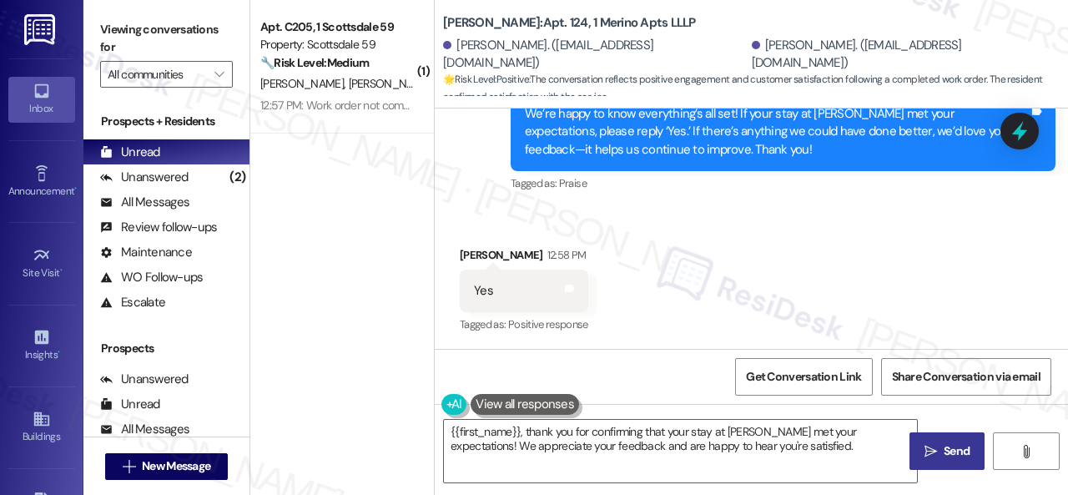
click at [534, 231] on div "Received via SMS Jeffrey Arndt 12:58 PM Yes Tags and notes Tagged as: Positive …" at bounding box center [751, 279] width 633 height 141
click at [599, 443] on textarea "{{first_name}}, thank you for confirming that your stay at Merino Scottsdale me…" at bounding box center [680, 451] width 473 height 63
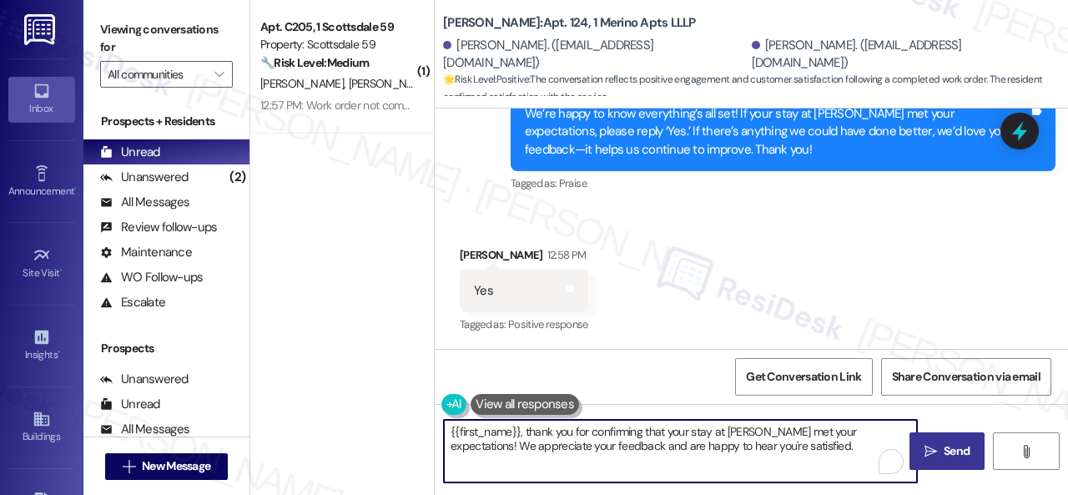
paste textarea "I'm glad you are satisfied with your home. Have you written a review for us bef…"
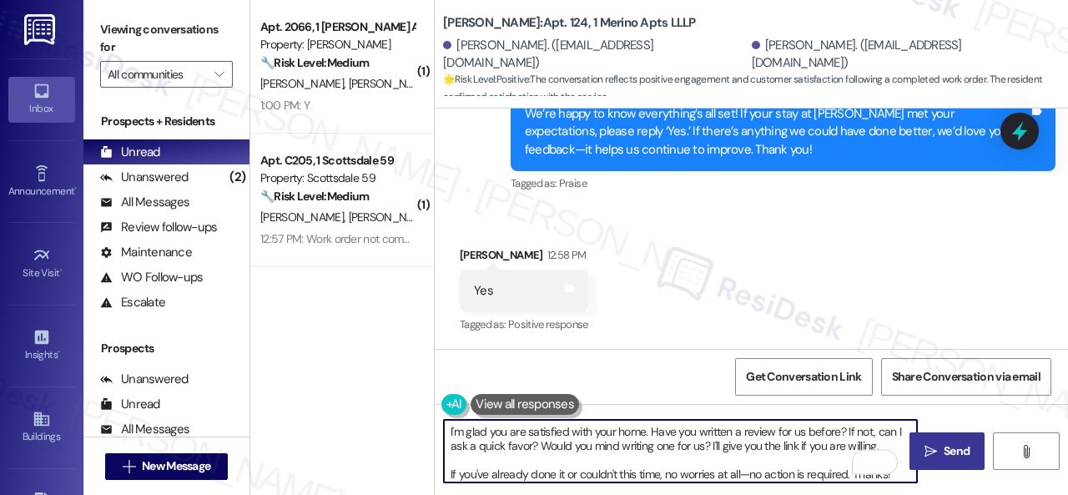
type textarea "I'm glad you are satisfied with your home. Have you written a review for us bef…"
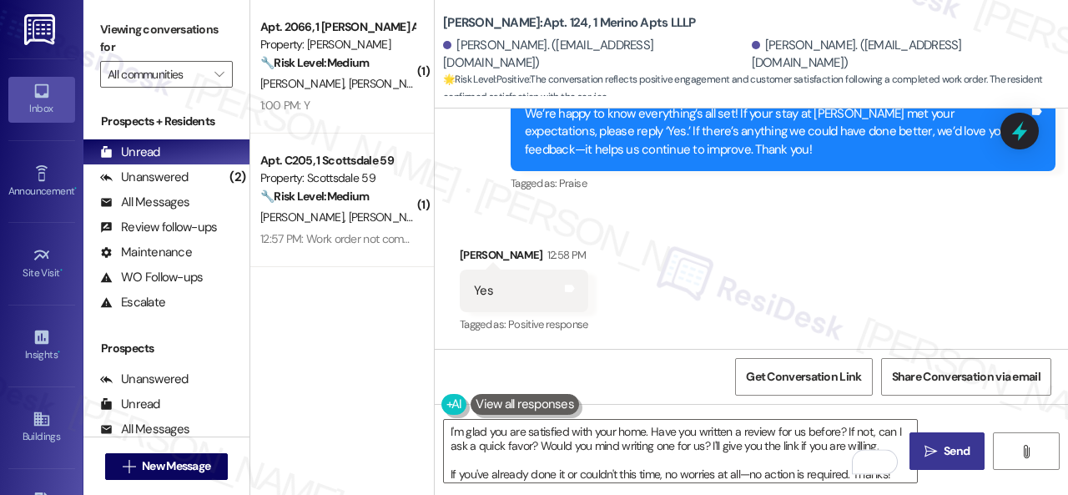
click at [933, 439] on button " Send" at bounding box center [946, 451] width 75 height 38
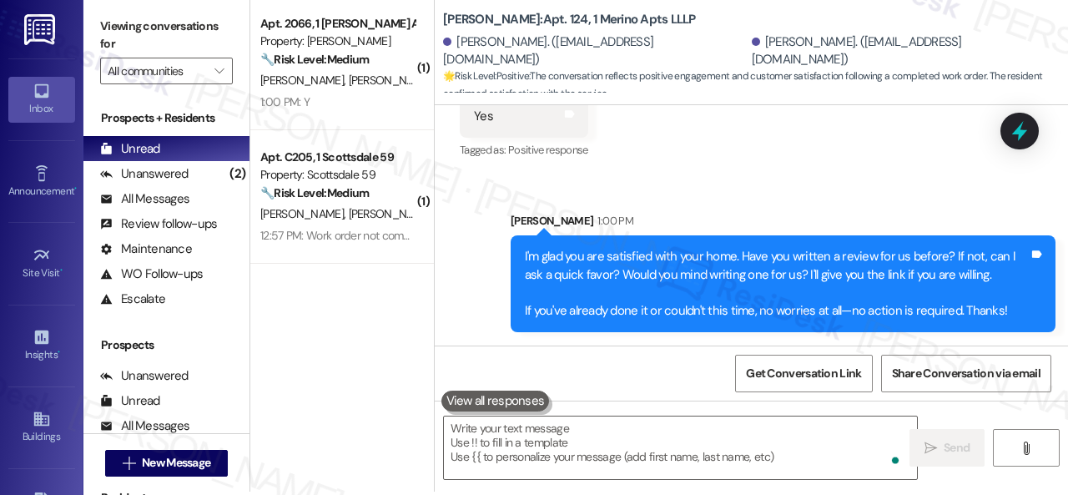
scroll to position [5, 0]
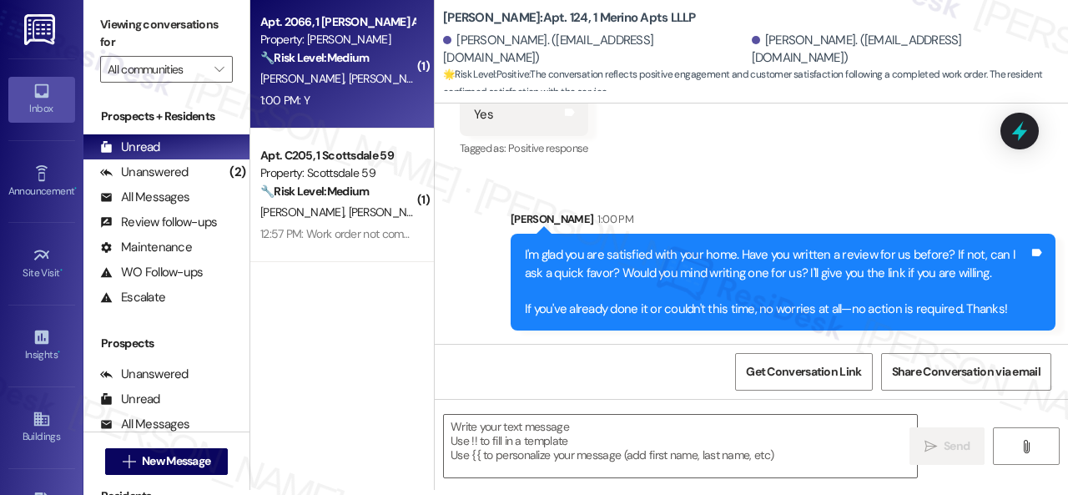
type textarea "Fetching suggested responses. Please feel free to read through the conversation…"
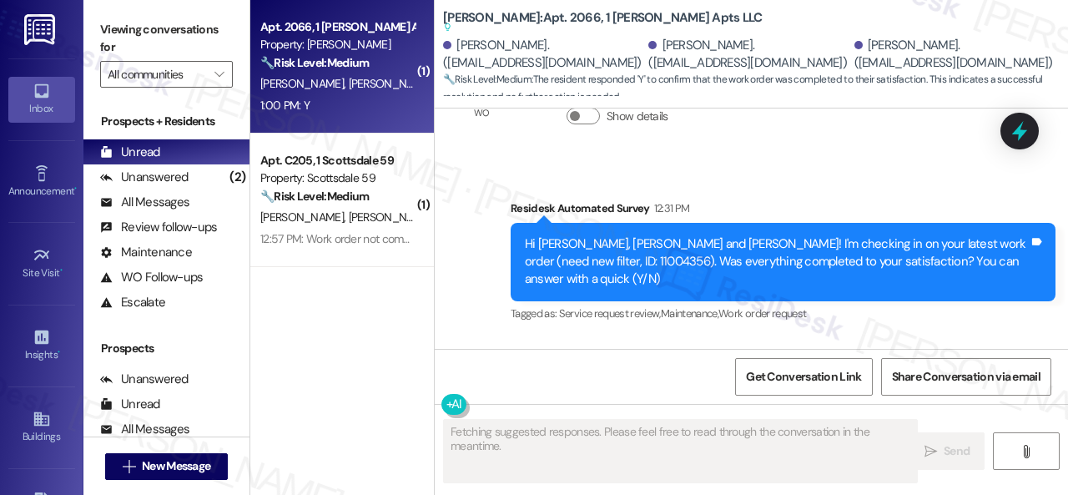
scroll to position [12552, 0]
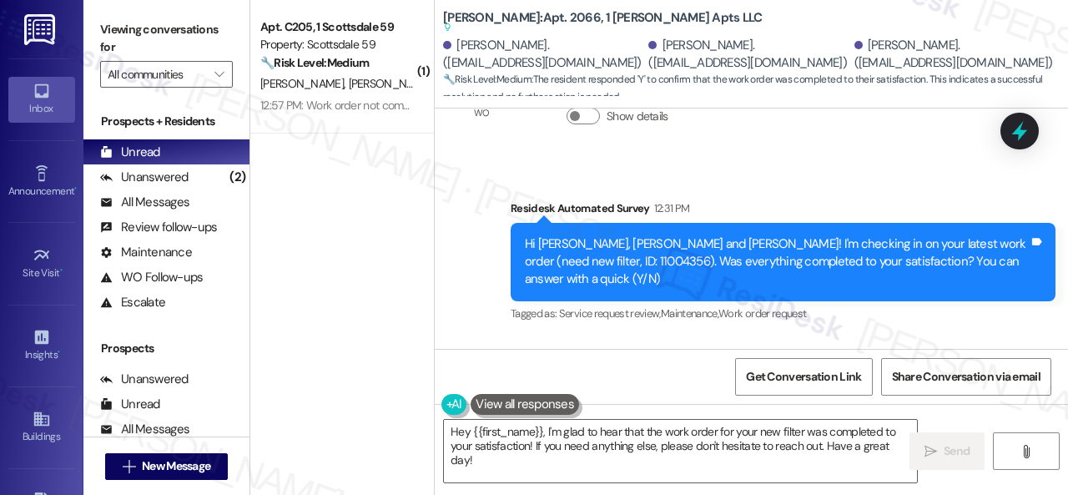
drag, startPoint x: 496, startPoint y: 214, endPoint x: 499, endPoint y: 226, distance: 13.0
click at [496, 338] on div "Received via SMS Mia Moore 1:00 PM Y Tags and notes Tagged as: Positive respons…" at bounding box center [751, 408] width 633 height 141
click at [391, 385] on div "( 1 ) Apt. C205, 1 Scottsdale 59 Property: Scottsdale 59 🔧 Risk Level: Medium T…" at bounding box center [659, 247] width 818 height 495
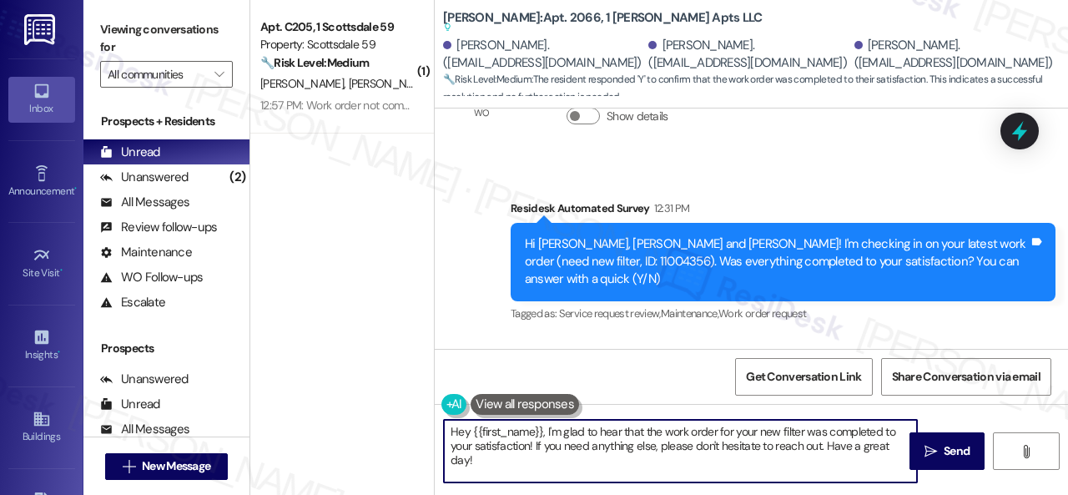
paste textarea "We’re happy to know everything’s all set! If your stay at {{property}} met your…"
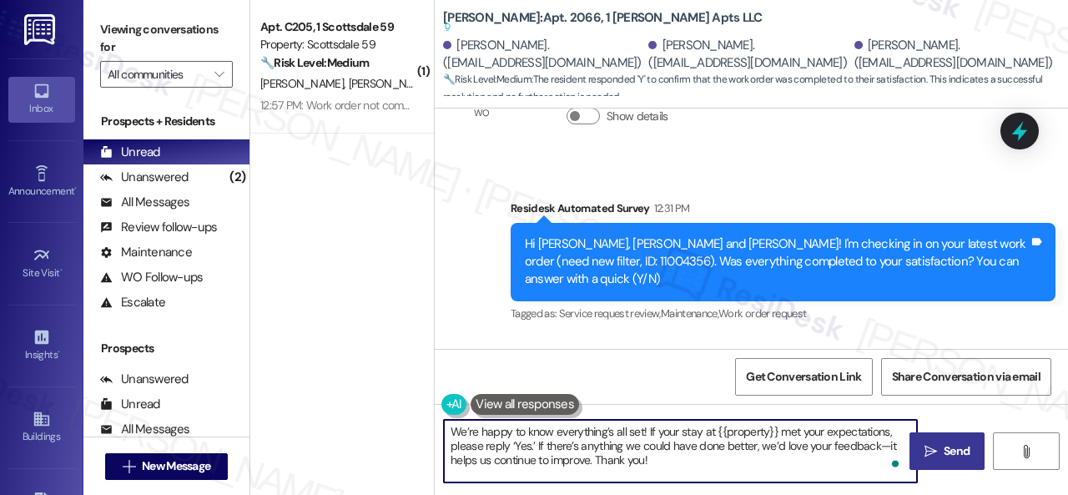
type textarea "We’re happy to know everything’s all set! If your stay at {{property}} met your…"
click at [965, 447] on span "Send" at bounding box center [957, 451] width 26 height 18
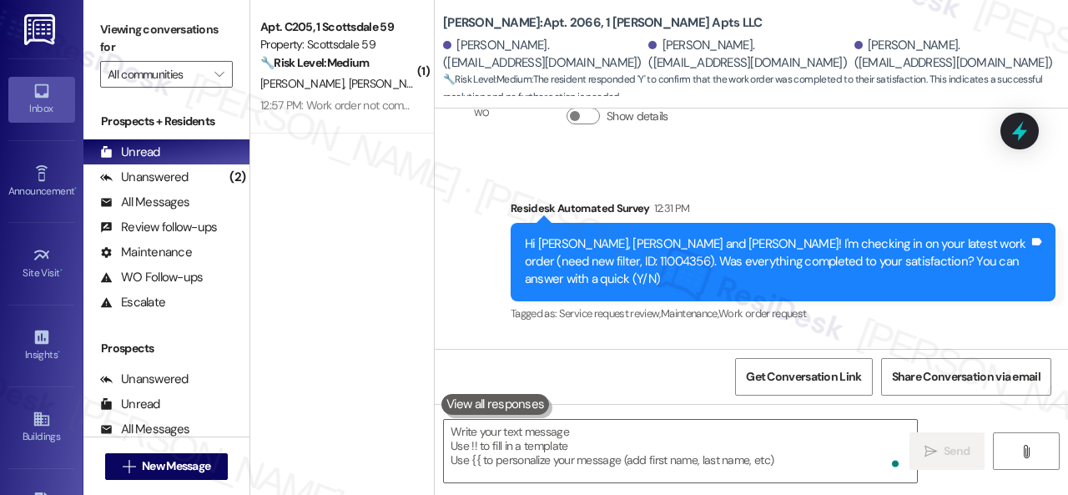
scroll to position [12551, 0]
